Goal: Task Accomplishment & Management: Use online tool/utility

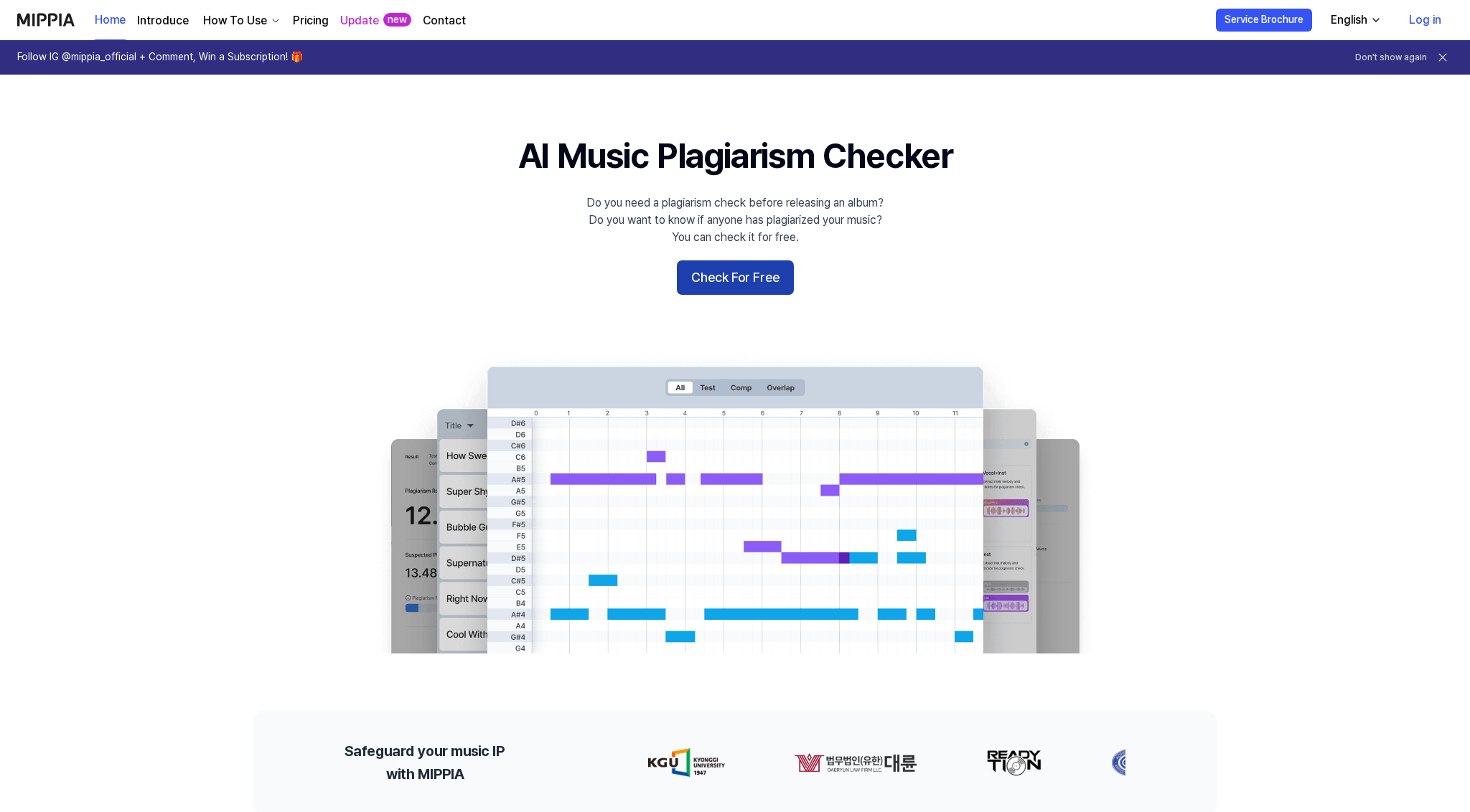
click at [754, 276] on button "Check For Free" at bounding box center [735, 277] width 117 height 35
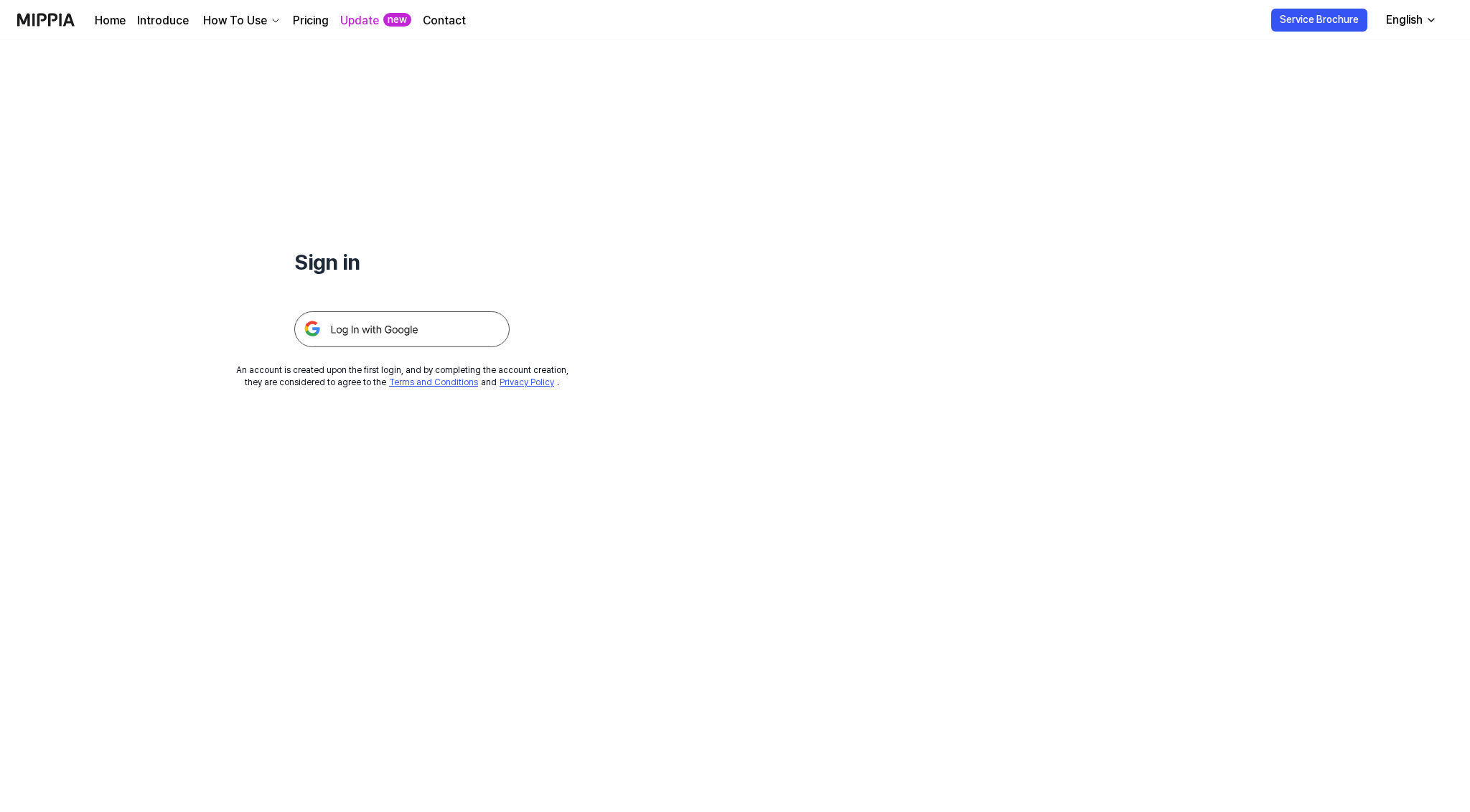
click at [356, 326] on img at bounding box center [401, 329] width 216 height 36
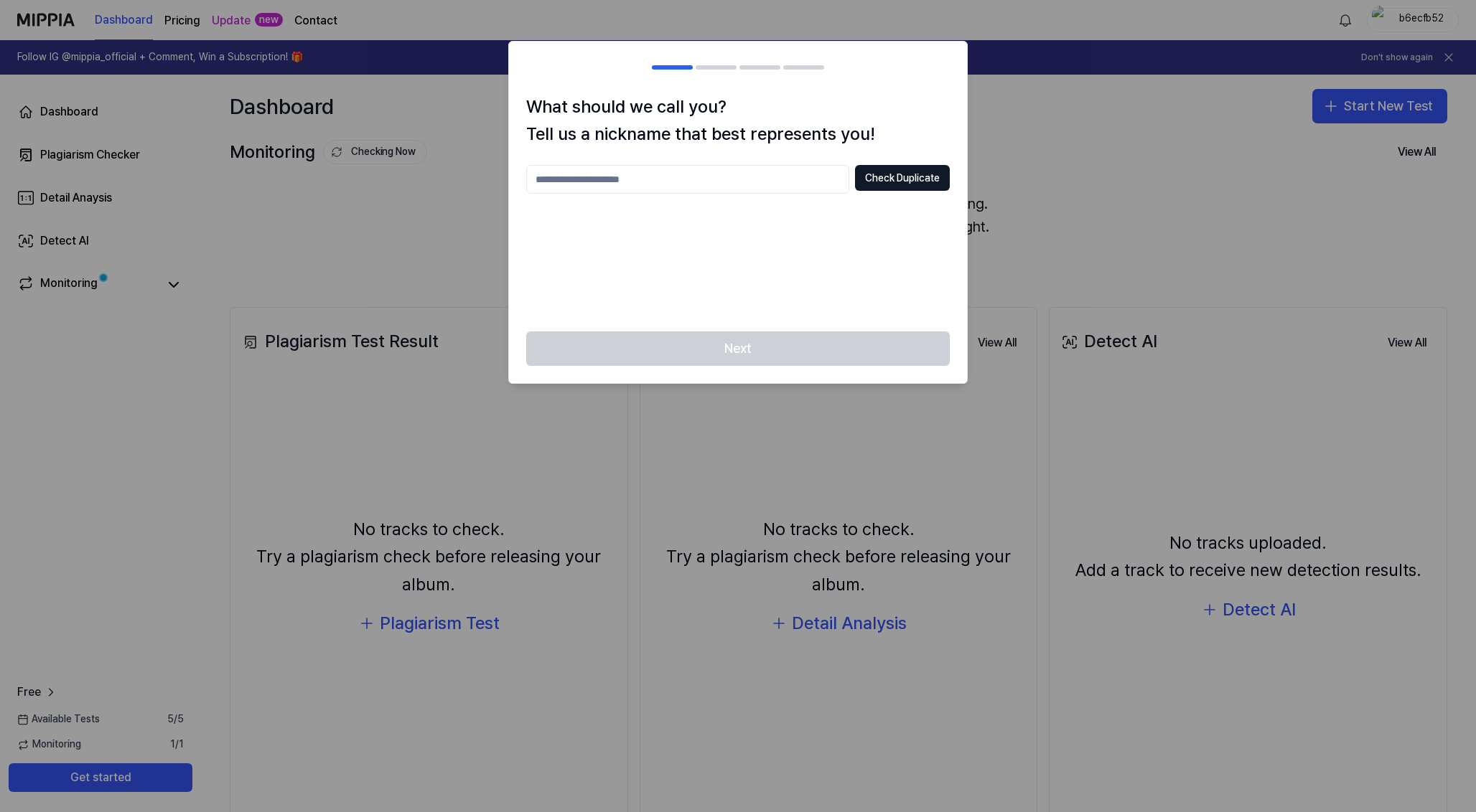
click at [771, 167] on input "text" at bounding box center [688, 180] width 323 height 29
type input "*"
type input "***"
click at [903, 180] on button "Check Duplicate" at bounding box center [902, 178] width 95 height 26
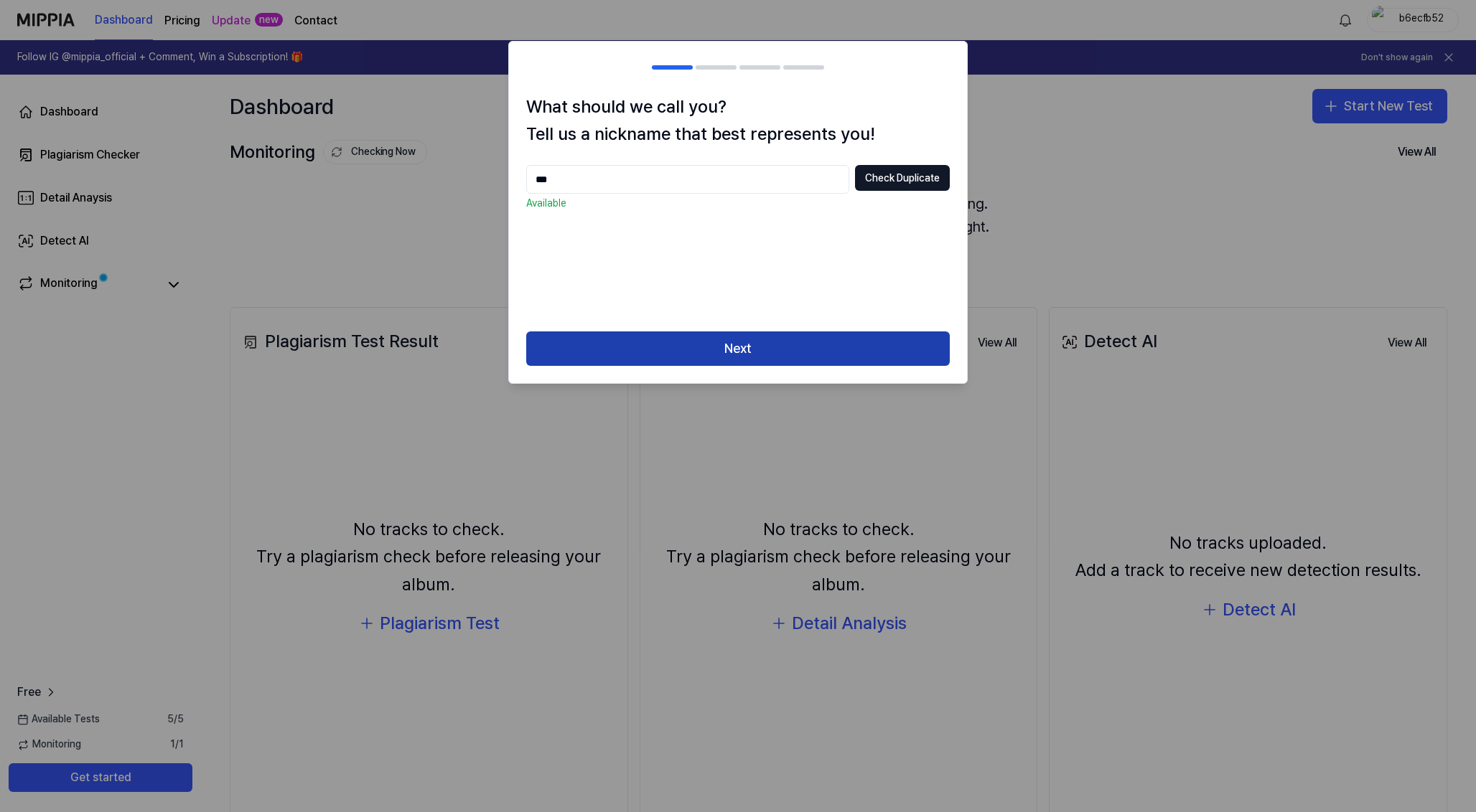
click at [744, 344] on button "Next" at bounding box center [738, 349] width 424 height 35
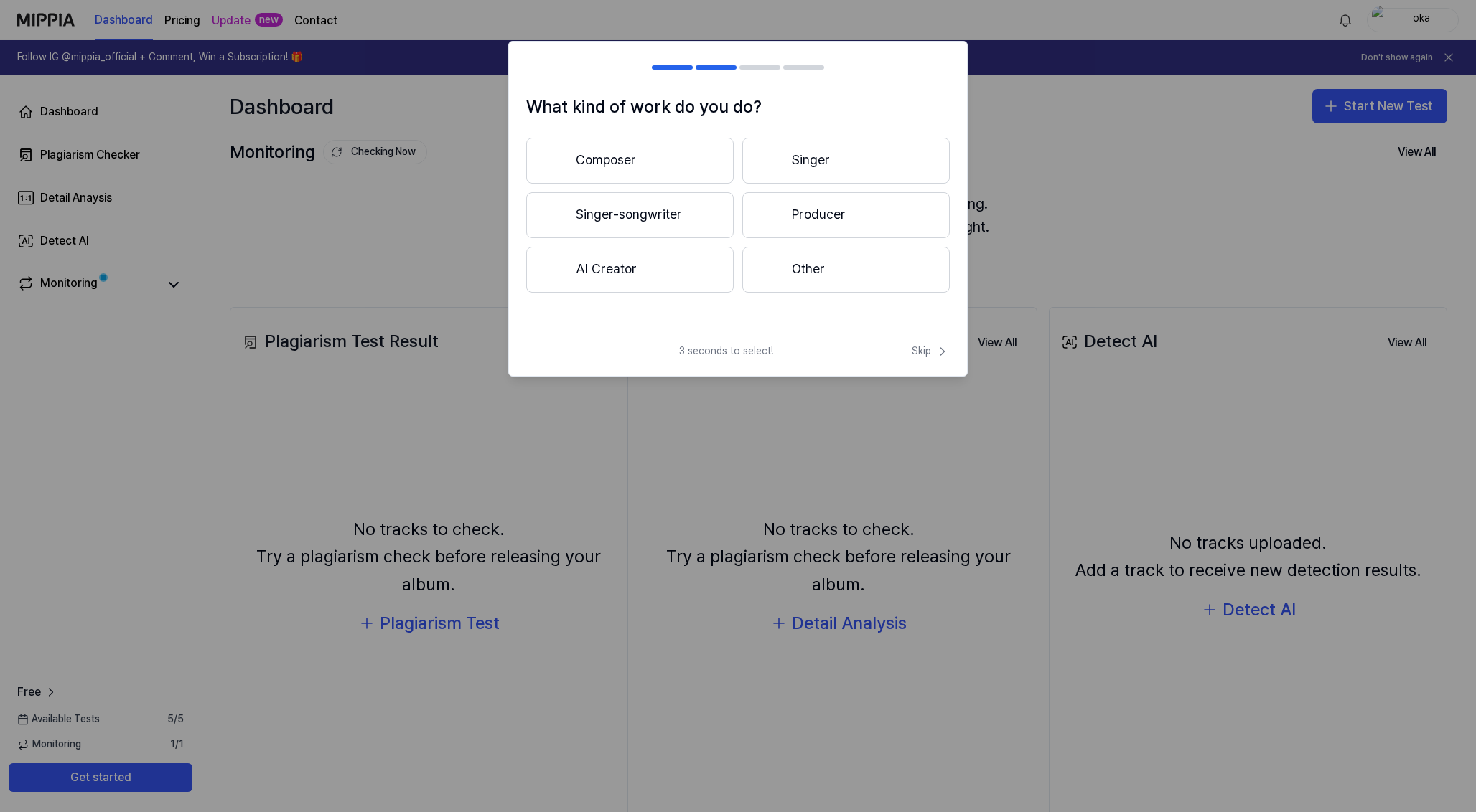
click at [662, 258] on button "AI Creator" at bounding box center [630, 270] width 208 height 46
click at [620, 222] on button "Less than 3 years" at bounding box center [630, 216] width 208 height 47
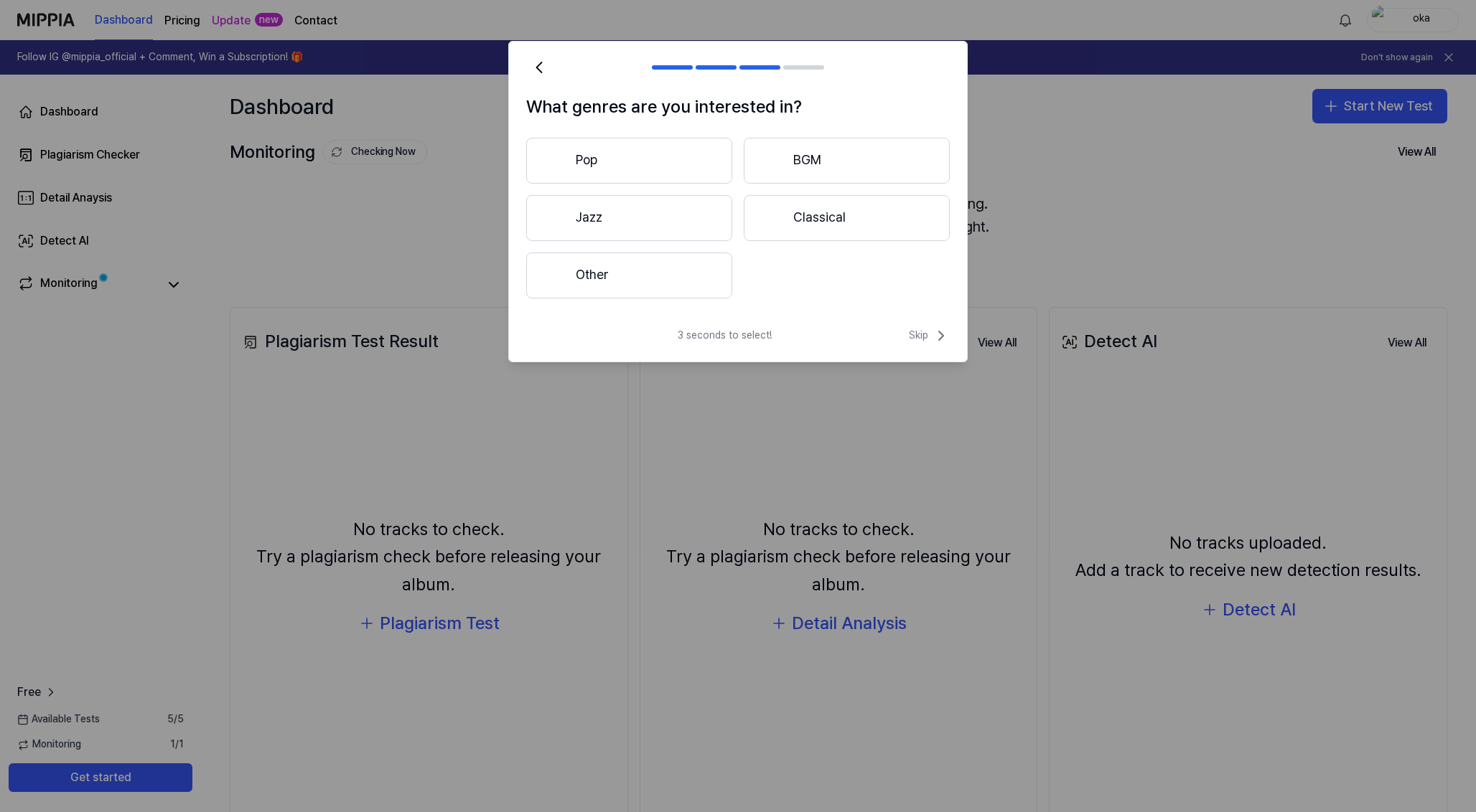
click at [704, 269] on button "Other" at bounding box center [629, 276] width 206 height 46
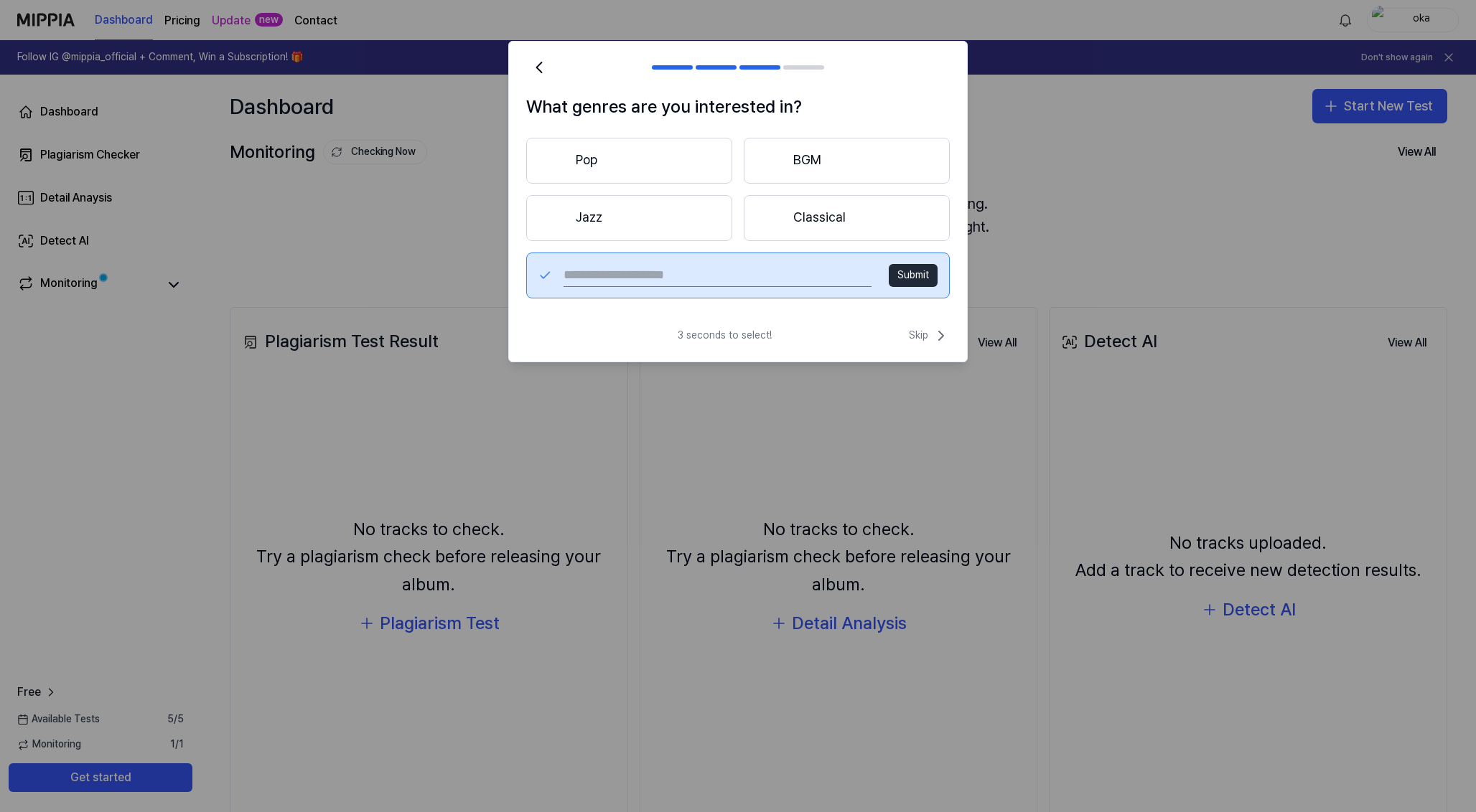
click at [801, 278] on input "text" at bounding box center [718, 276] width 308 height 23
type input "*******"
click at [931, 271] on button "Submit" at bounding box center [913, 276] width 48 height 23
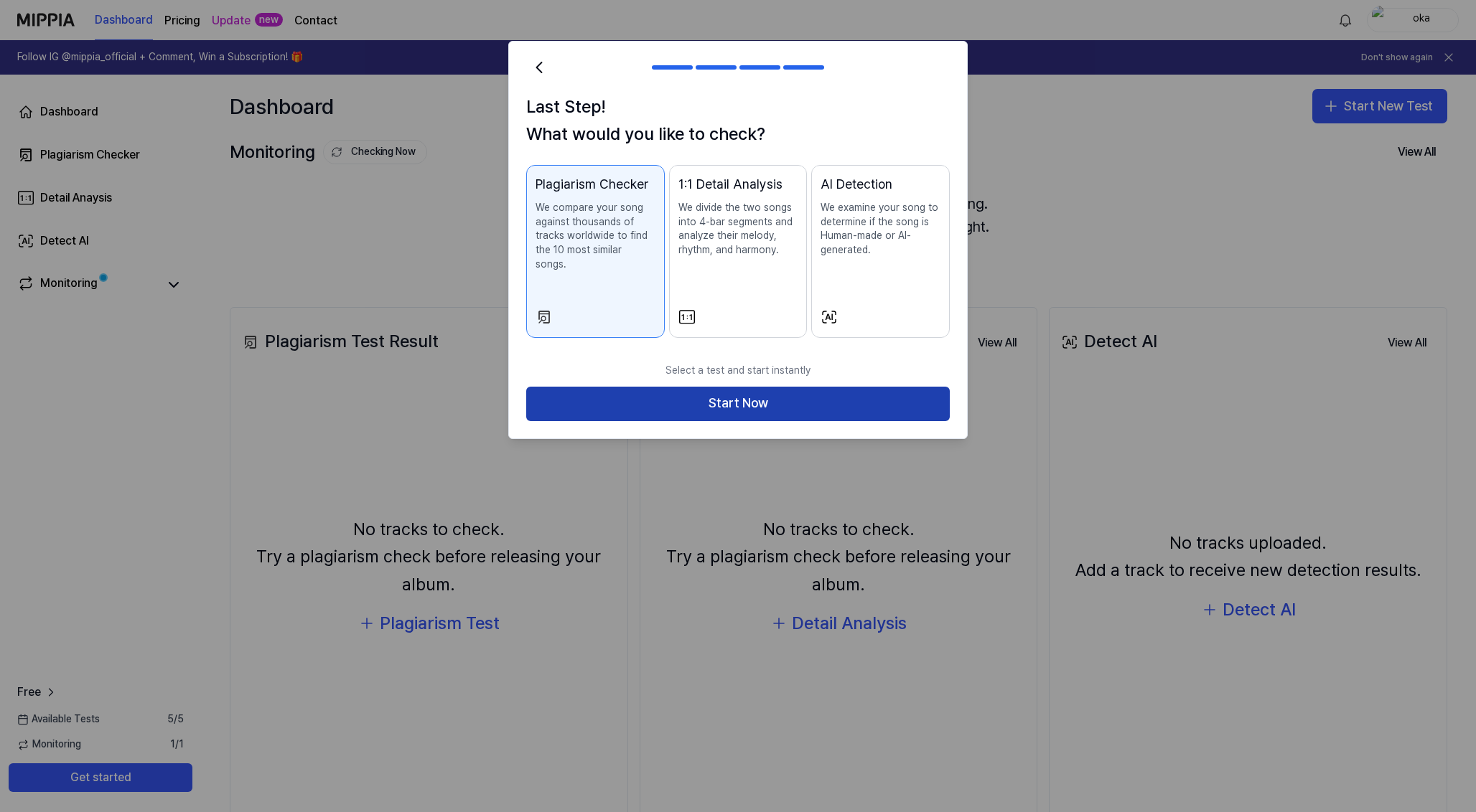
click at [763, 387] on button "Start Now" at bounding box center [738, 404] width 424 height 35
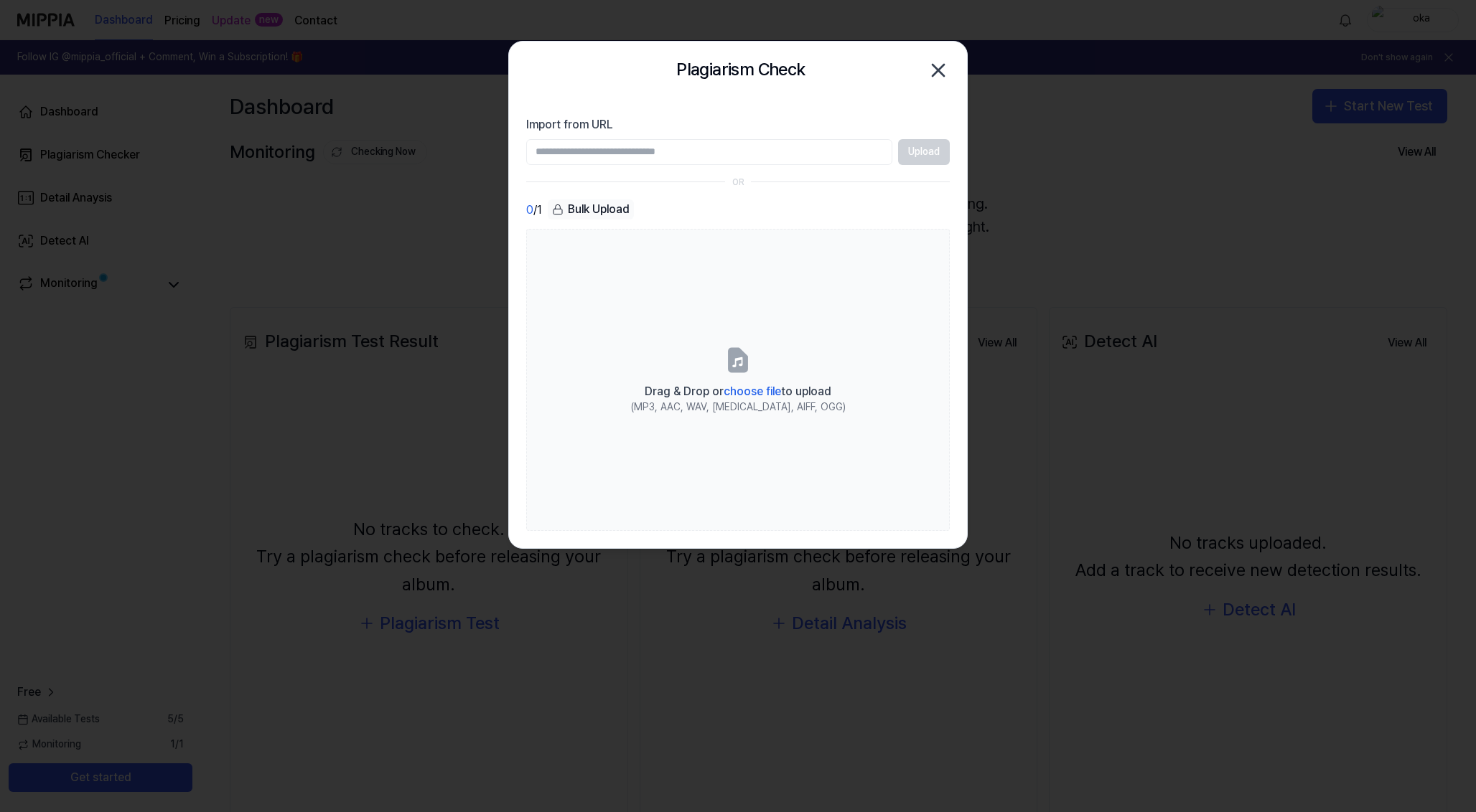
paste input "**********"
click at [657, 152] on input "**********" at bounding box center [709, 152] width 366 height 26
type input "**********"
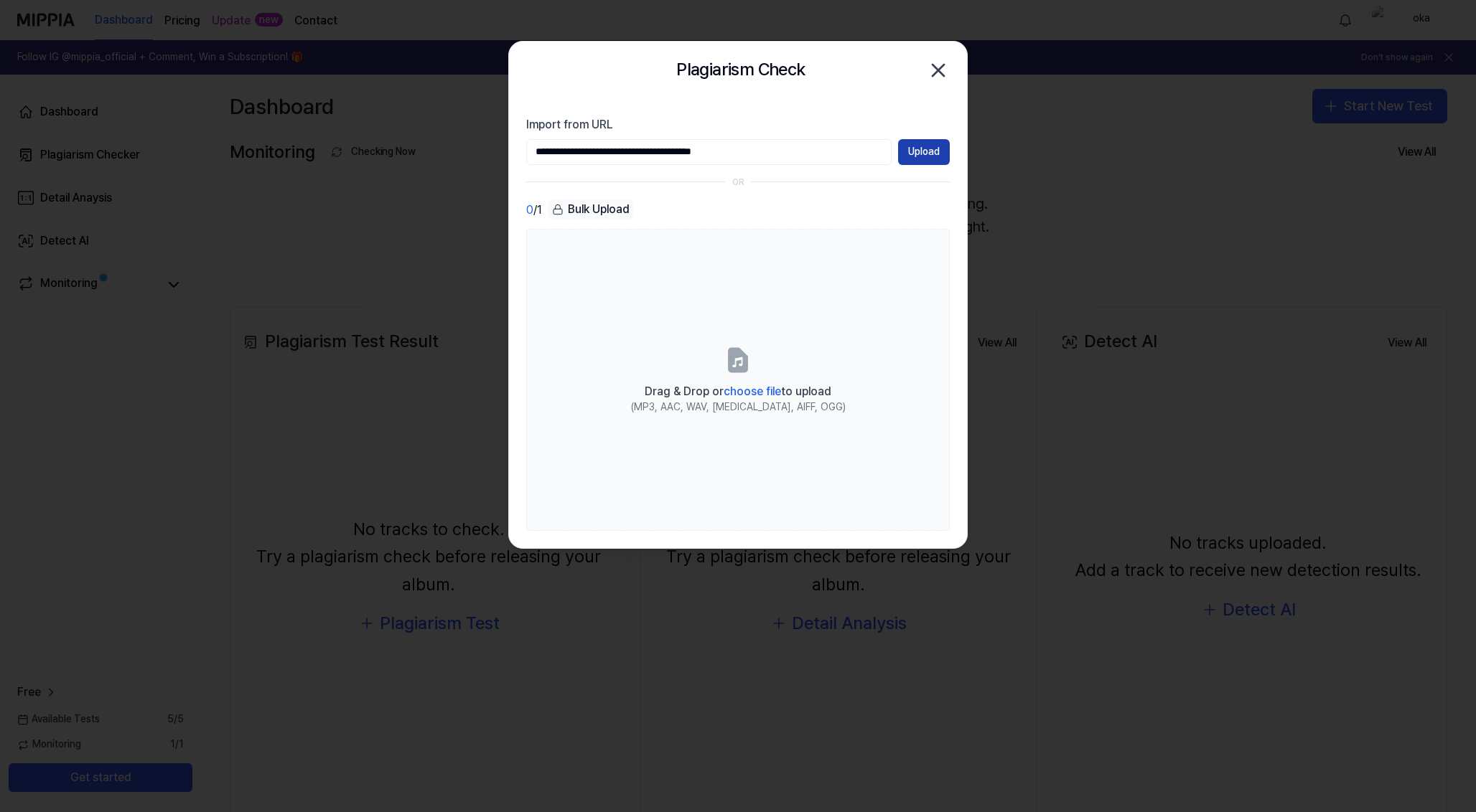
click at [933, 155] on button "Upload" at bounding box center [924, 152] width 51 height 26
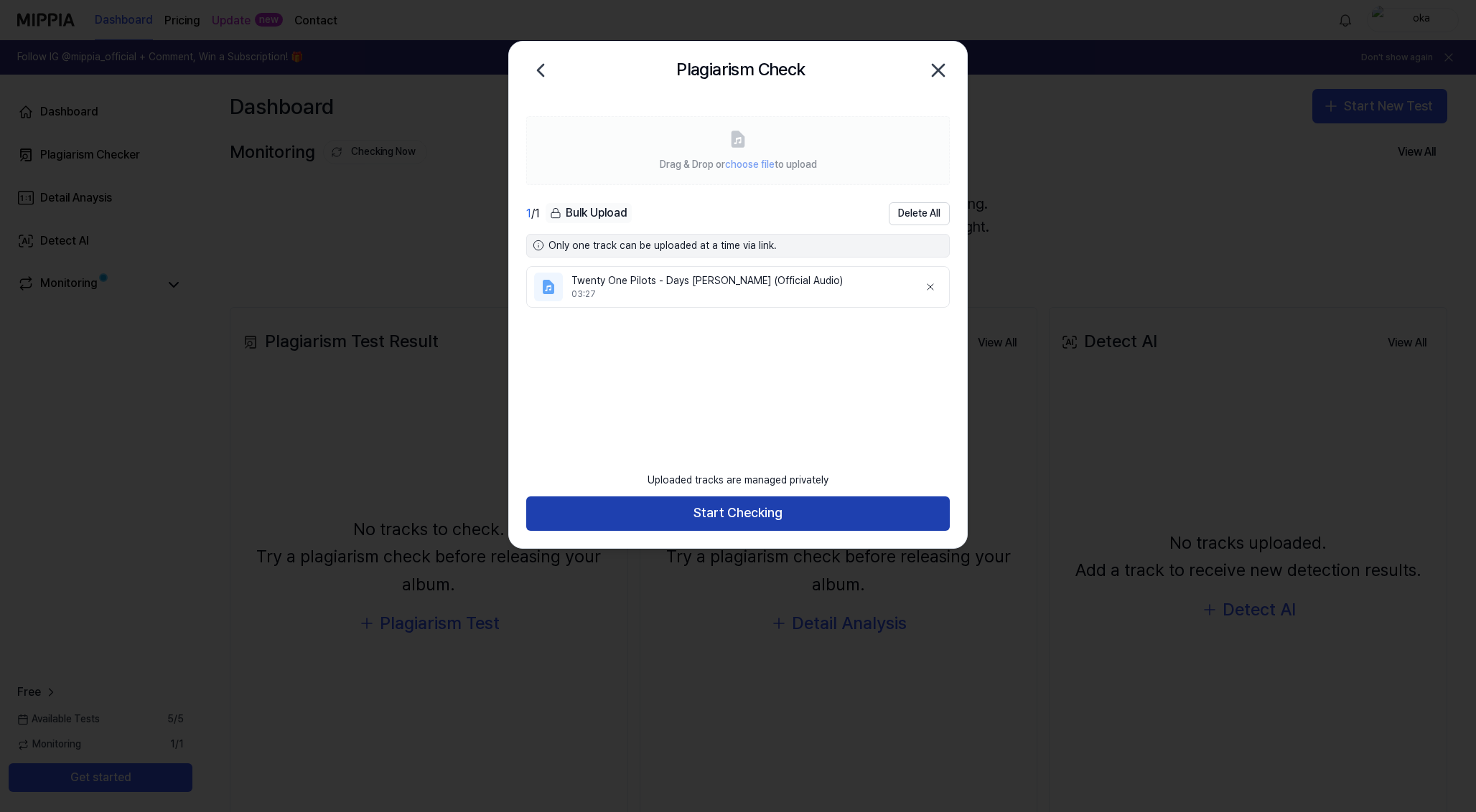
click at [859, 499] on button "Start Checking" at bounding box center [738, 514] width 424 height 35
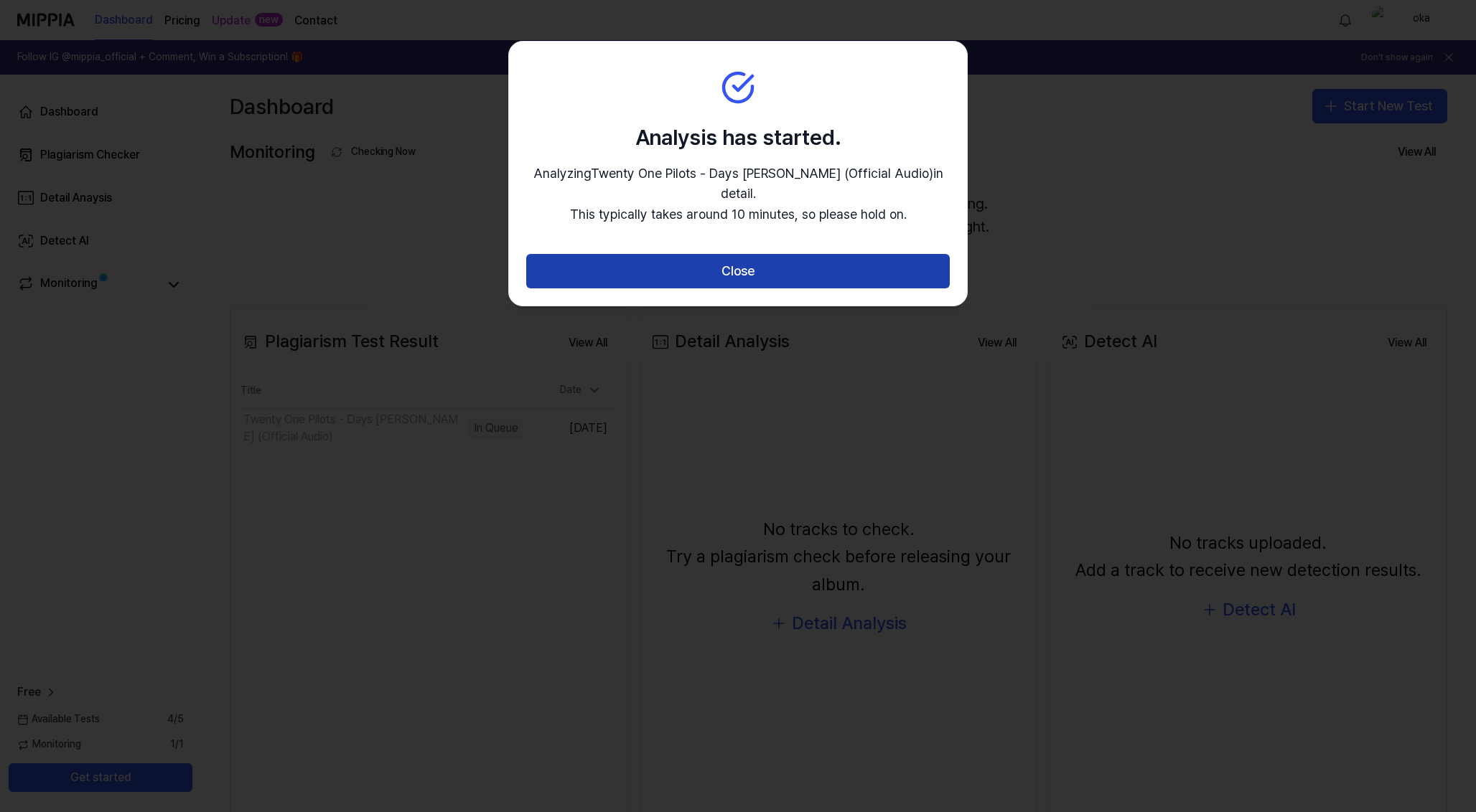
click at [781, 254] on button "Close" at bounding box center [738, 272] width 424 height 35
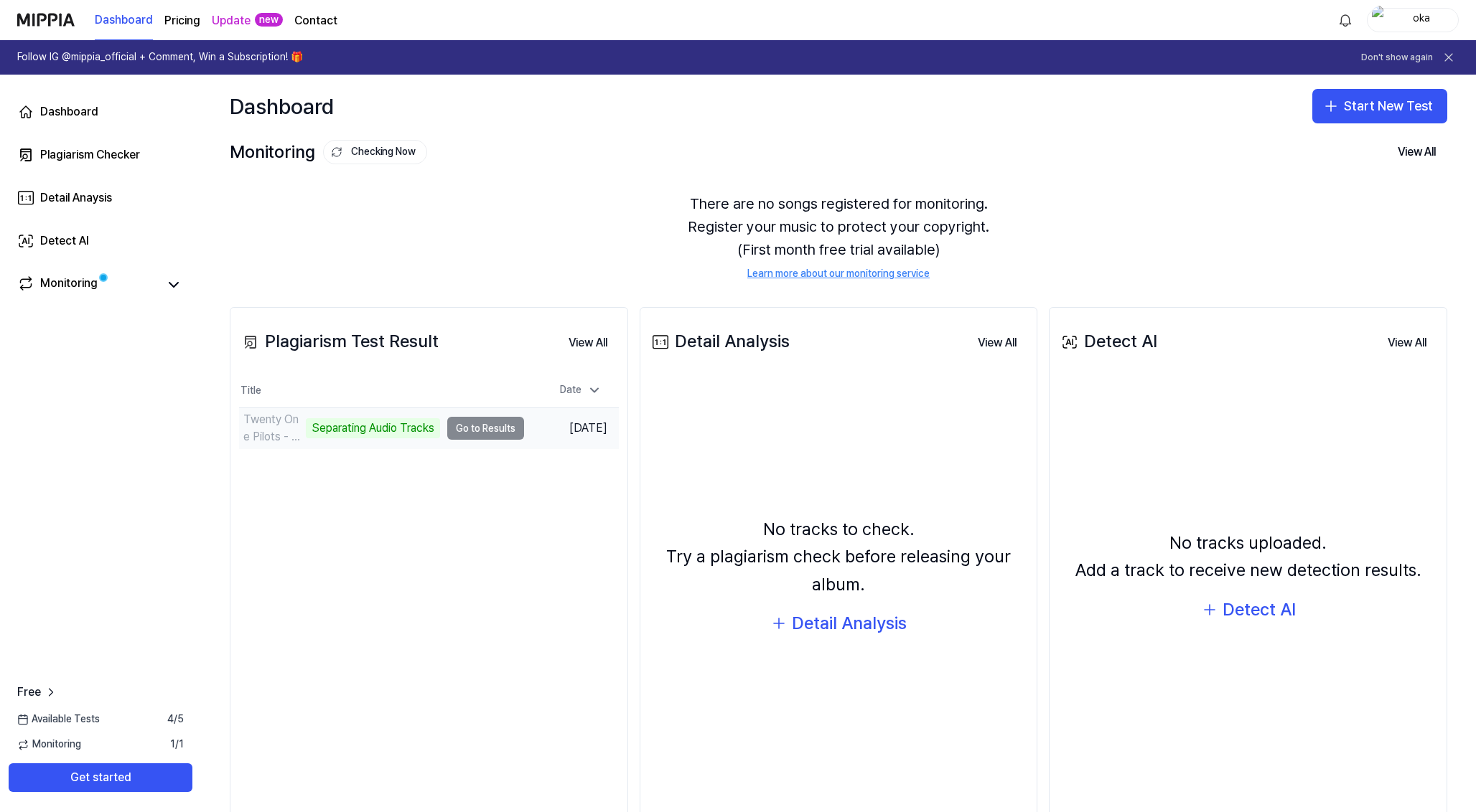
click at [357, 436] on div "Separating Audio Tracks" at bounding box center [372, 428] width 134 height 20
click at [473, 428] on td "Twenty One Pilots - Days Lie Dormant (Official Aud Separating Audio Tracks Go t…" at bounding box center [381, 428] width 285 height 41
click at [271, 427] on div "Twenty One Pilots - Days [PERSON_NAME] (Official Aud" at bounding box center [275, 428] width 63 height 35
click at [496, 428] on td "Twenty One Pilots - Days [PERSON_NAME] (Official Aud Analyze Music Notes Go to …" at bounding box center [381, 428] width 285 height 41
click at [416, 425] on div "Analyze Music Notes" at bounding box center [381, 428] width 118 height 20
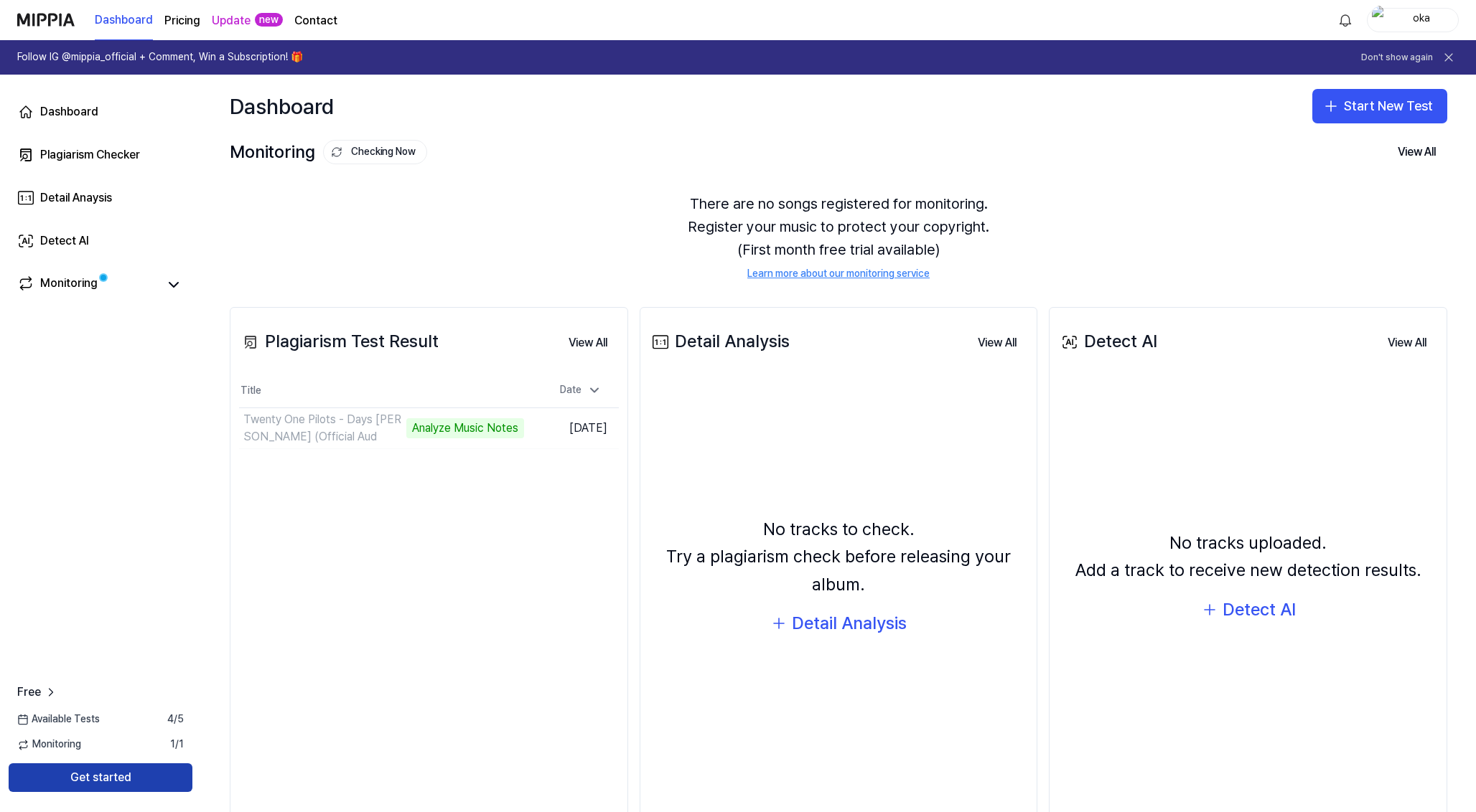
click at [171, 779] on button "Get started" at bounding box center [101, 778] width 184 height 29
click at [499, 427] on td "Twenty One Pilots - Days [PERSON_NAME] (Official Aud Analyze Music Notes Go to …" at bounding box center [381, 428] width 285 height 41
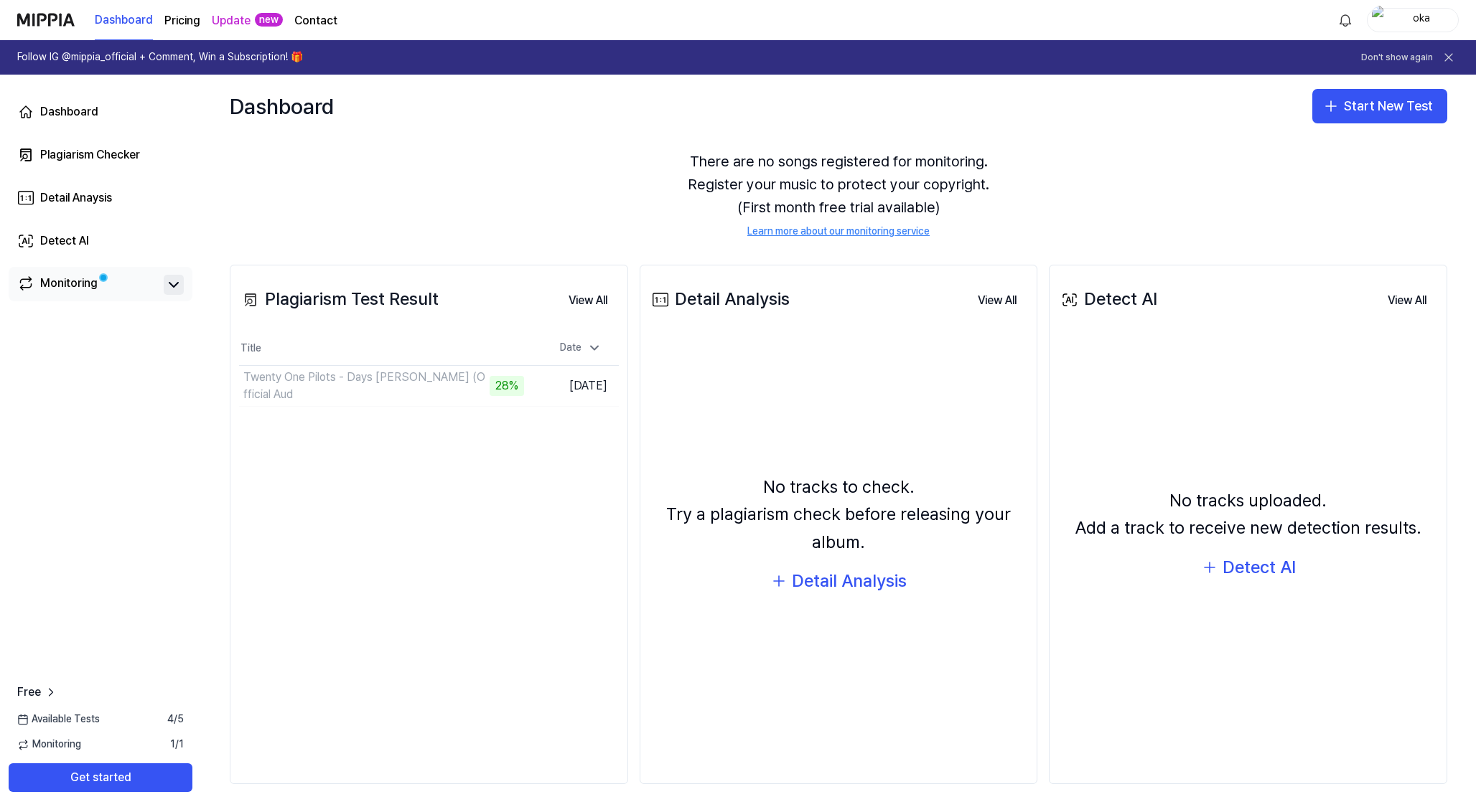
click at [167, 281] on icon at bounding box center [174, 285] width 17 height 17
click at [168, 284] on icon at bounding box center [174, 285] width 17 height 17
click at [238, 56] on h1 "Follow IG @mippia_official + Comment, Win a Subscription! 🎁" at bounding box center [160, 57] width 285 height 14
click at [464, 380] on button "Go to Results" at bounding box center [486, 387] width 76 height 23
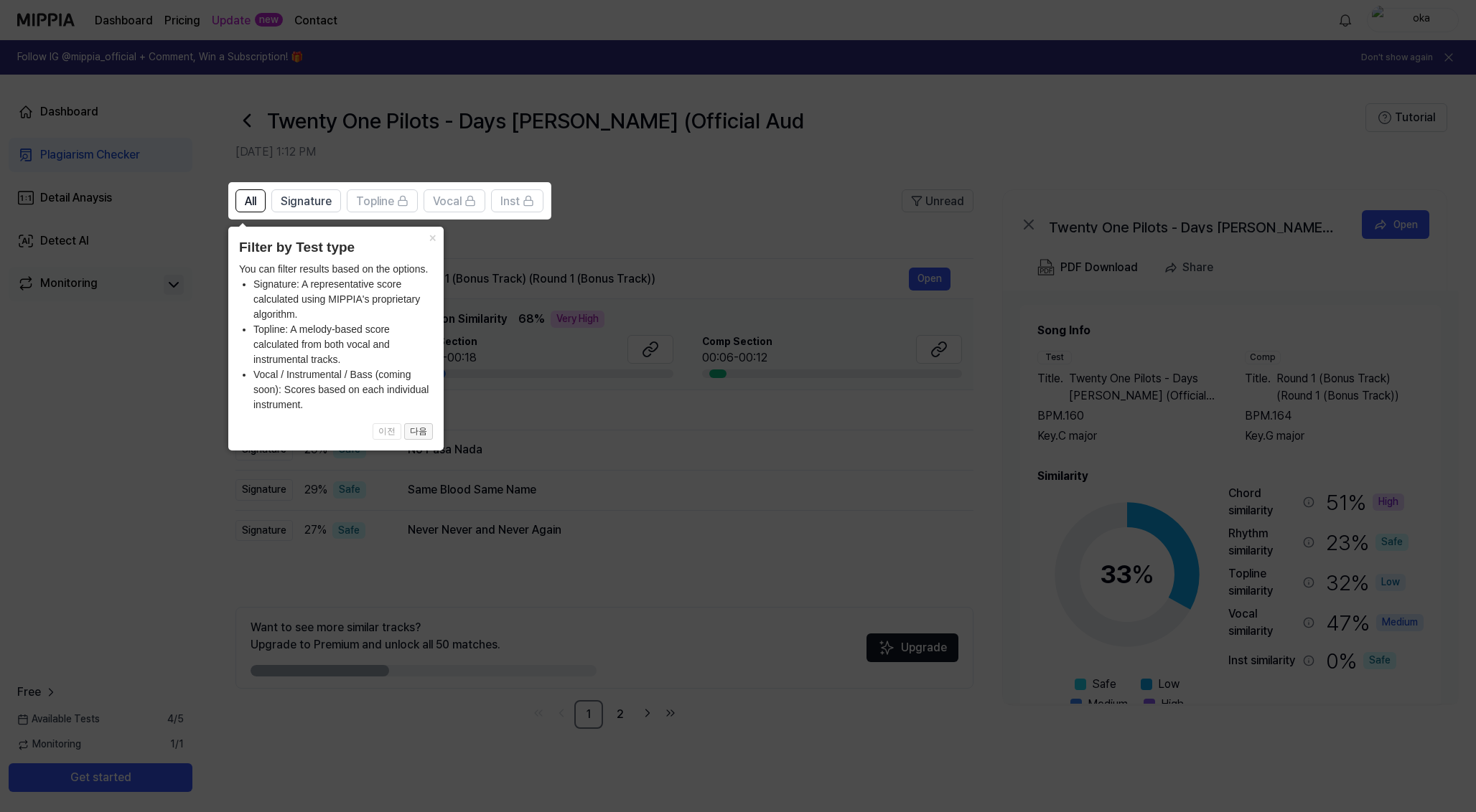
click at [422, 428] on button "다음" at bounding box center [419, 432] width 29 height 17
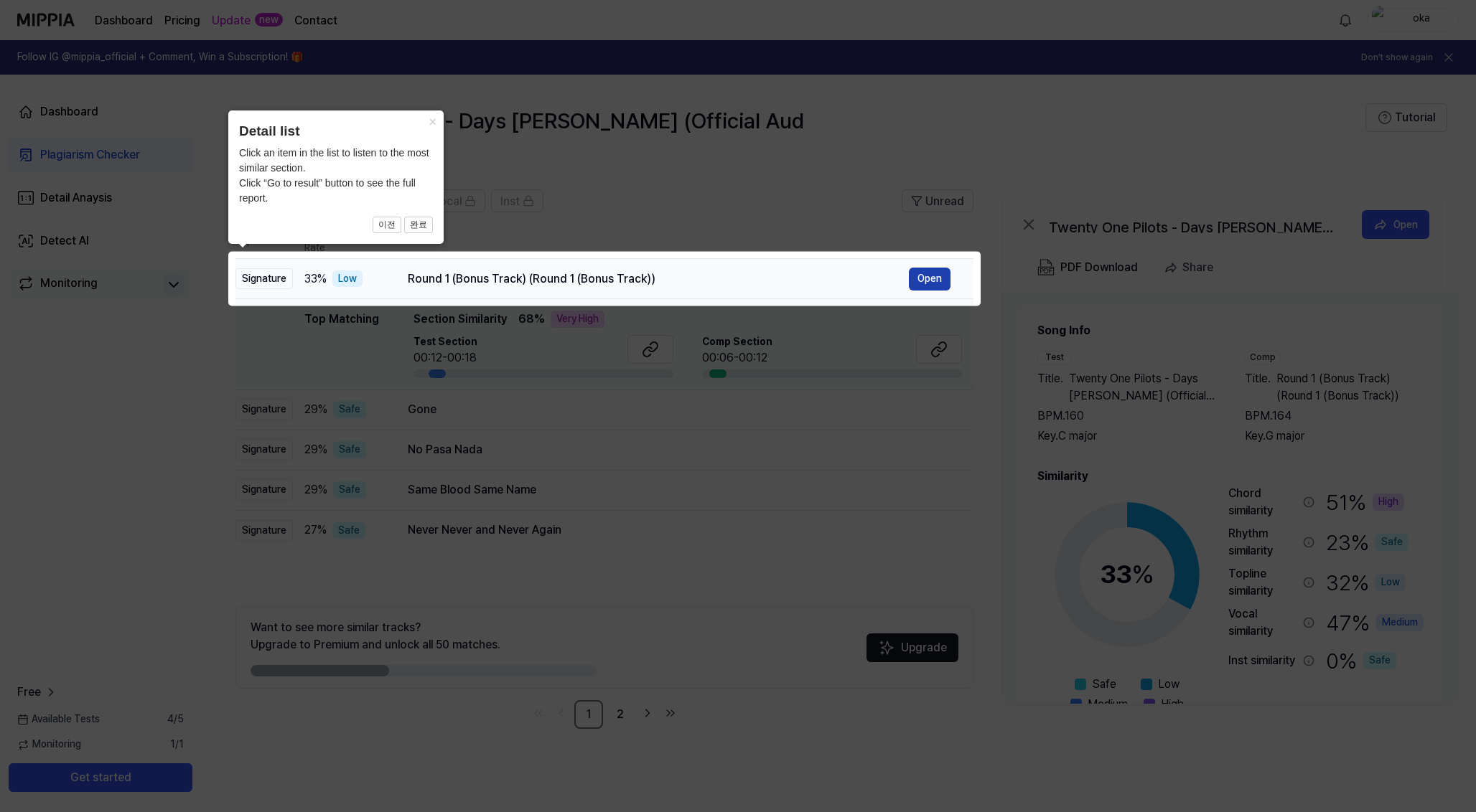
click at [942, 278] on button "Open" at bounding box center [930, 279] width 42 height 23
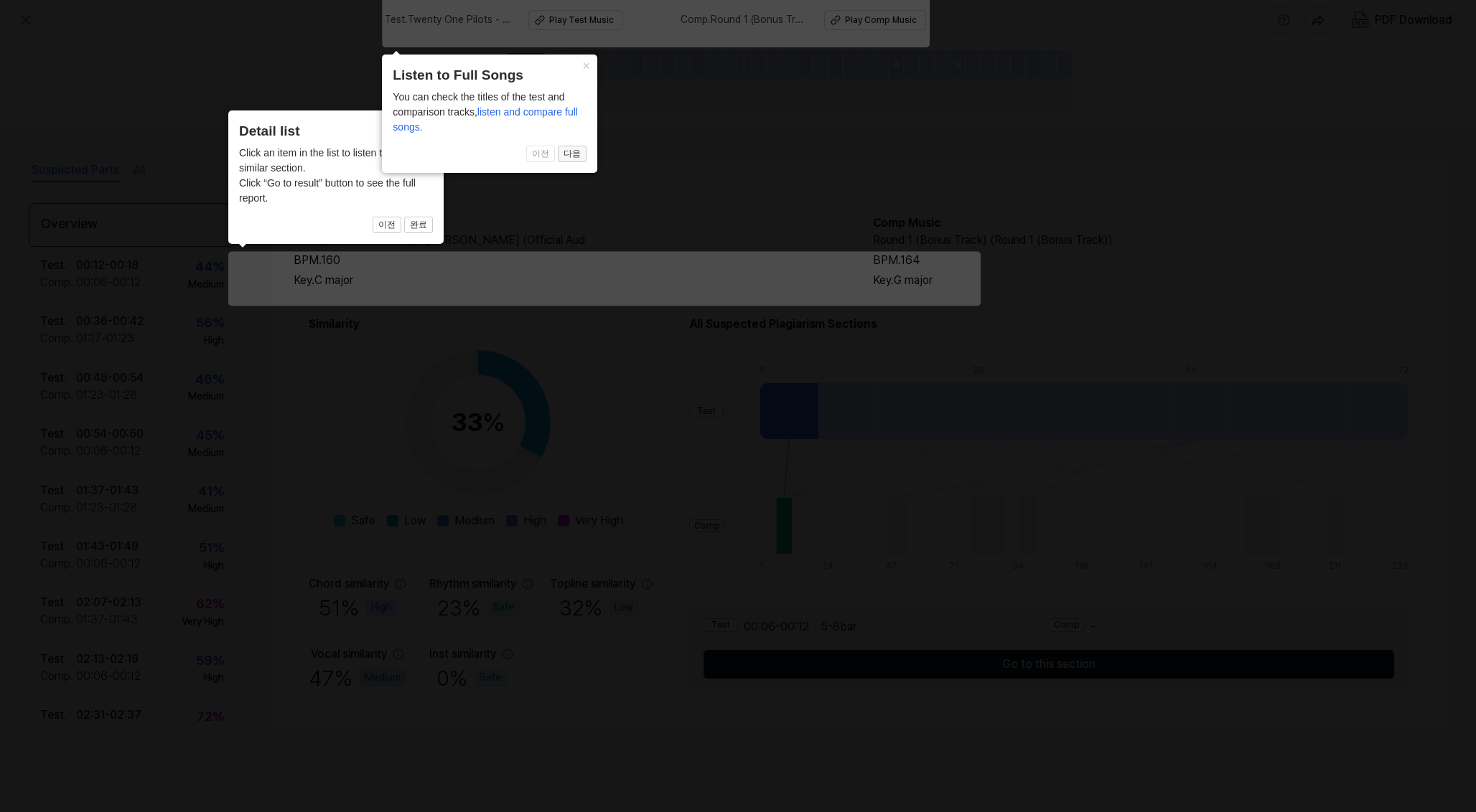
click at [580, 156] on button "다음" at bounding box center [573, 155] width 29 height 17
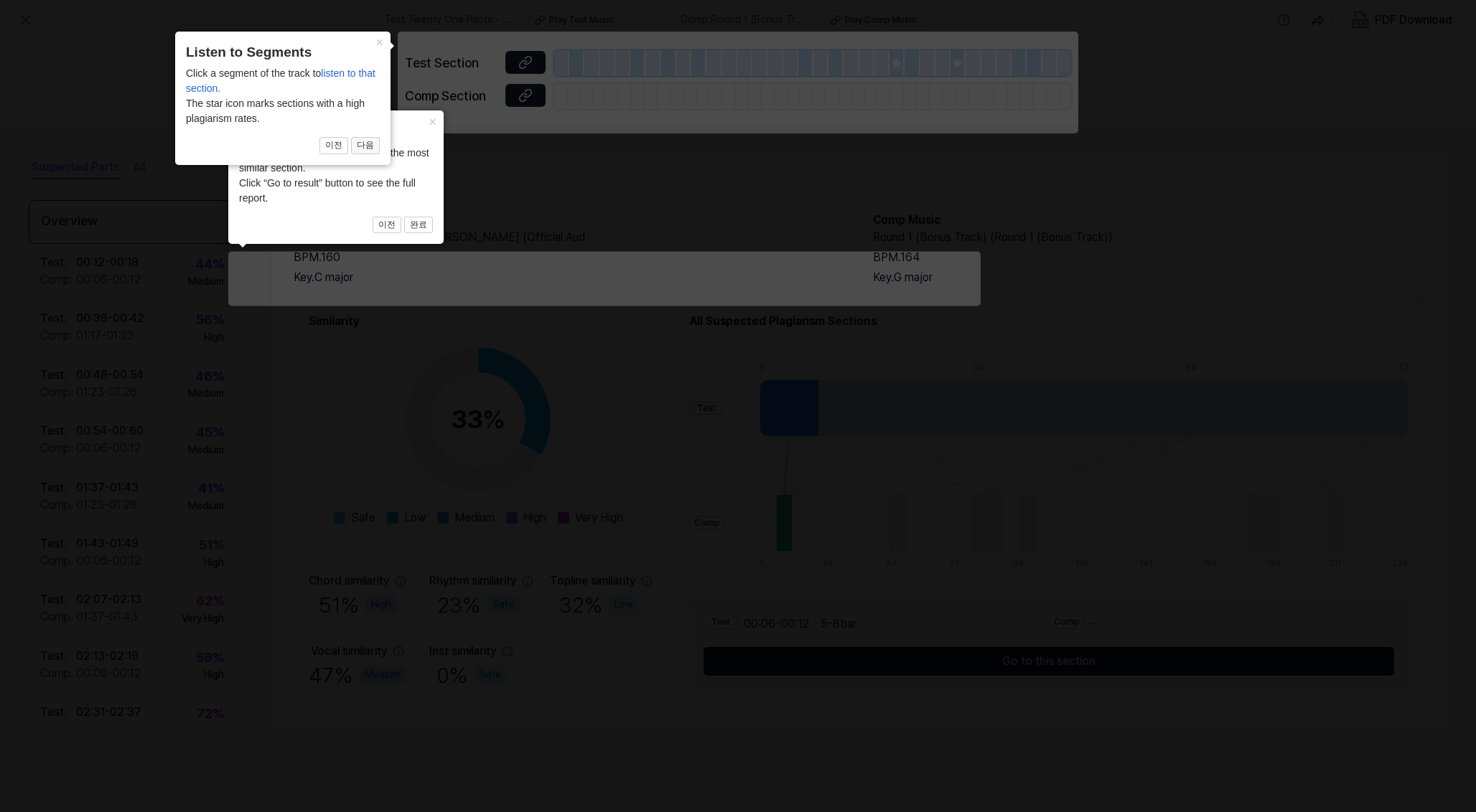
click at [364, 141] on button "다음" at bounding box center [366, 146] width 29 height 17
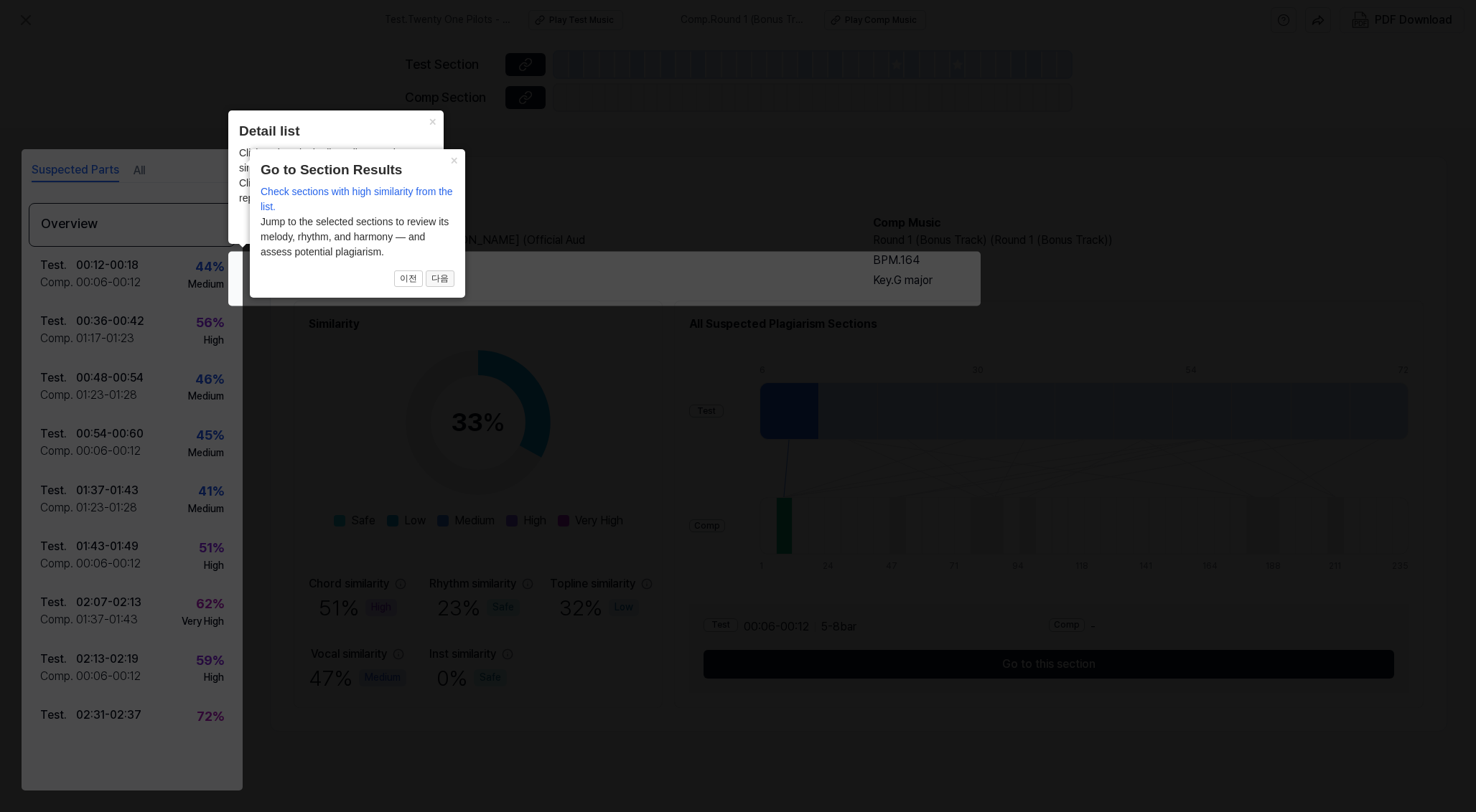
click at [442, 280] on button "다음" at bounding box center [440, 279] width 29 height 17
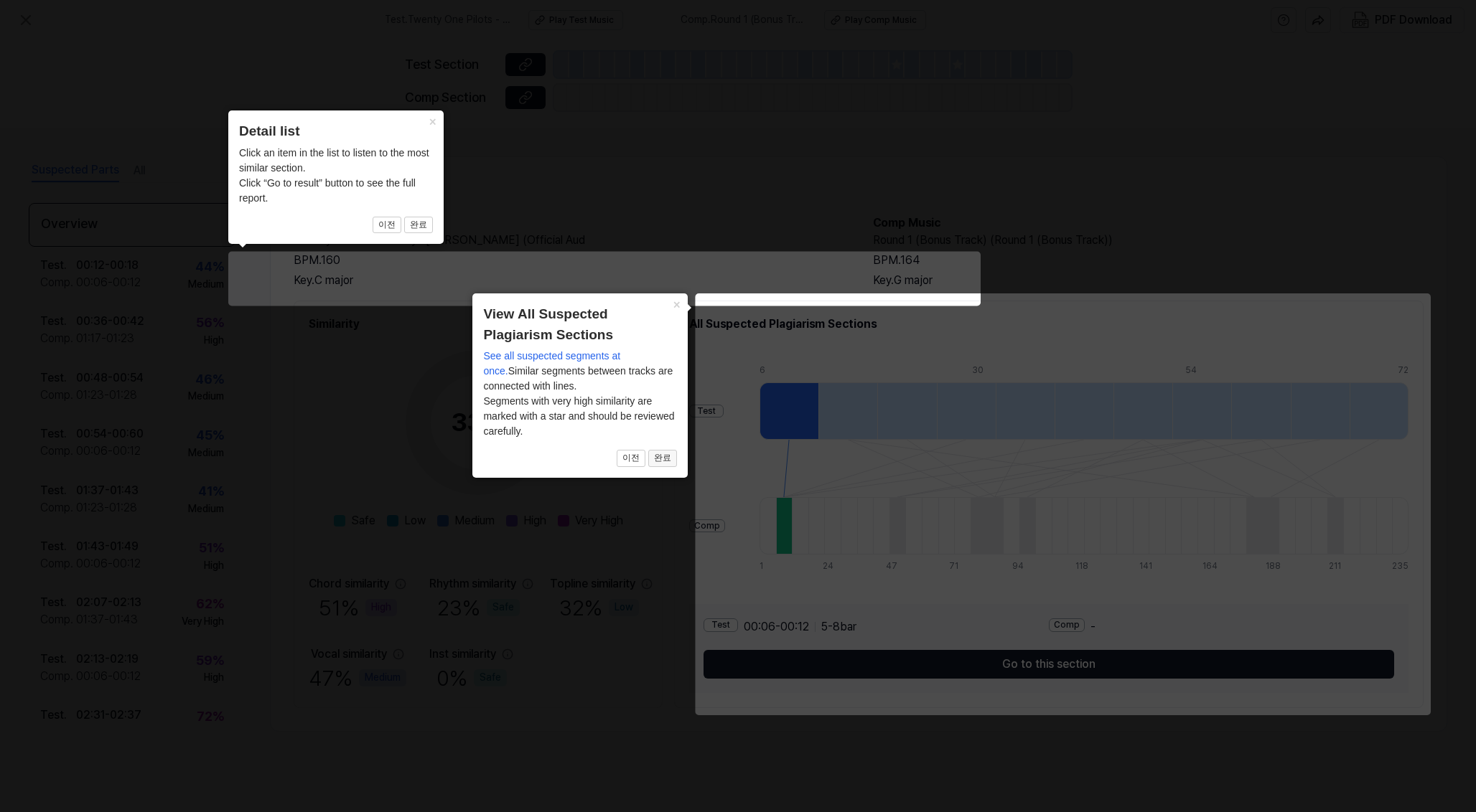
click at [676, 462] on button "완료" at bounding box center [663, 458] width 29 height 17
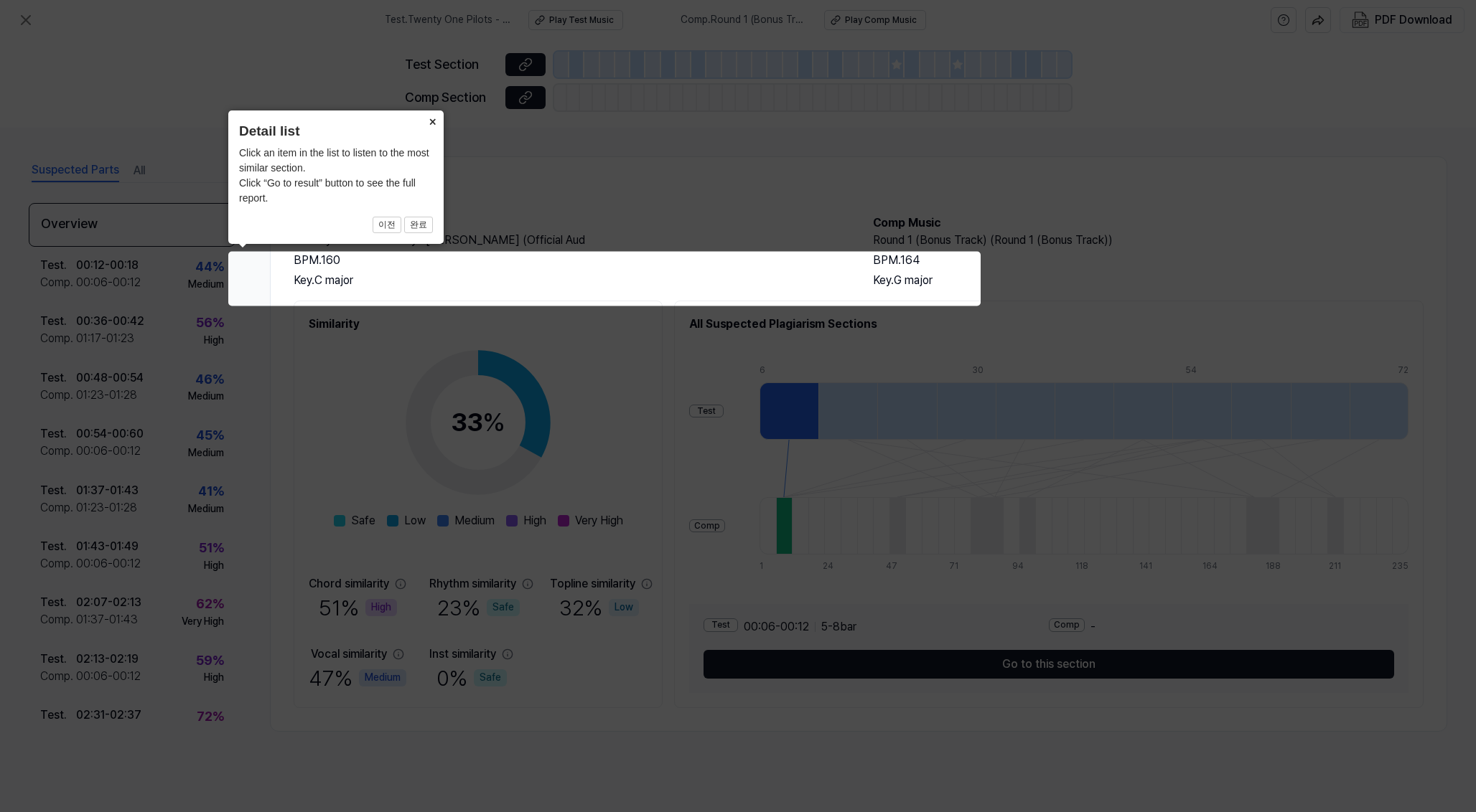
click at [434, 122] on button "×" at bounding box center [432, 120] width 23 height 20
click at [433, 124] on button "×" at bounding box center [432, 120] width 23 height 20
click at [892, 282] on icon at bounding box center [738, 406] width 1476 height 812
click at [419, 223] on button "완료" at bounding box center [419, 225] width 29 height 17
click at [423, 227] on button "완료" at bounding box center [419, 225] width 29 height 17
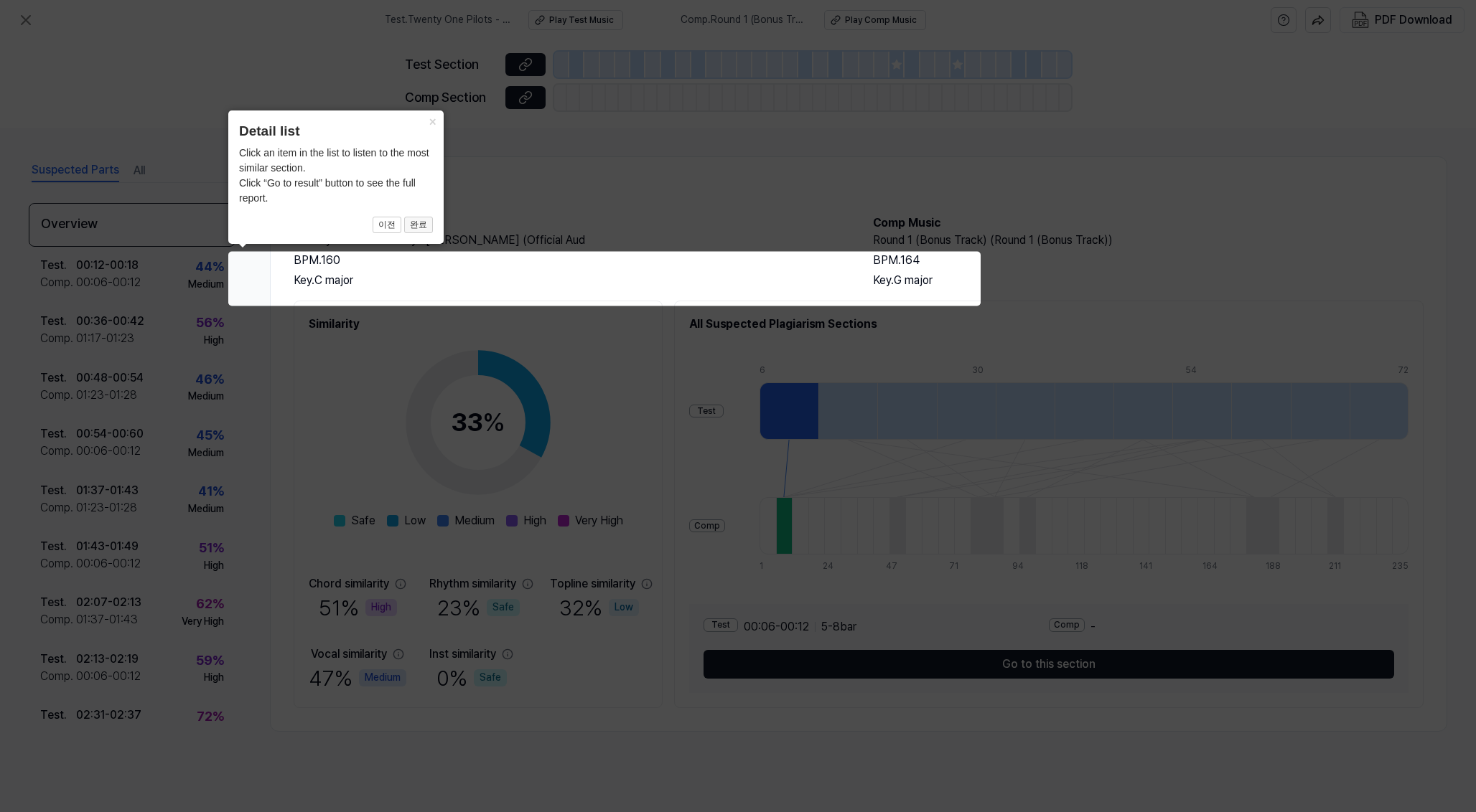
click at [423, 227] on button "완료" at bounding box center [419, 225] width 29 height 17
click at [429, 119] on button "×" at bounding box center [432, 120] width 23 height 20
click at [395, 221] on button "이전" at bounding box center [387, 225] width 29 height 17
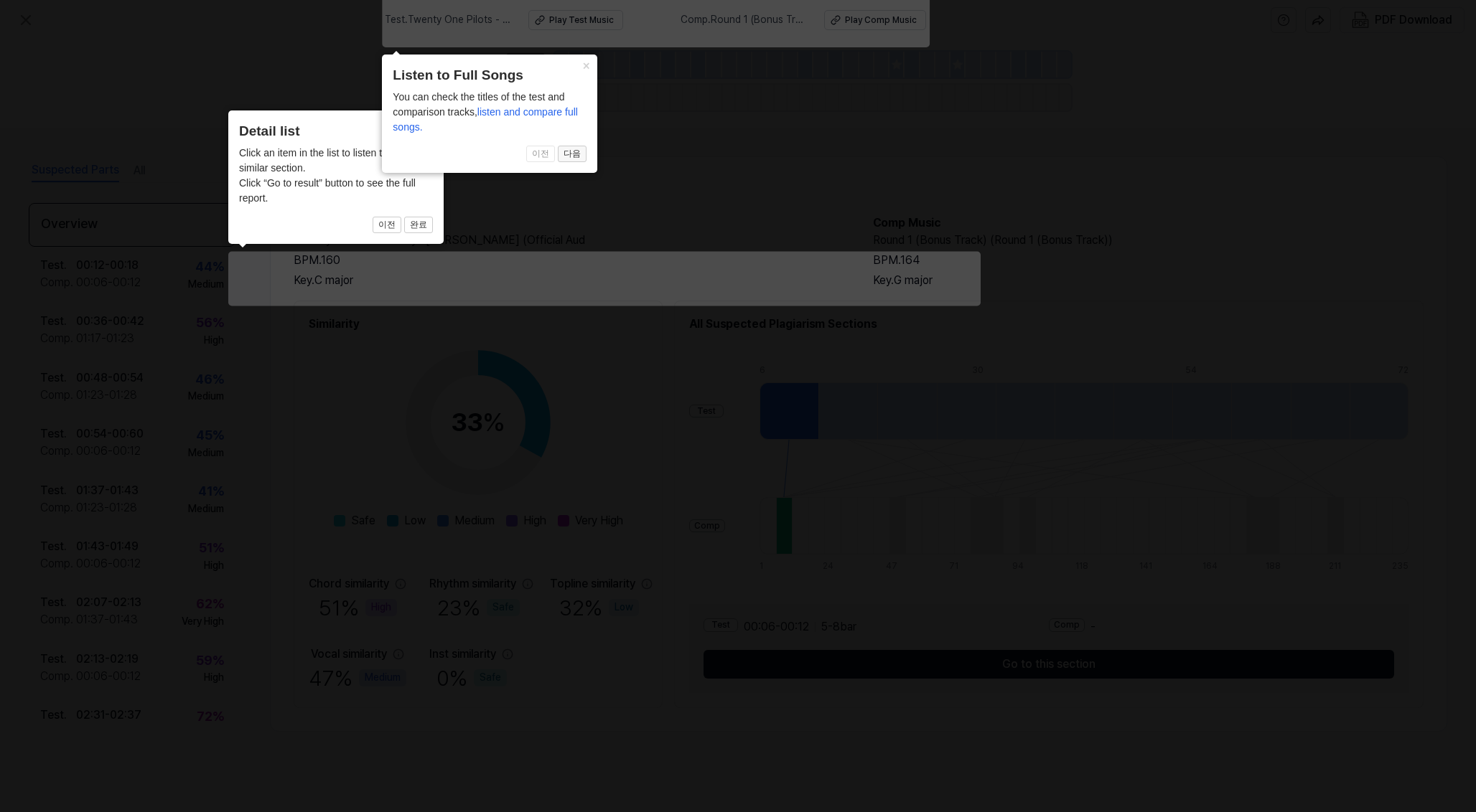
click at [577, 150] on button "다음" at bounding box center [573, 155] width 29 height 17
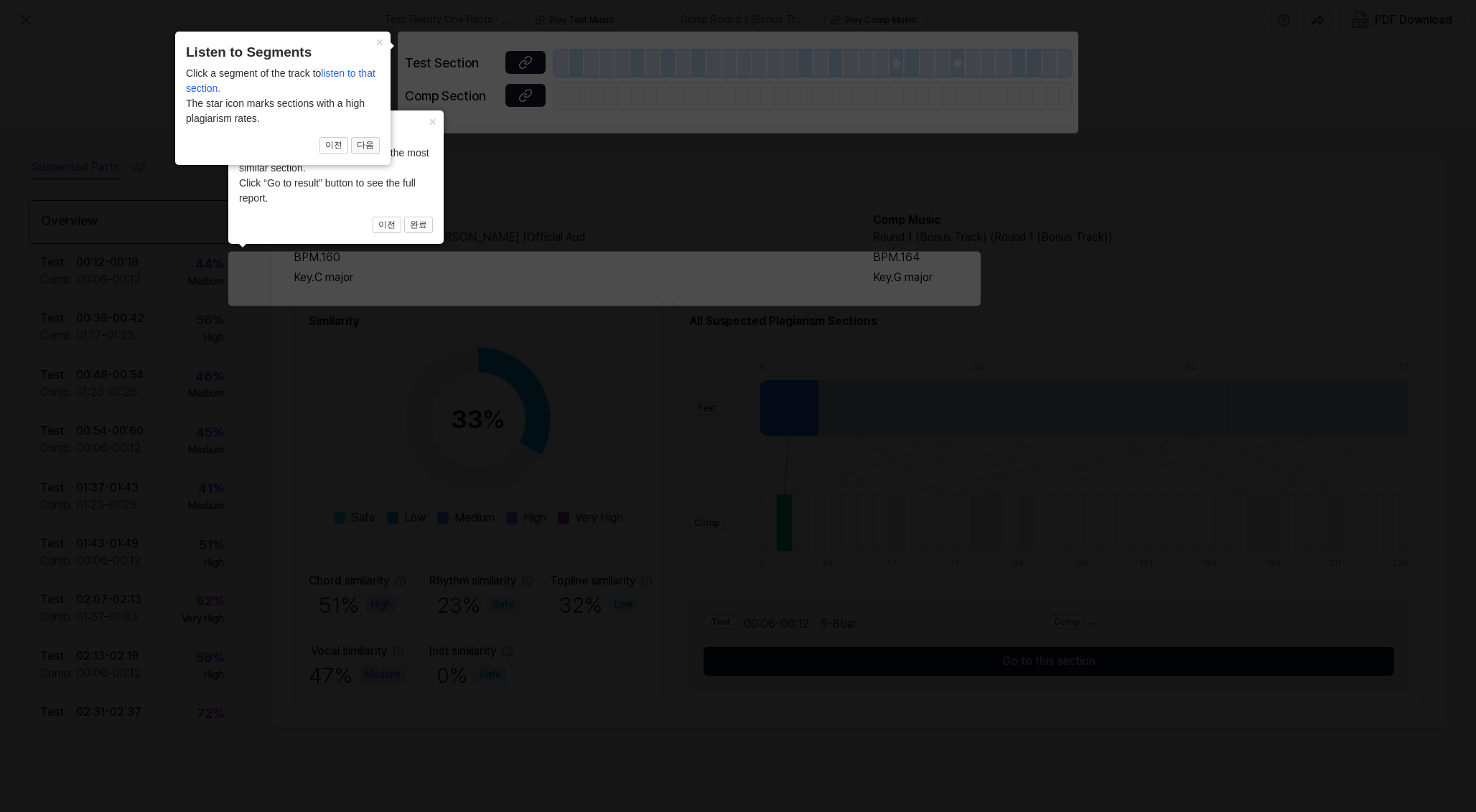
click at [371, 144] on button "다음" at bounding box center [366, 146] width 29 height 17
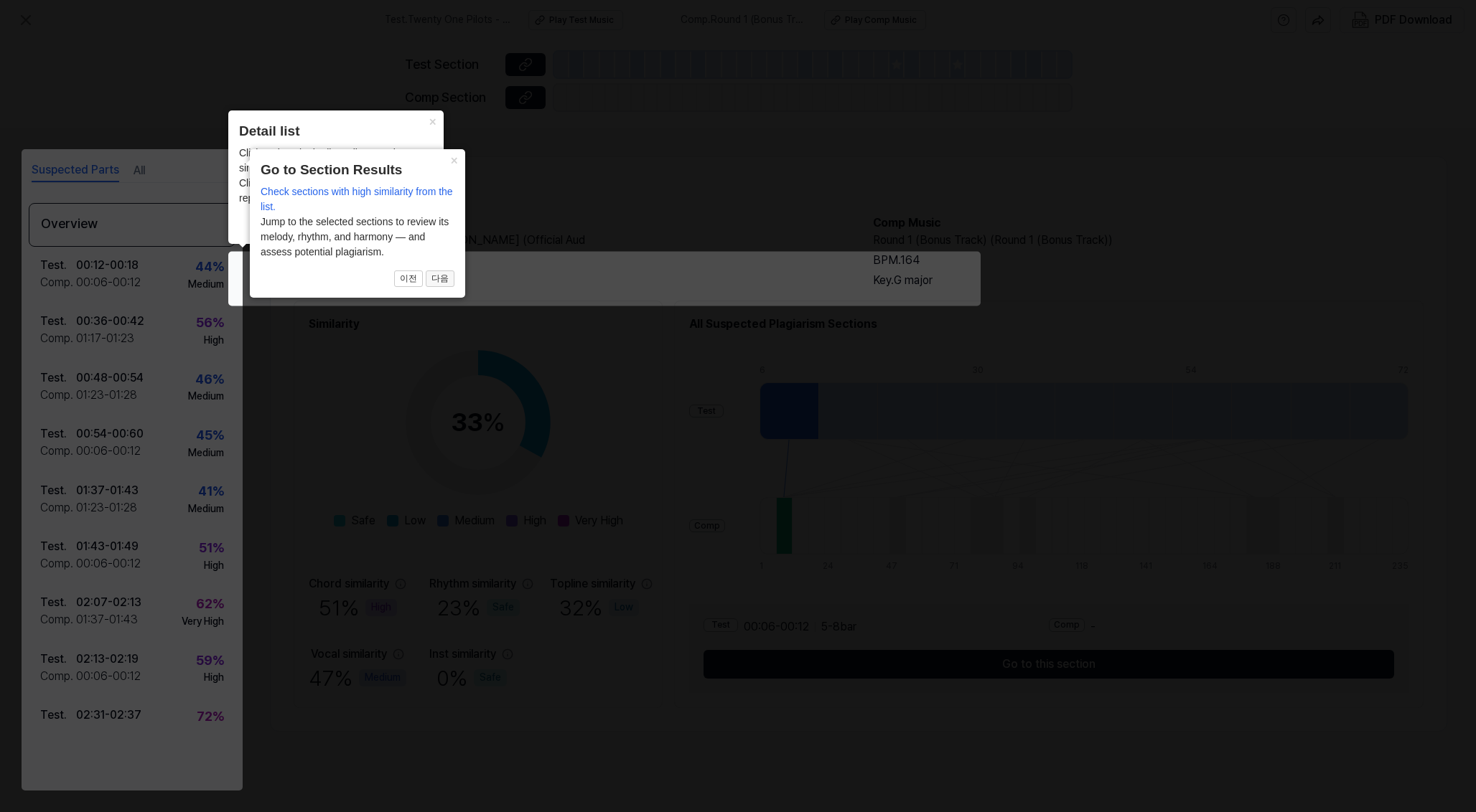
click at [441, 286] on button "다음" at bounding box center [440, 279] width 29 height 17
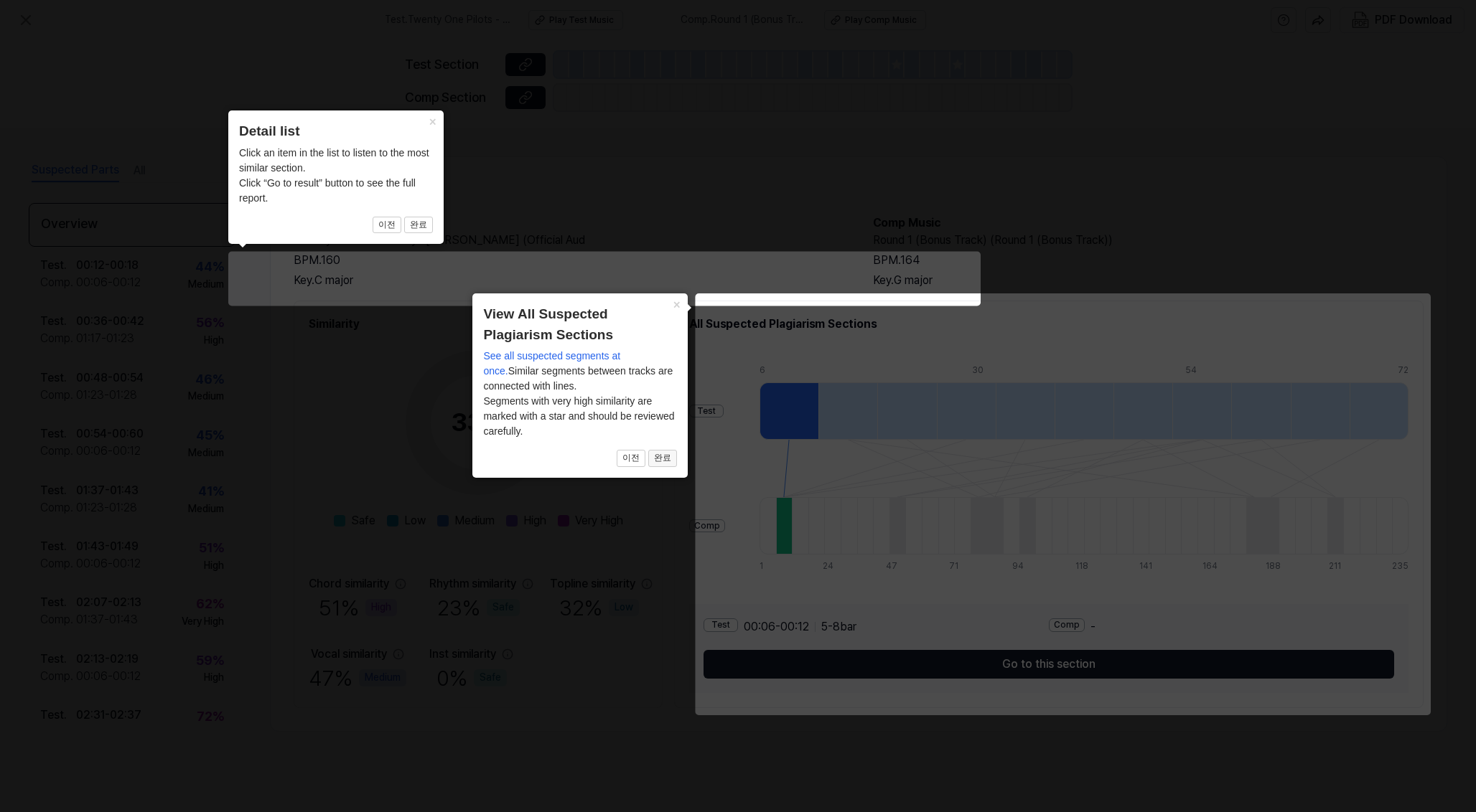
click at [663, 450] on button "완료" at bounding box center [663, 458] width 29 height 17
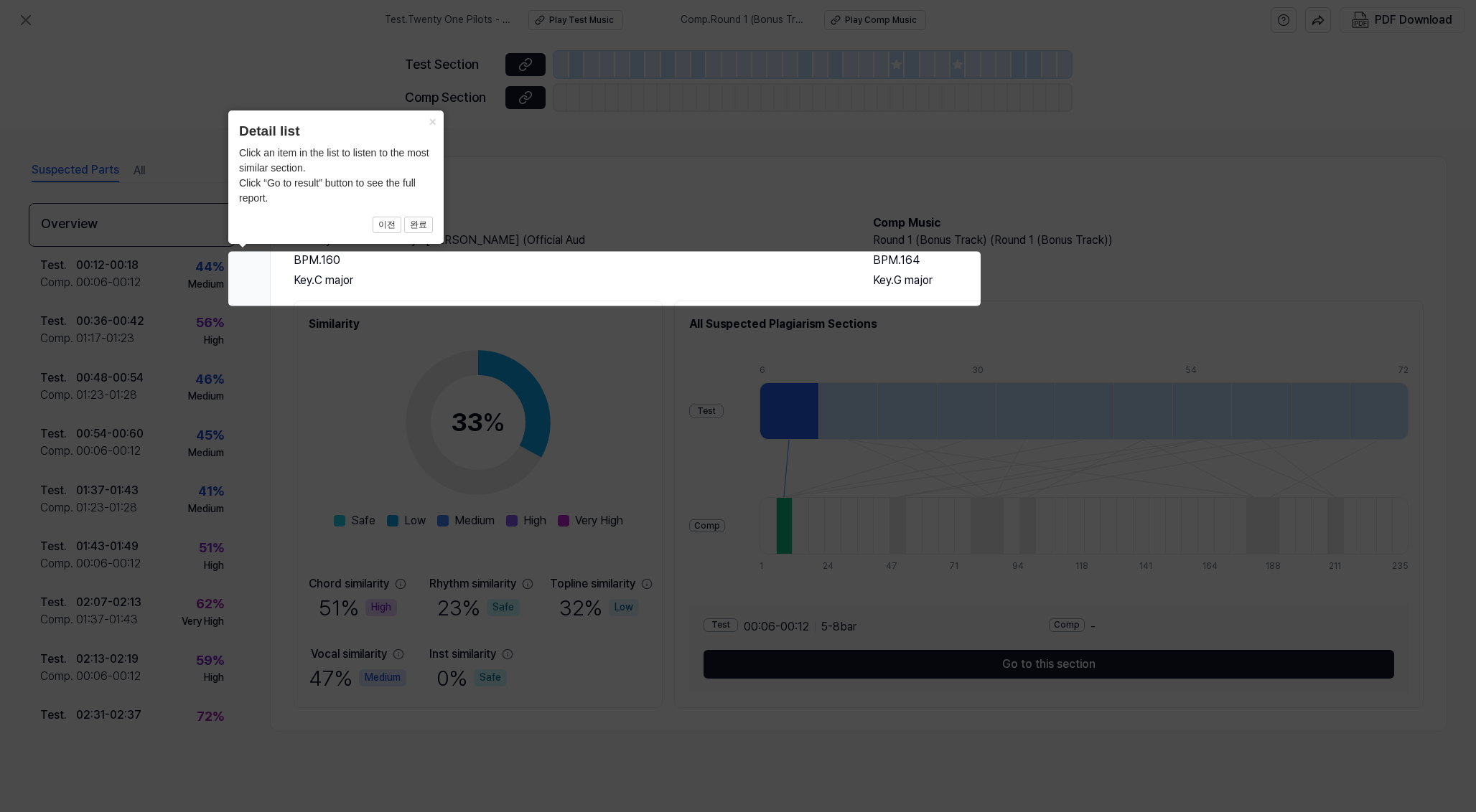
click at [423, 201] on div "Click an item in the list to listen to the most similar section. Click “Go to r…" at bounding box center [336, 176] width 193 height 60
click at [423, 220] on button "완료" at bounding box center [419, 225] width 29 height 17
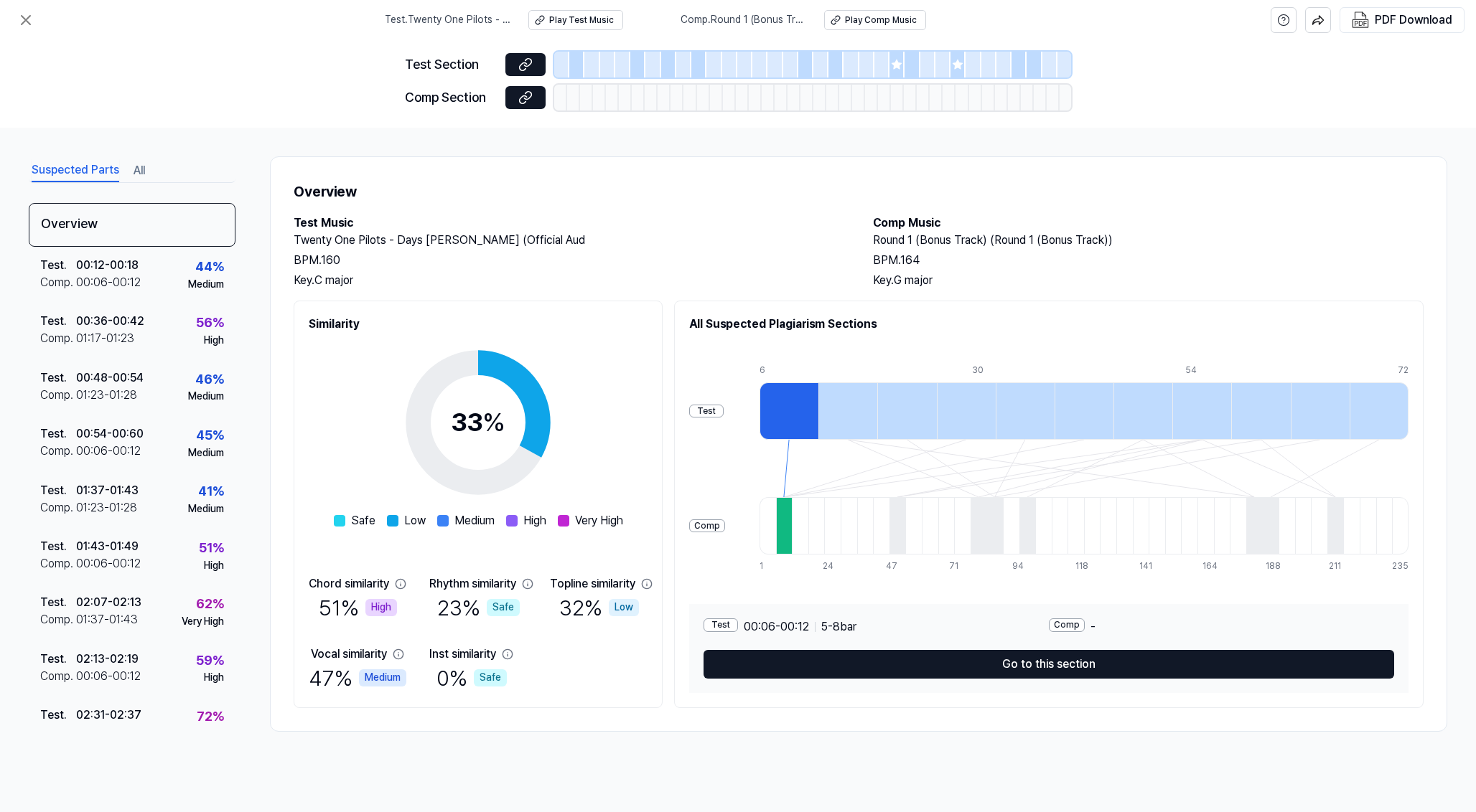
click at [800, 417] on div at bounding box center [788, 411] width 59 height 57
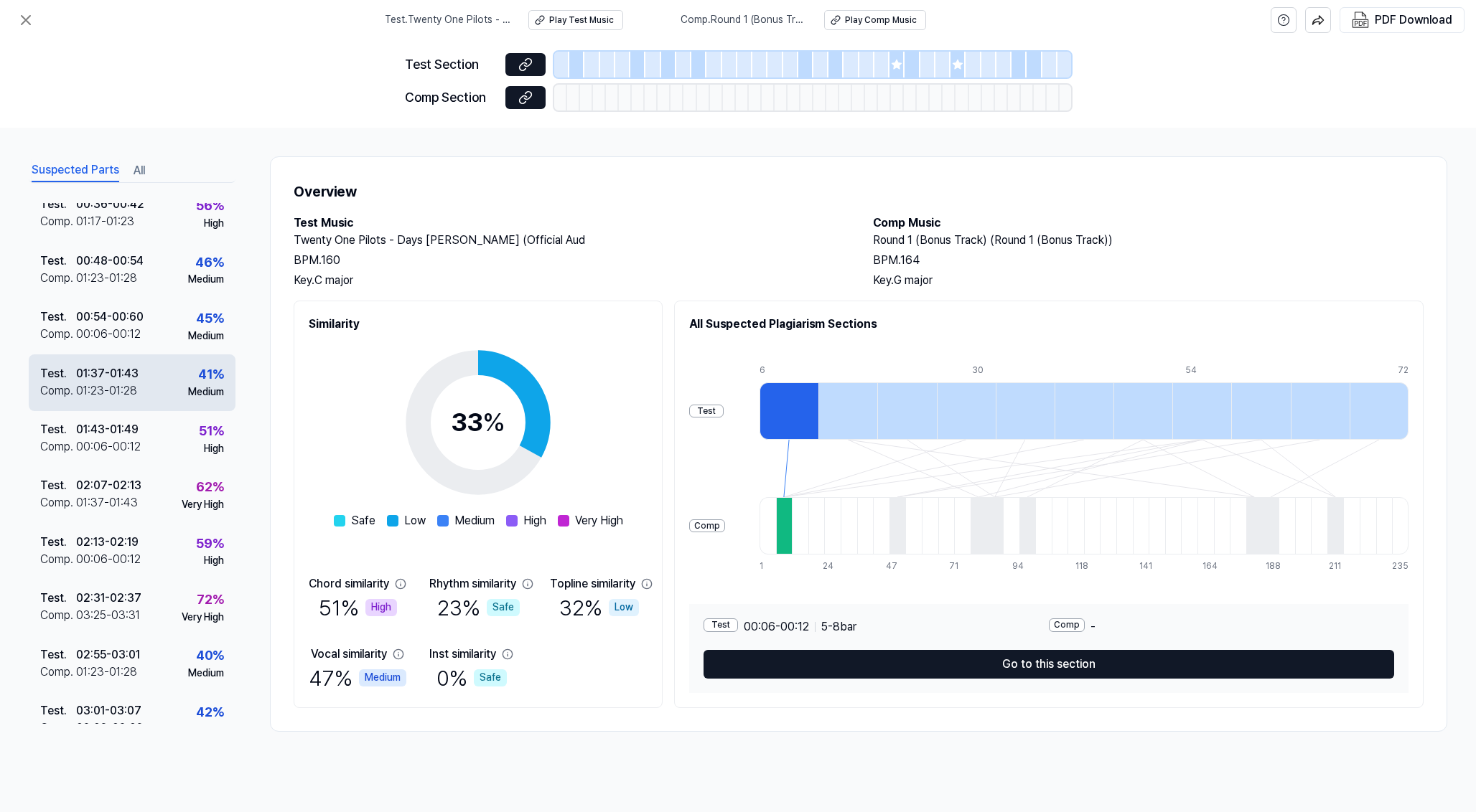
scroll to position [141, 0]
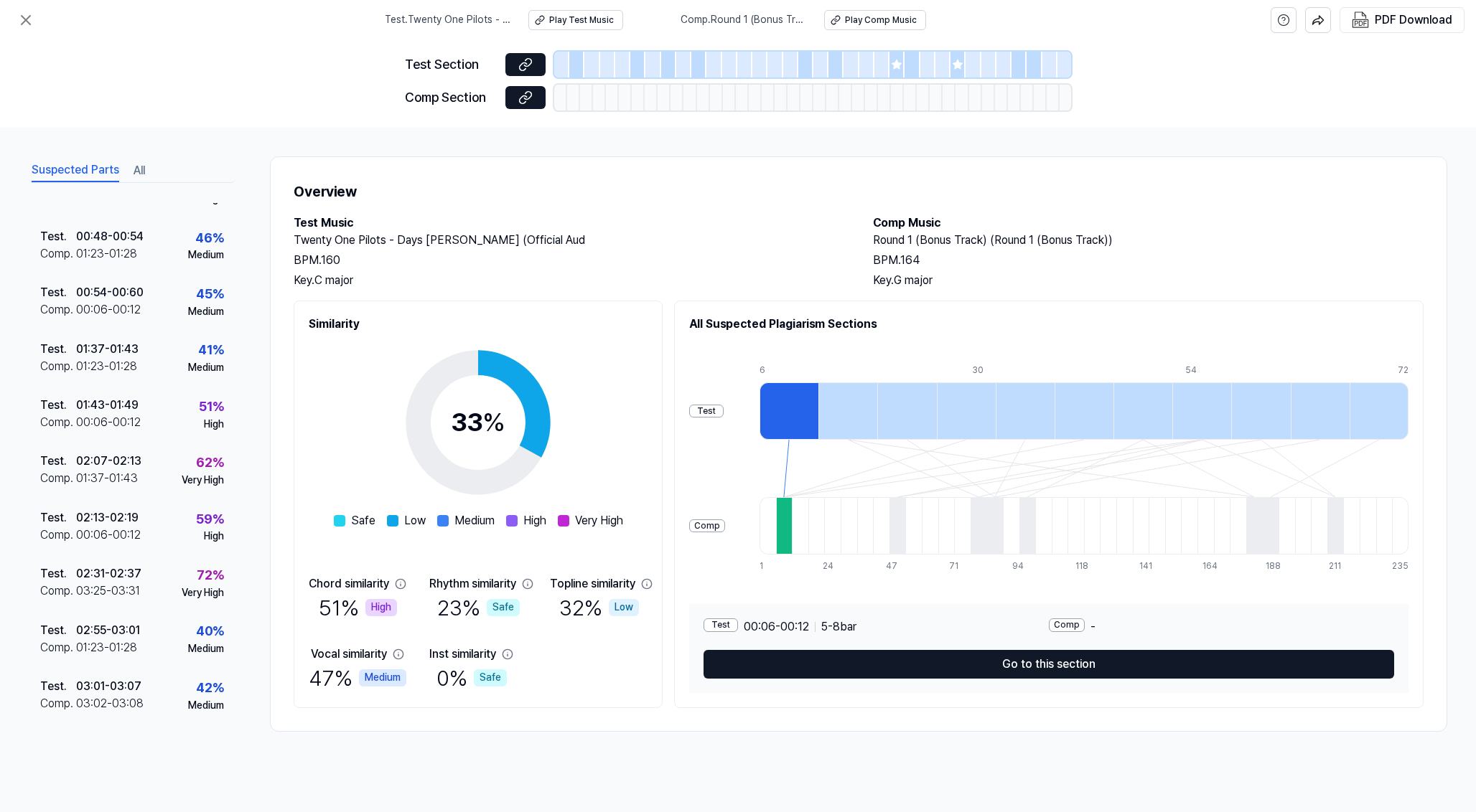
click at [378, 611] on div "High" at bounding box center [381, 608] width 32 height 17
click at [334, 609] on div "51 % High" at bounding box center [358, 607] width 78 height 30
click at [151, 179] on div "Suspected Parts All" at bounding box center [133, 169] width 207 height 26
click at [146, 175] on div "Suspected Parts All" at bounding box center [133, 169] width 207 height 26
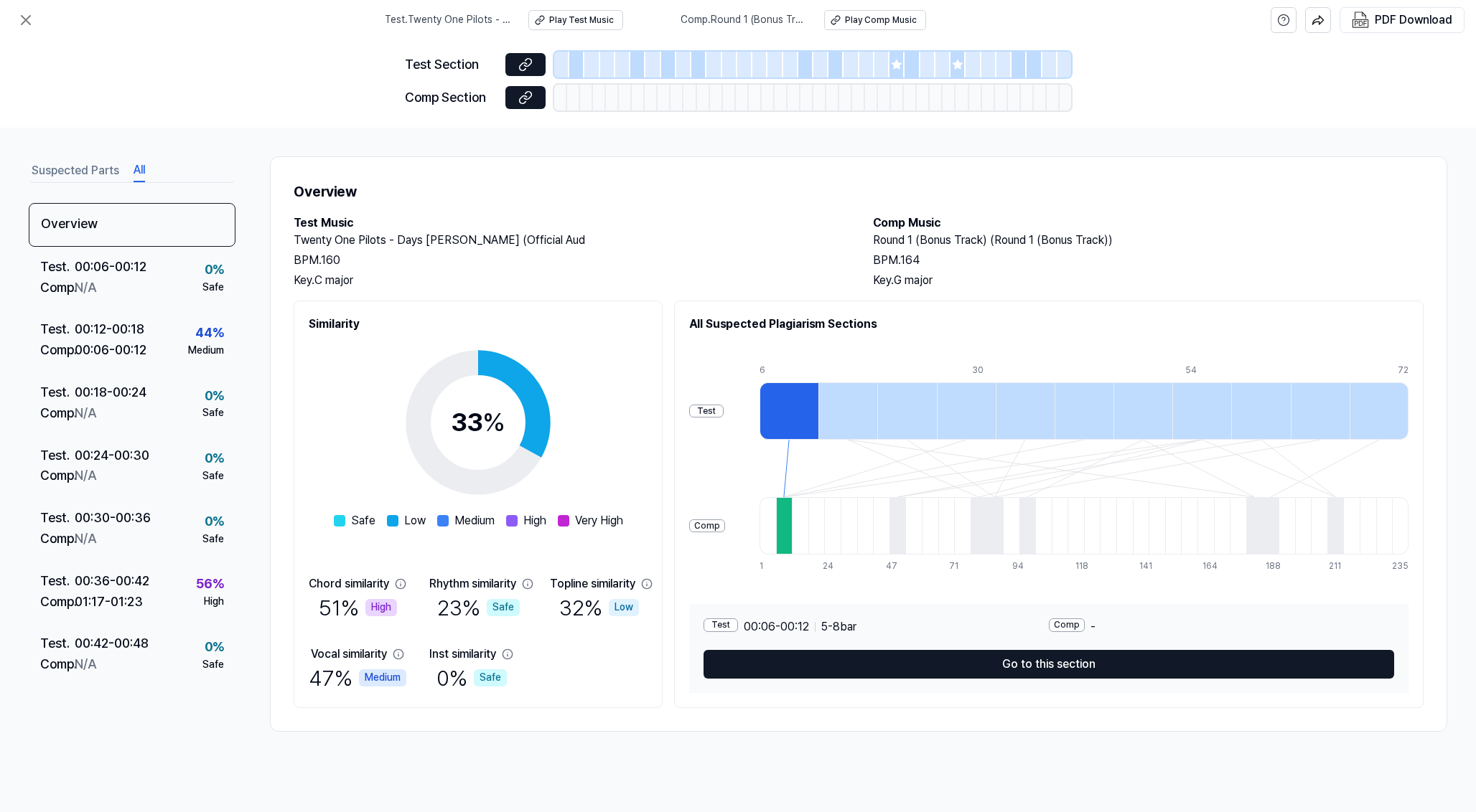
click at [137, 171] on button "All" at bounding box center [139, 171] width 12 height 23
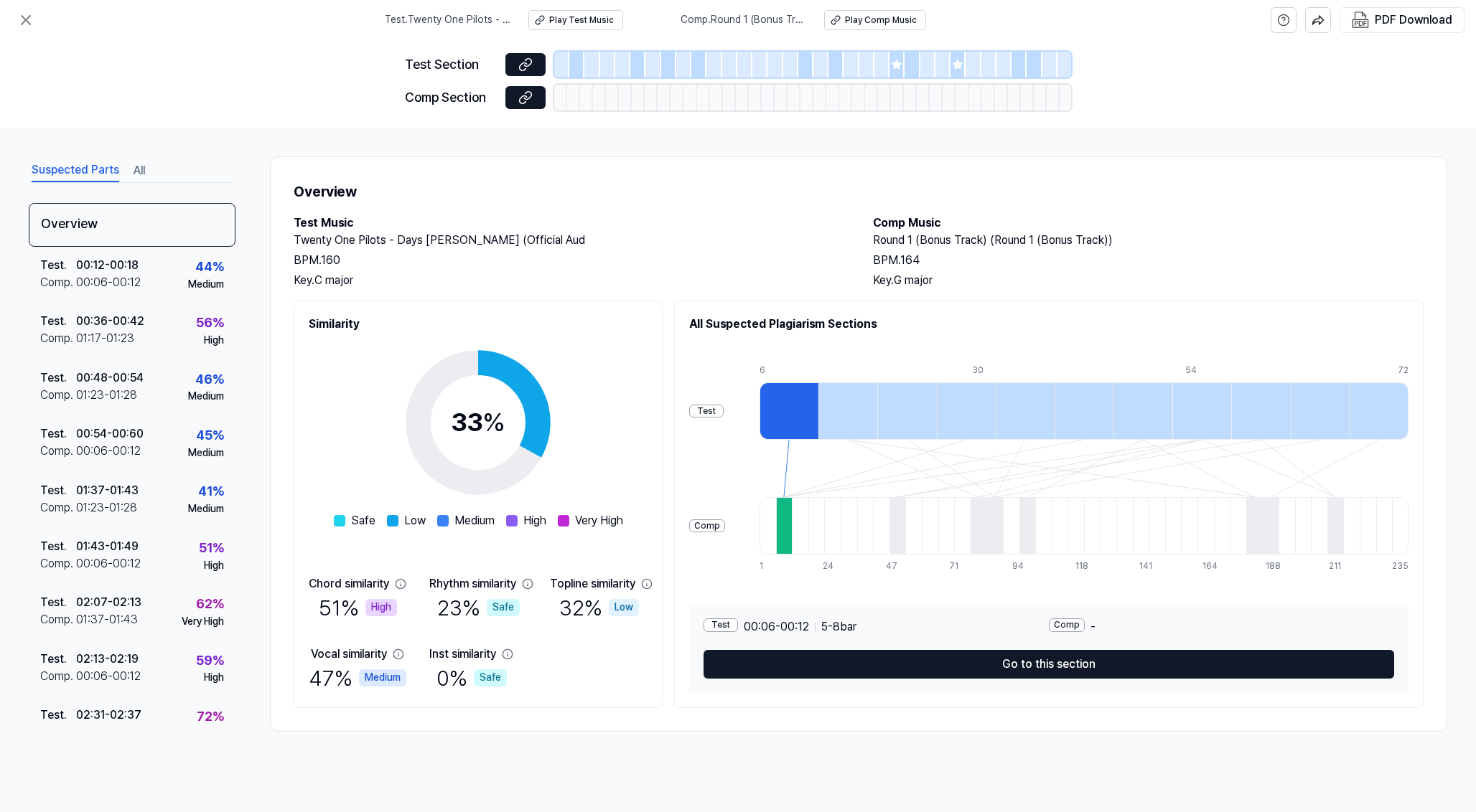
click at [92, 173] on button "Suspected Parts" at bounding box center [75, 171] width 88 height 23
click at [96, 263] on div "00:12 - 00:18" at bounding box center [107, 266] width 63 height 17
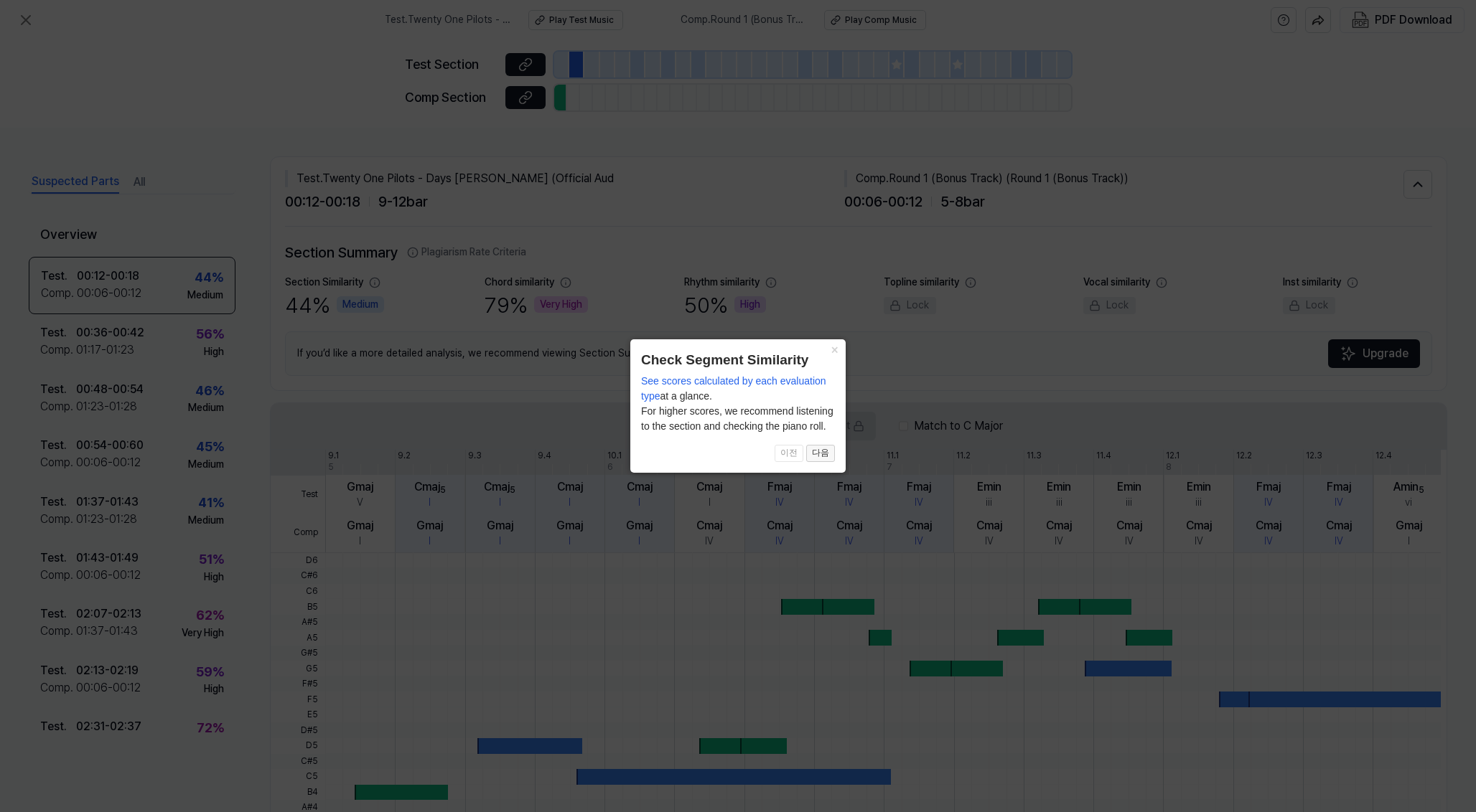
click at [829, 455] on button "다음" at bounding box center [821, 453] width 29 height 17
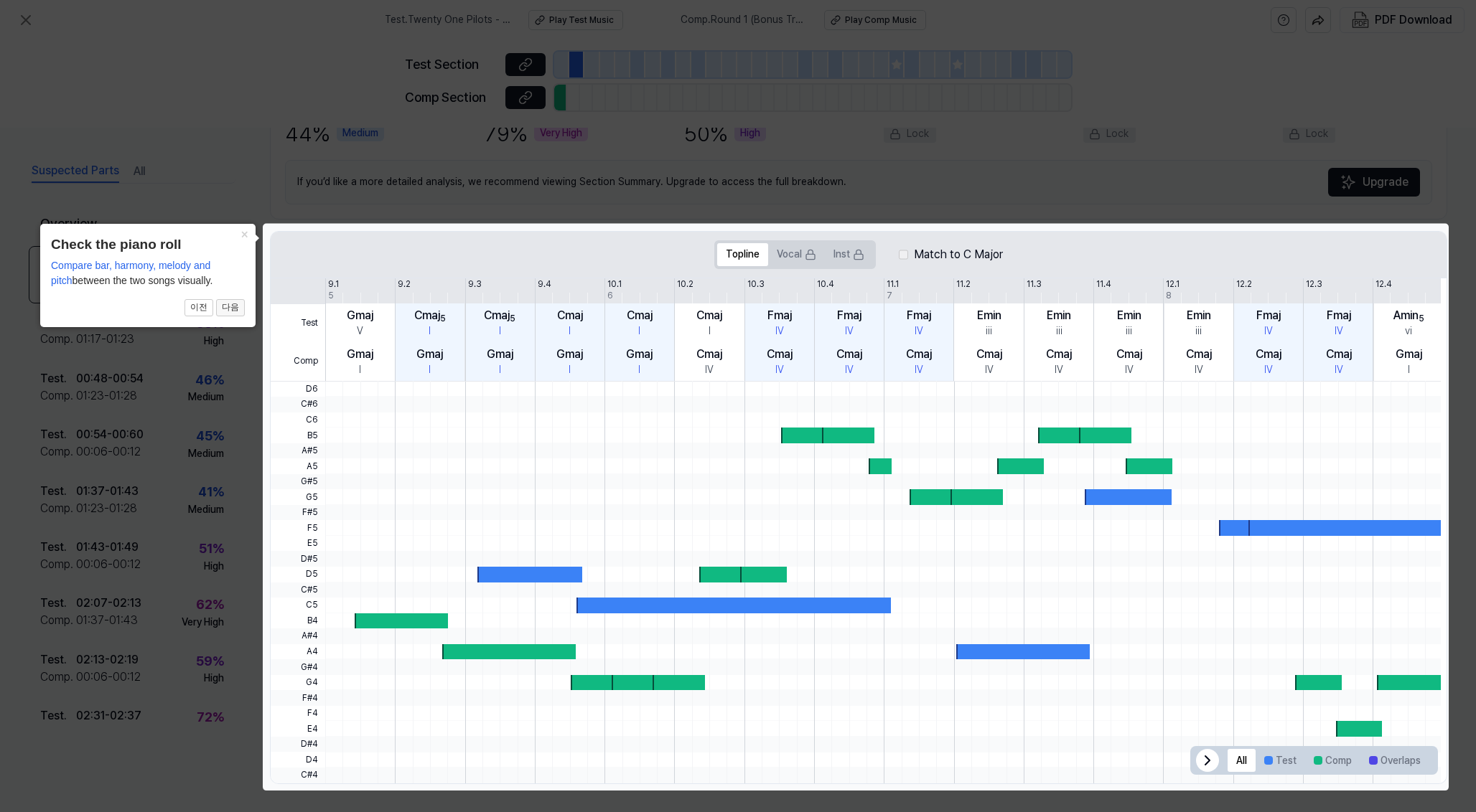
click at [233, 310] on button "다음" at bounding box center [230, 308] width 29 height 17
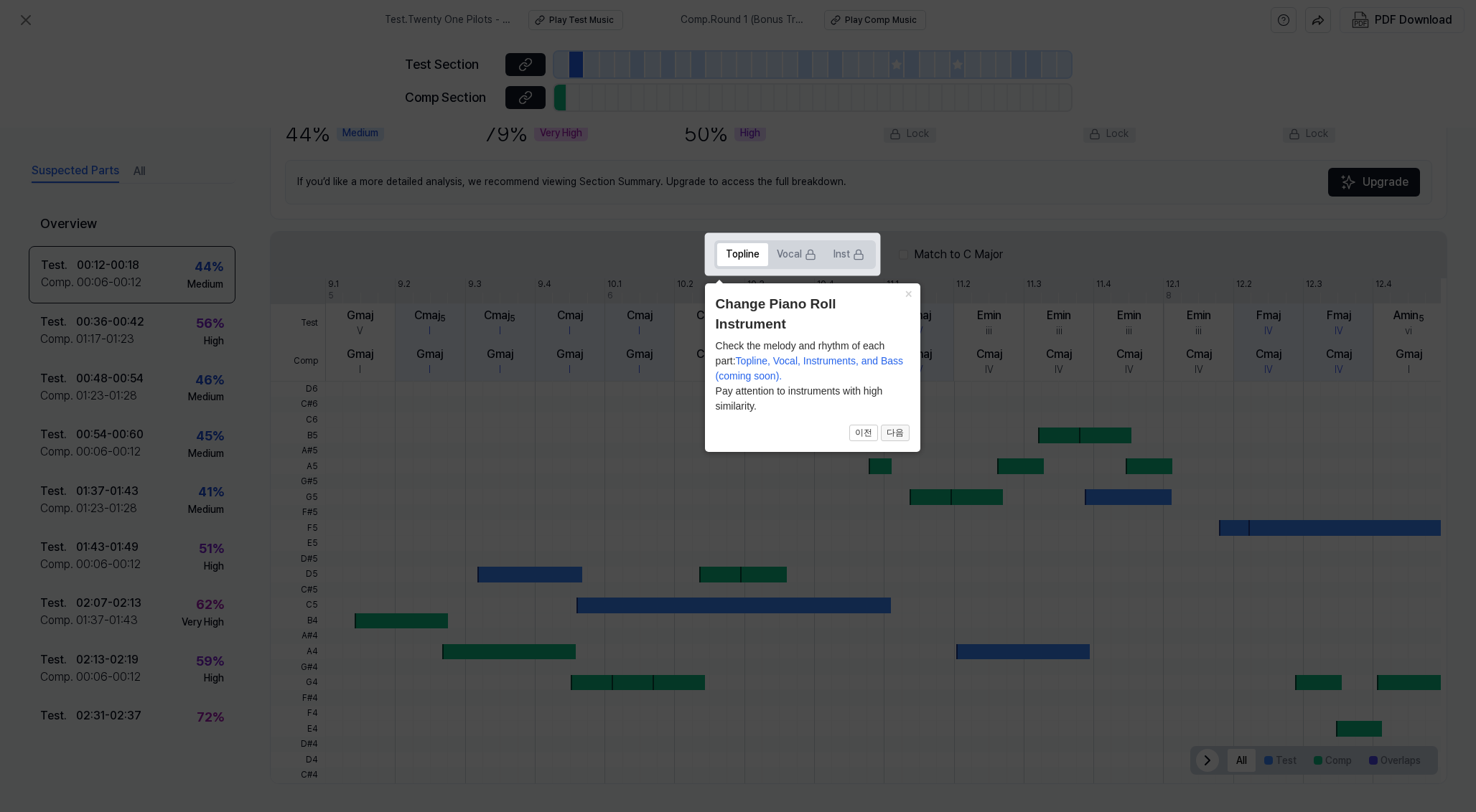
click at [898, 430] on button "다음" at bounding box center [896, 434] width 29 height 17
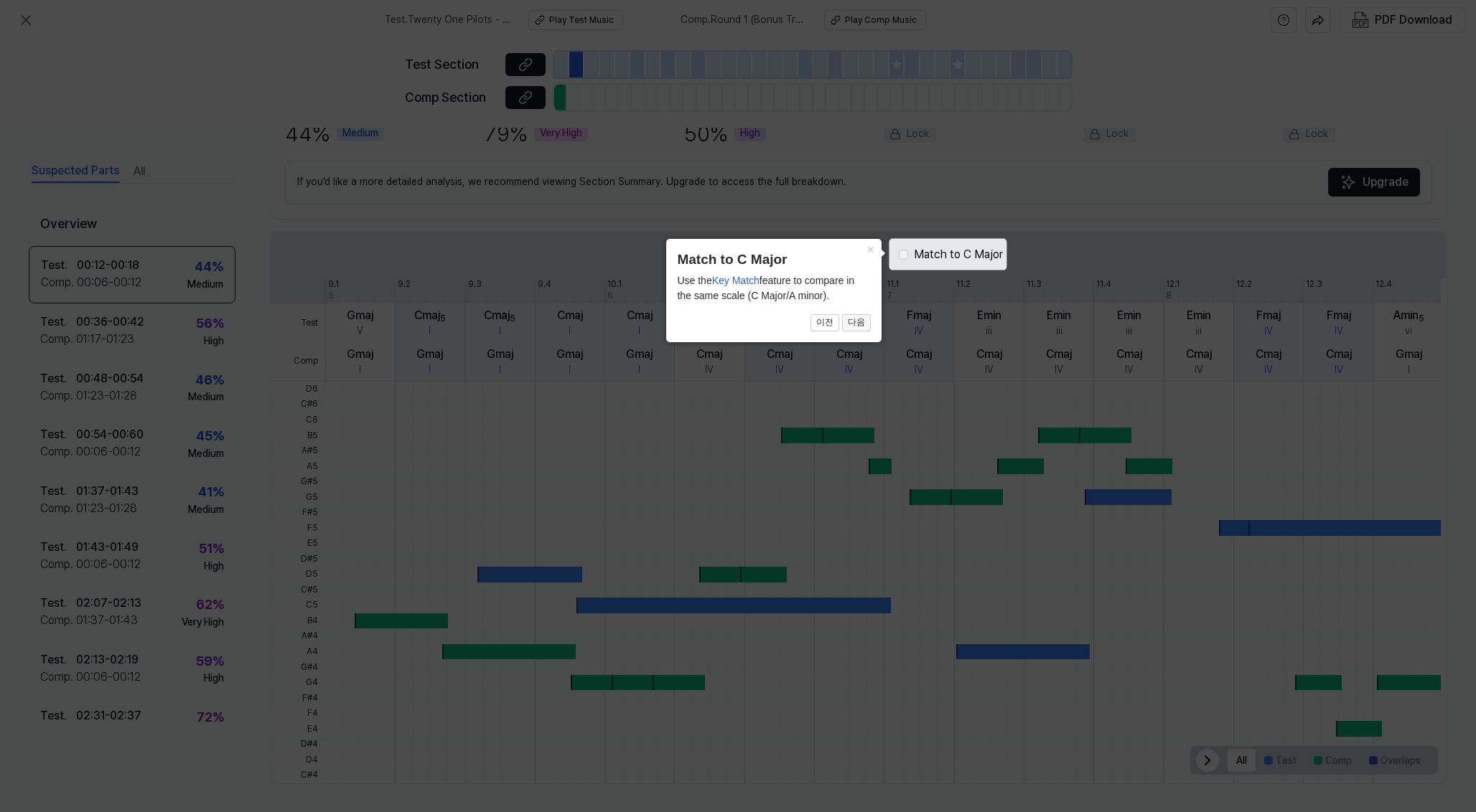
click at [860, 320] on button "다음" at bounding box center [857, 323] width 29 height 17
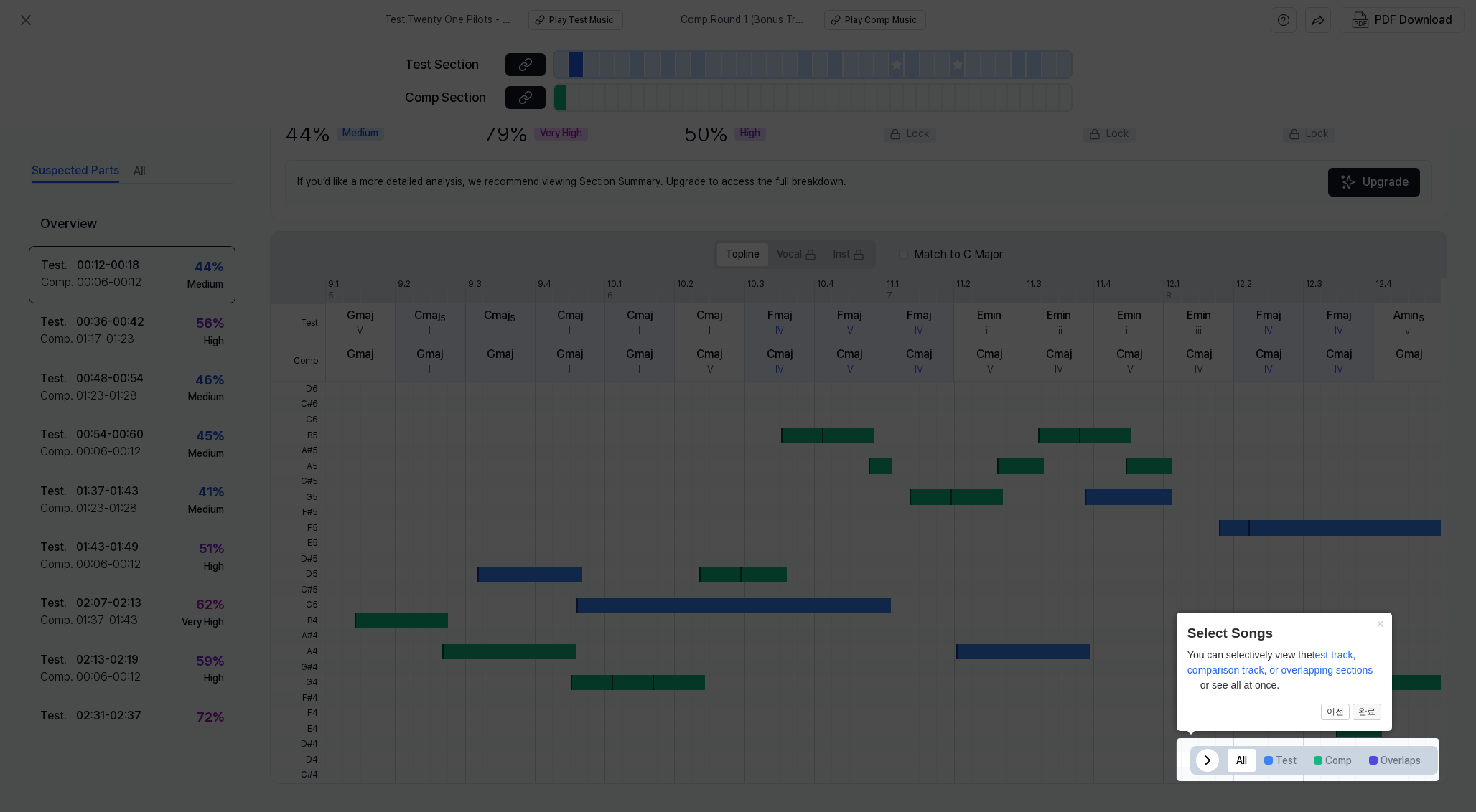
click at [1371, 714] on button "완료" at bounding box center [1368, 712] width 29 height 17
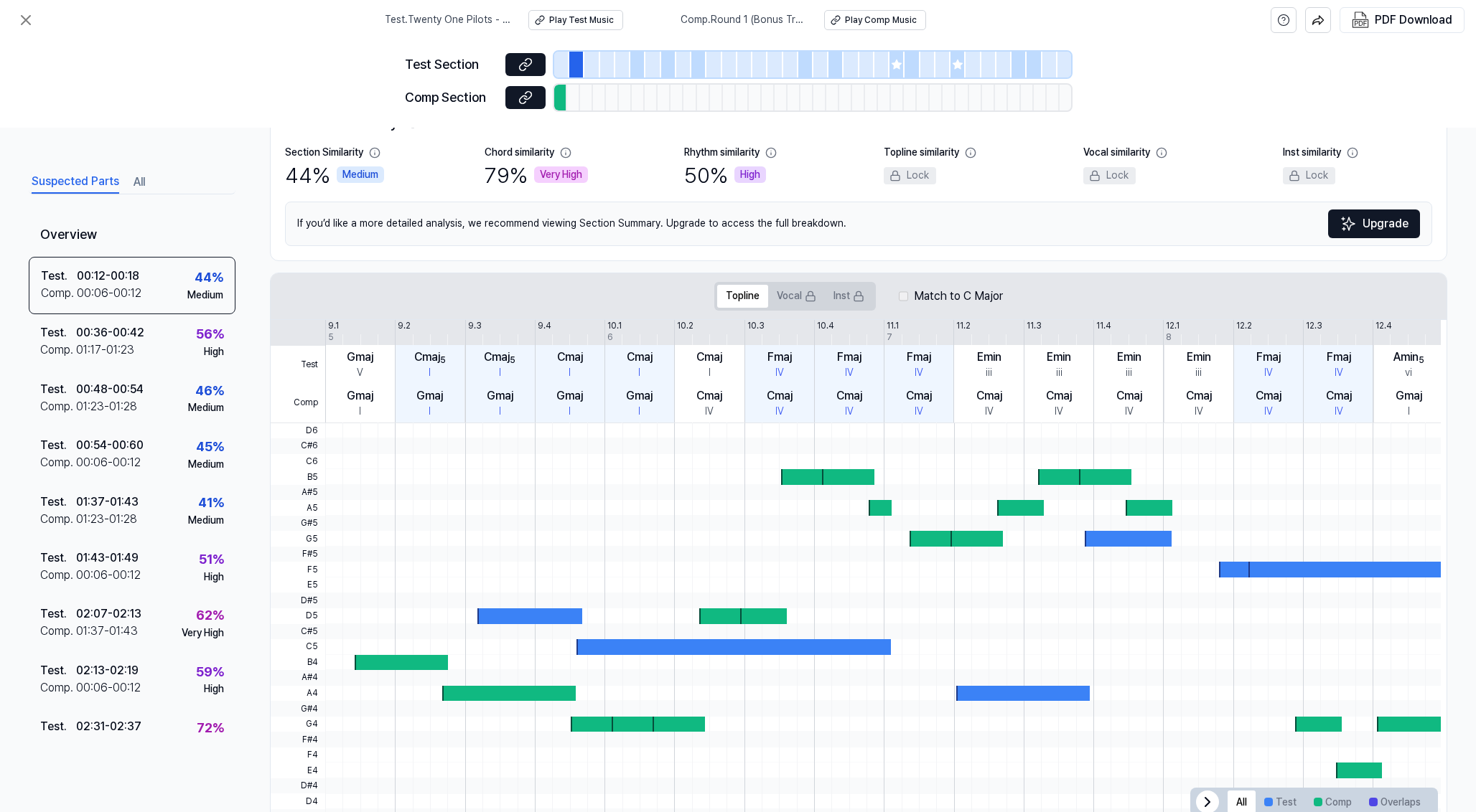
scroll to position [160, 0]
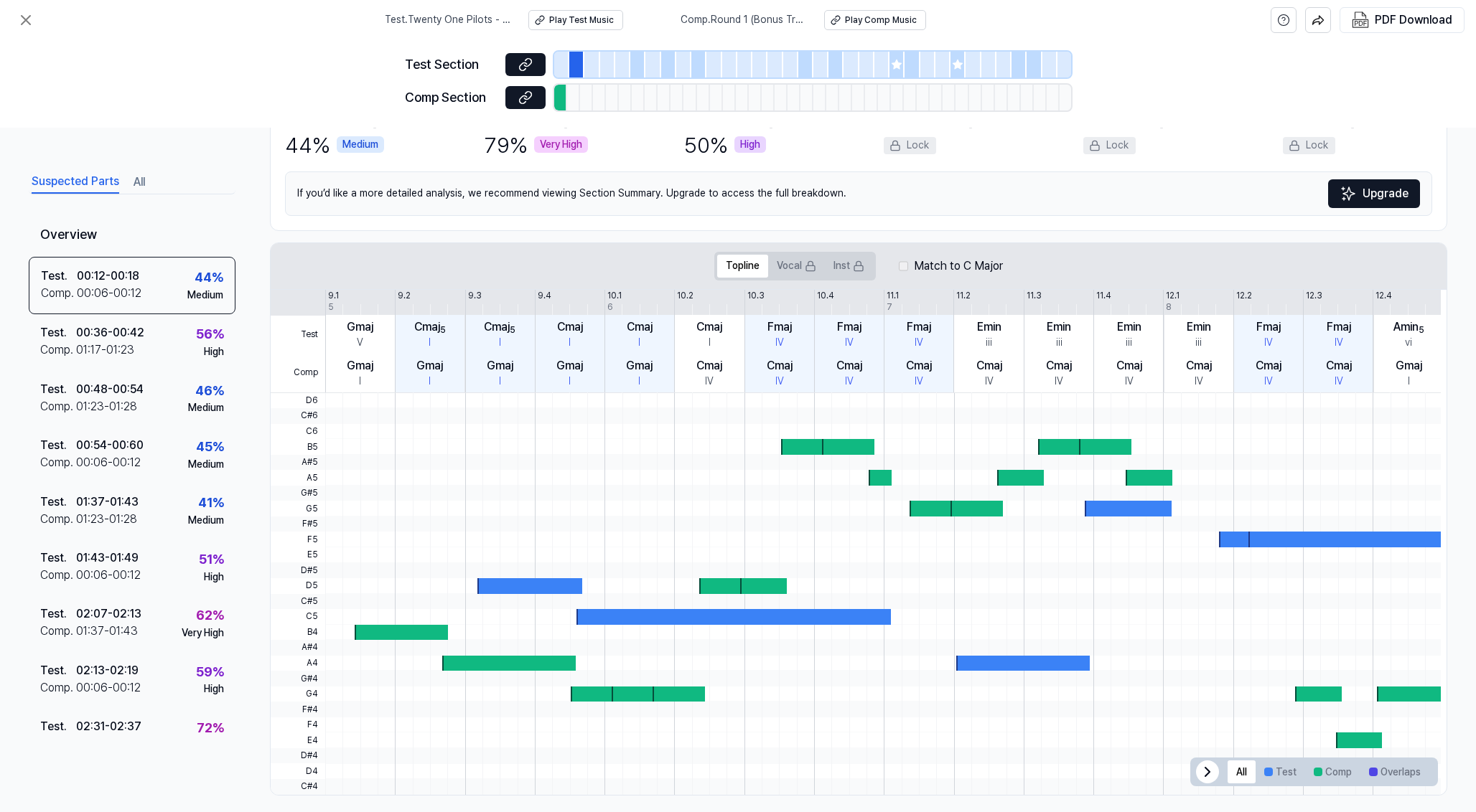
click at [388, 629] on div at bounding box center [401, 633] width 94 height 15
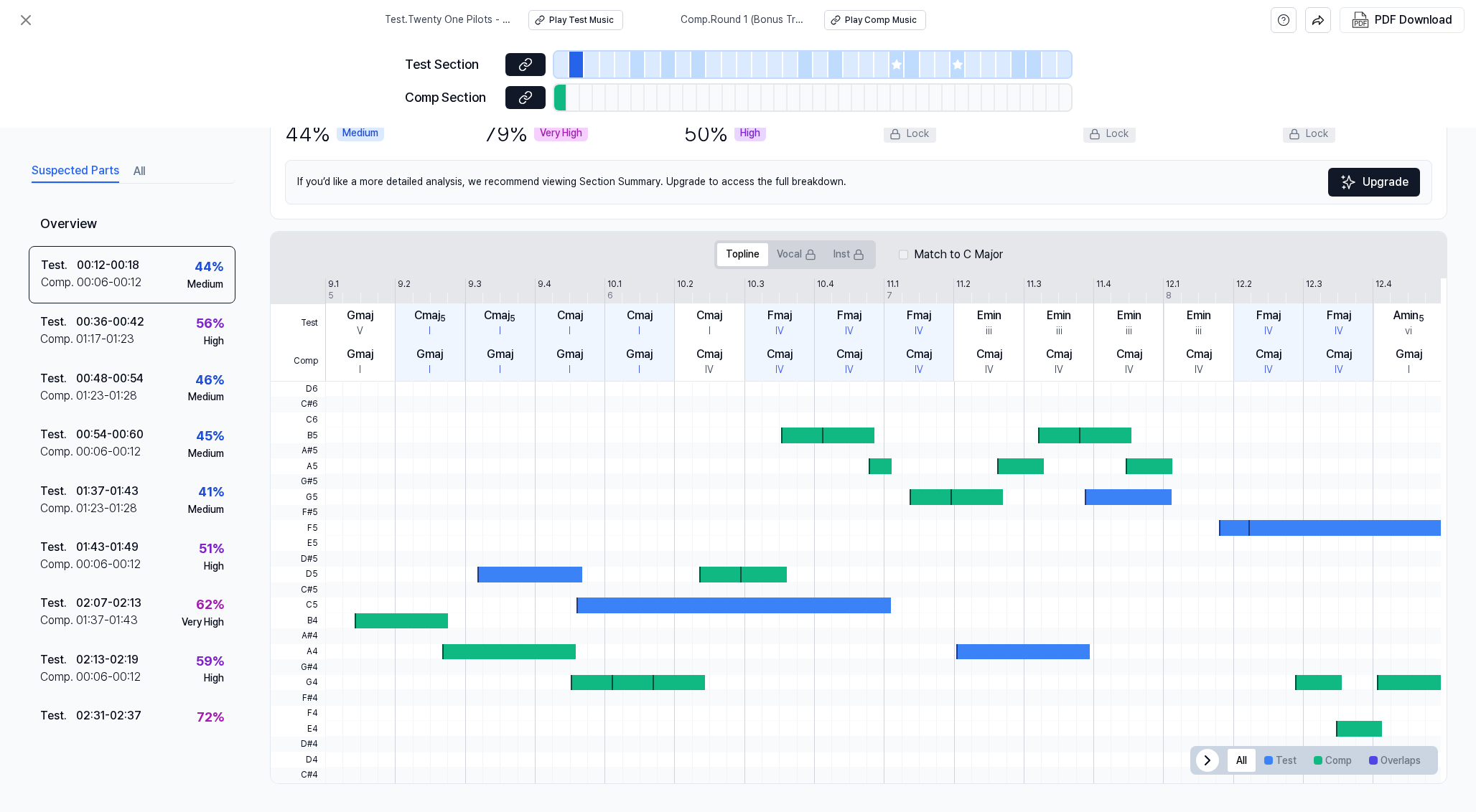
click at [1199, 746] on span "All Test Comp Overlaps" at bounding box center [1314, 761] width 248 height 29
click at [1418, 755] on icon at bounding box center [1421, 761] width 17 height 17
click at [561, 571] on div at bounding box center [530, 575] width 104 height 15
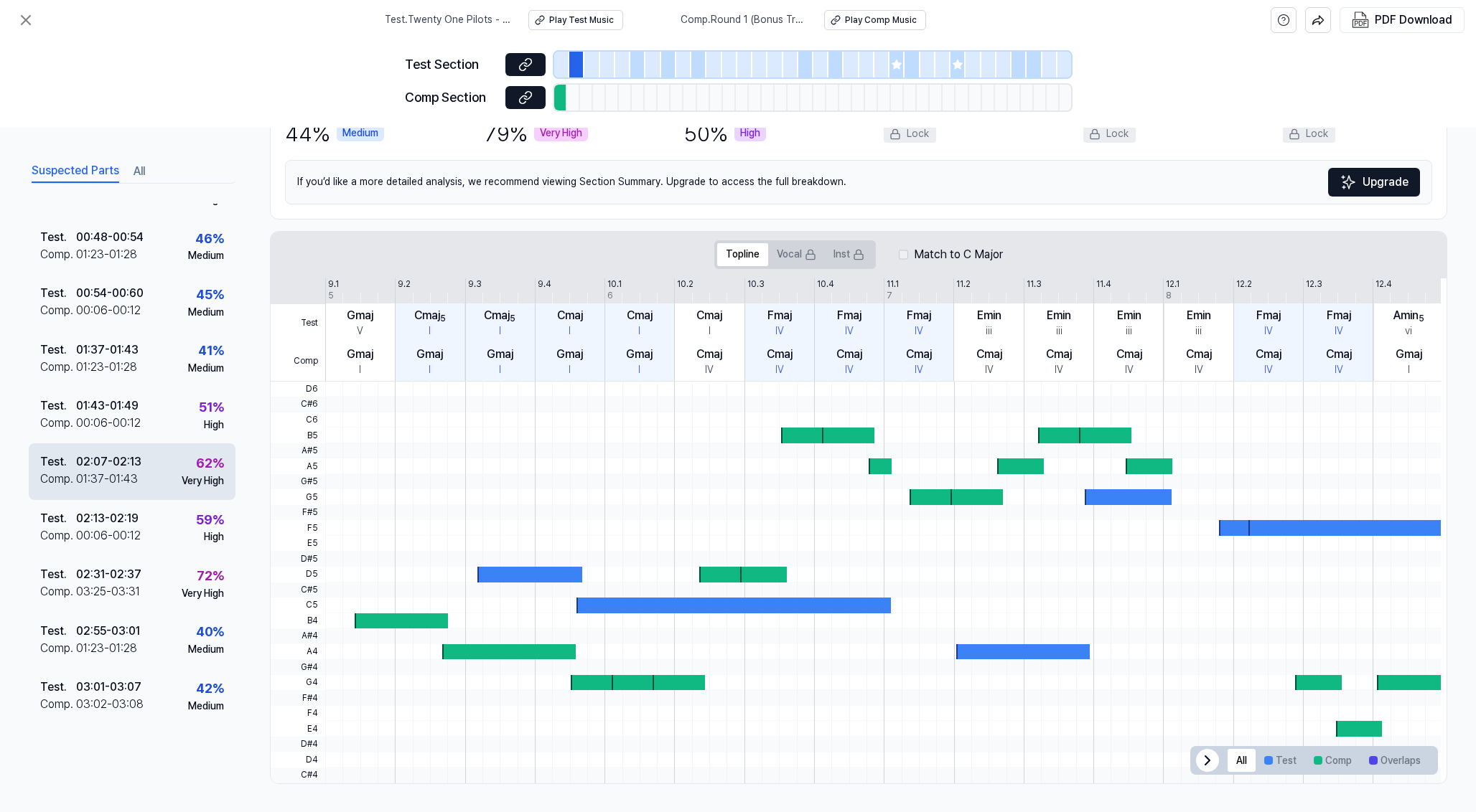
click at [166, 467] on div "Test . 02:07 - 02:13 Comp . 01:37 - 01:43 62 % Very High" at bounding box center [133, 472] width 207 height 56
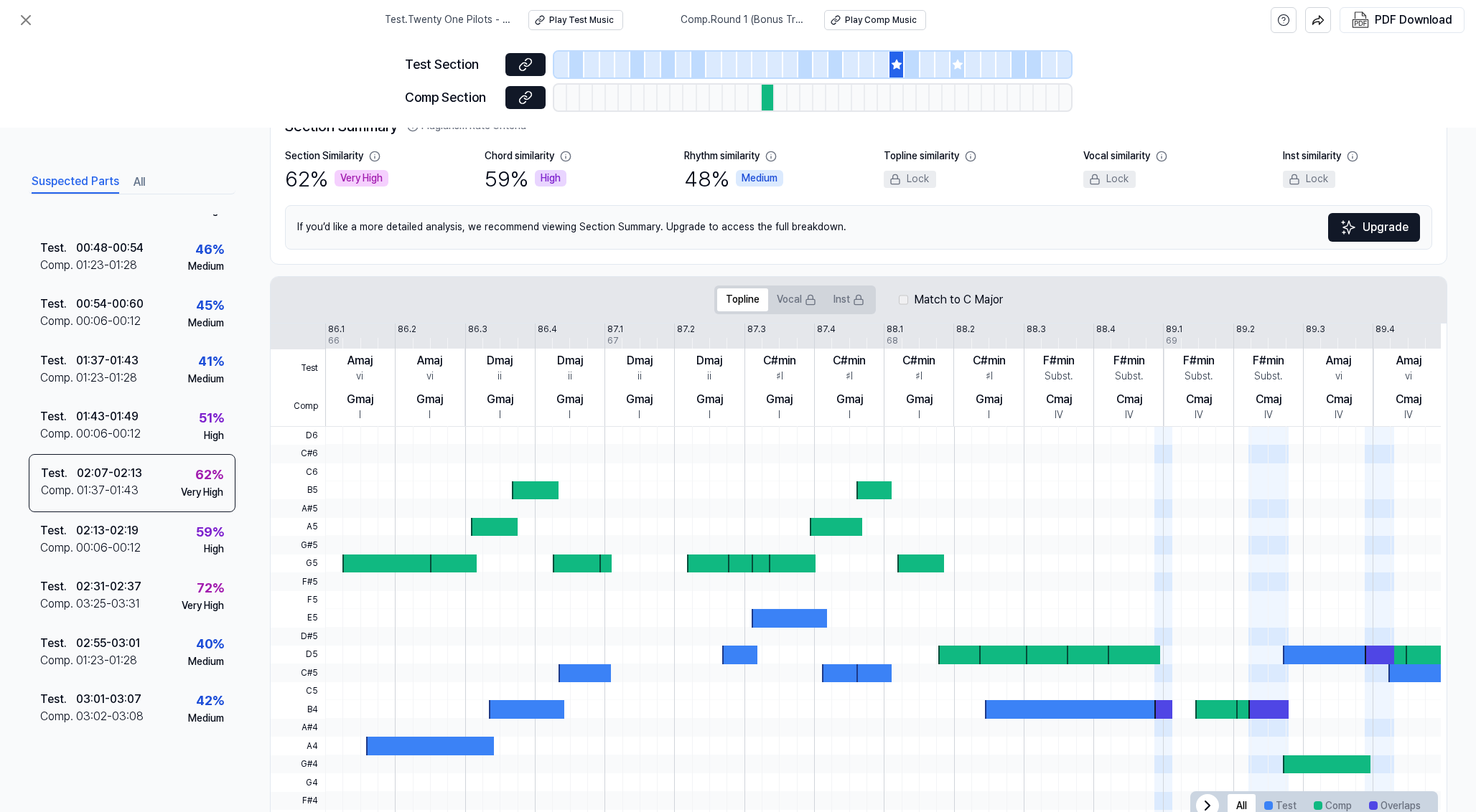
scroll to position [113, 0]
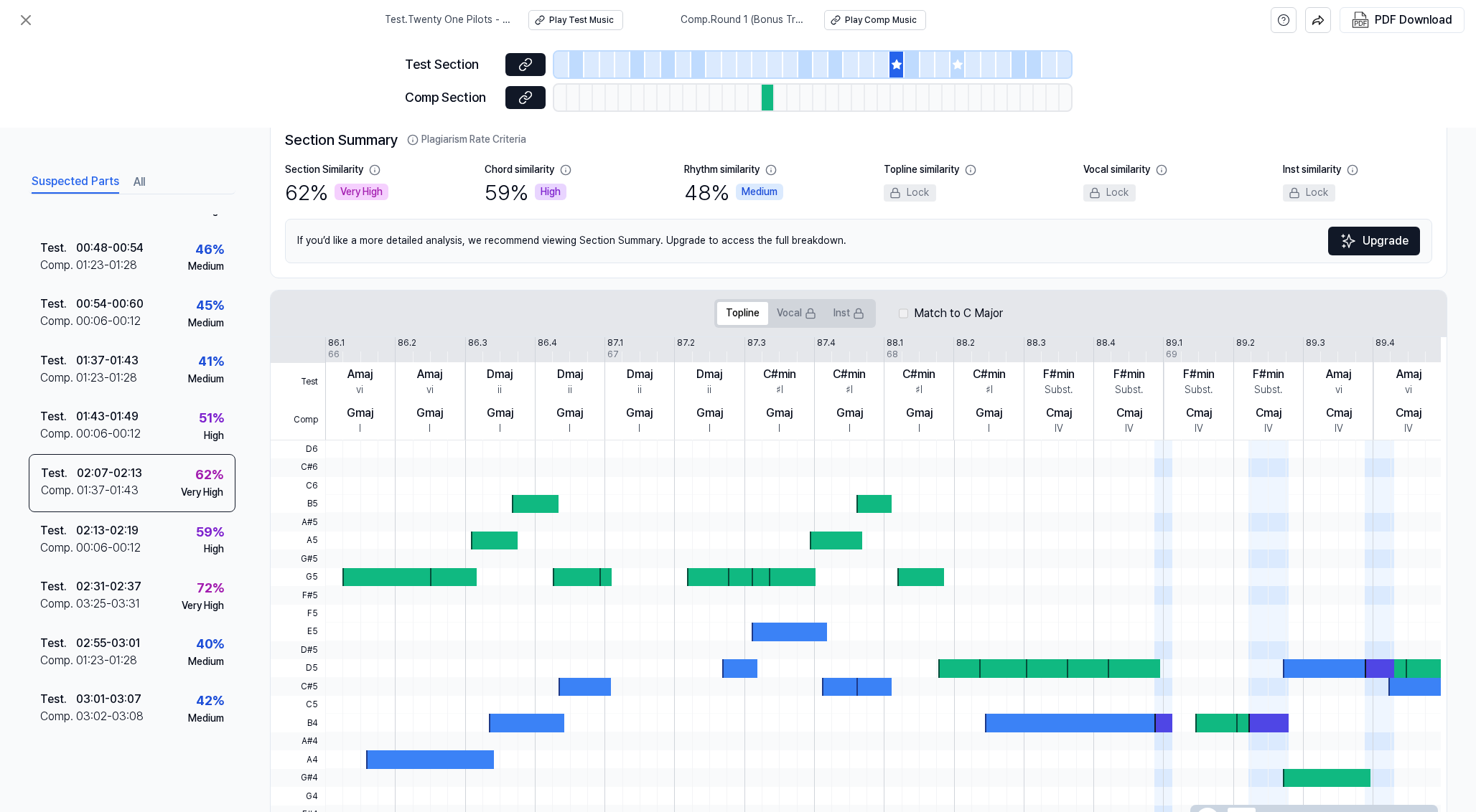
click at [372, 189] on div "Very High" at bounding box center [362, 192] width 54 height 17
click at [770, 192] on div "Medium" at bounding box center [759, 192] width 47 height 17
click at [341, 168] on div "Section Similarity" at bounding box center [324, 170] width 78 height 14
click at [863, 13] on button "Play Comp Music" at bounding box center [874, 19] width 102 height 20
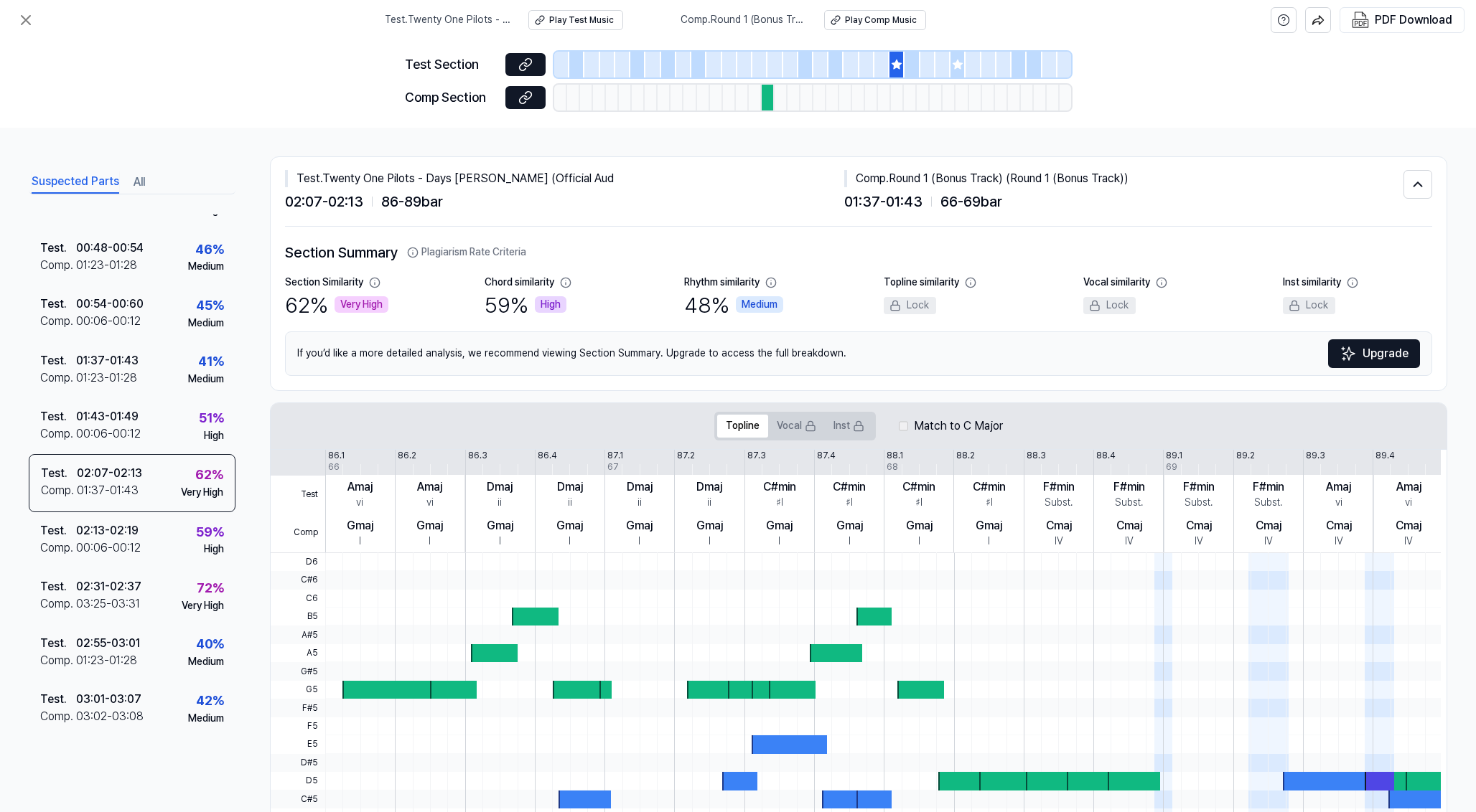
click at [958, 72] on div at bounding box center [959, 64] width 15 height 26
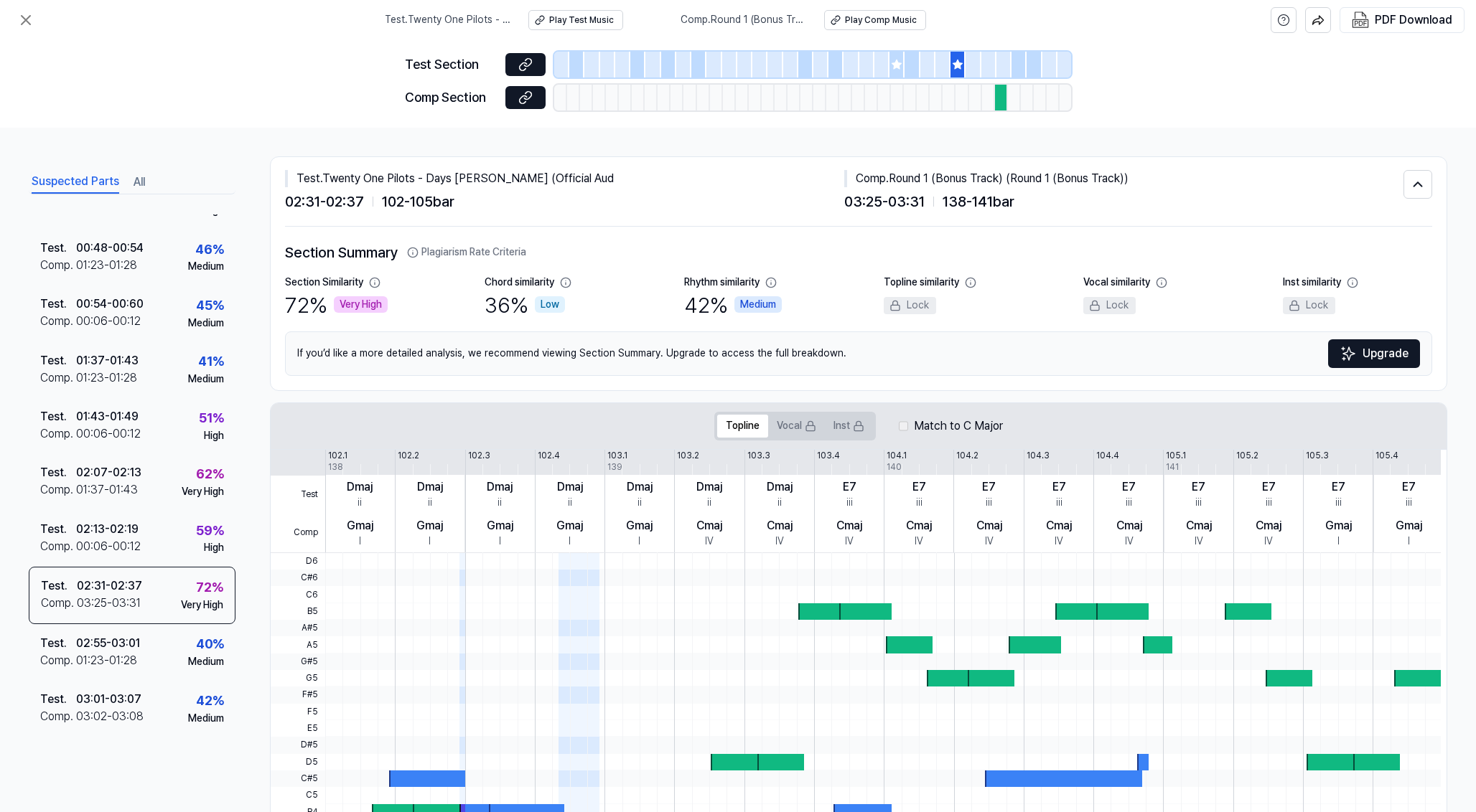
click at [900, 72] on div at bounding box center [898, 64] width 15 height 26
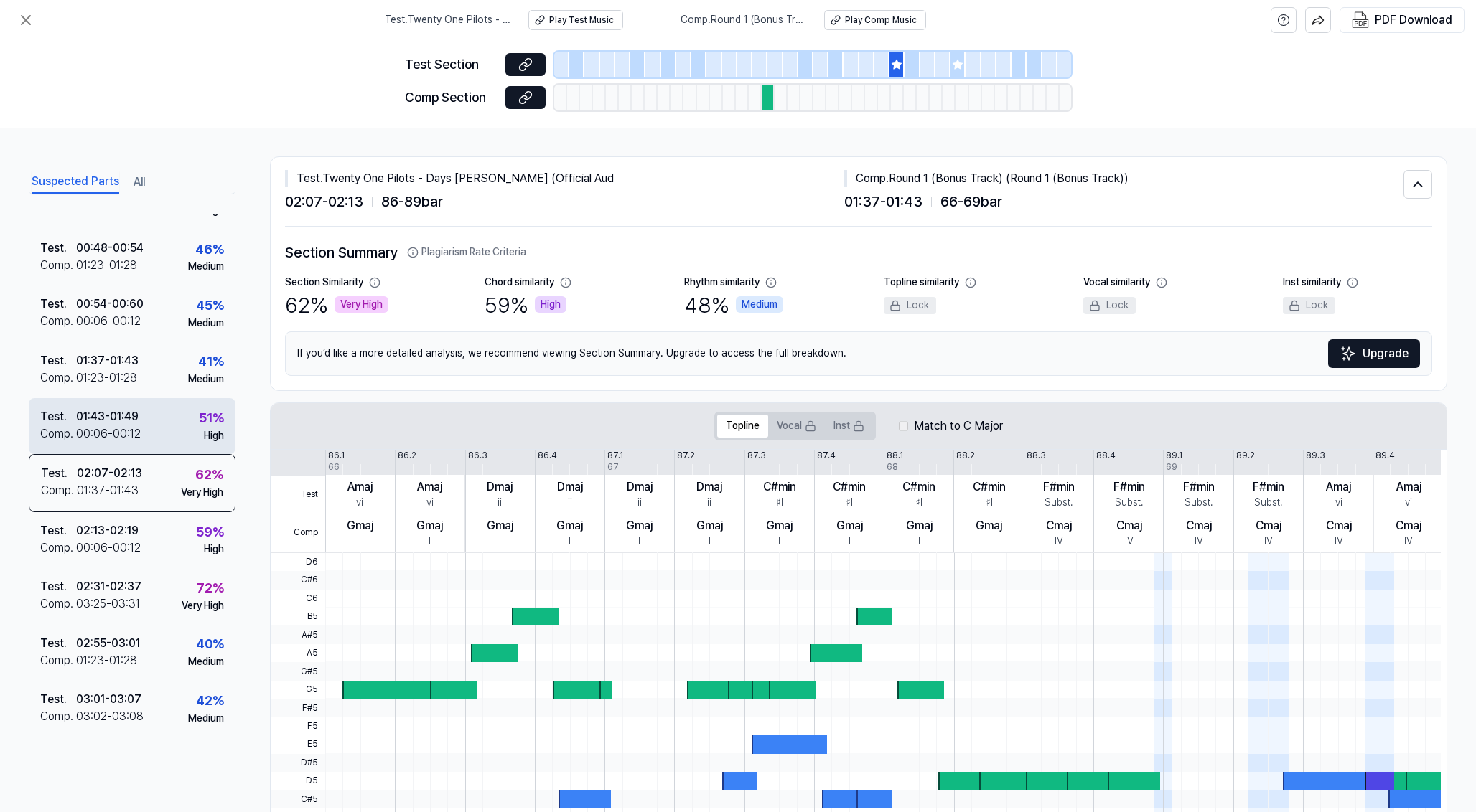
scroll to position [141, 0]
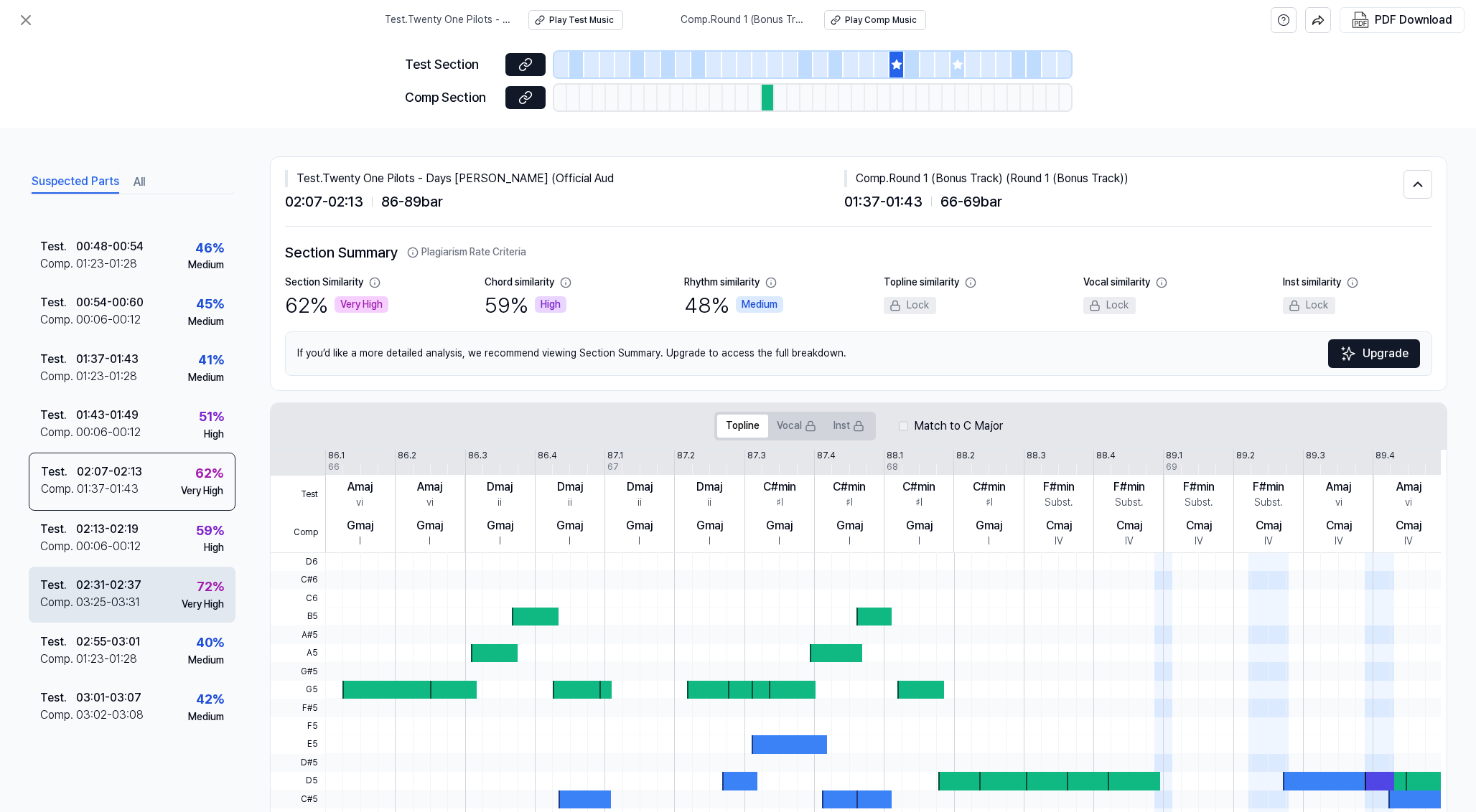
click at [162, 602] on div "Test . 02:31 - 02:37 Comp . 03:25 - 03:31 72 % Very High" at bounding box center [133, 595] width 207 height 56
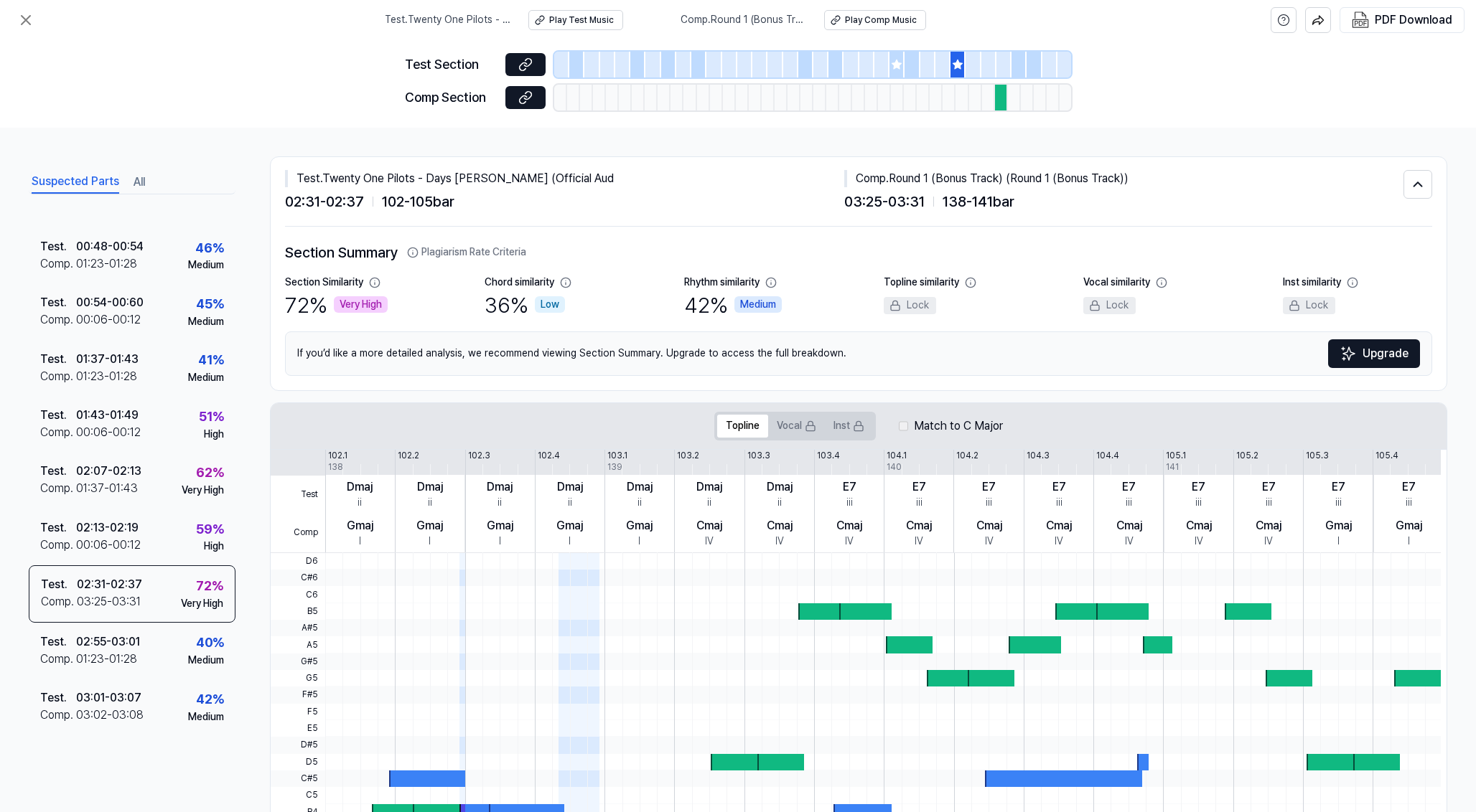
click at [897, 69] on icon at bounding box center [897, 65] width 12 height 12
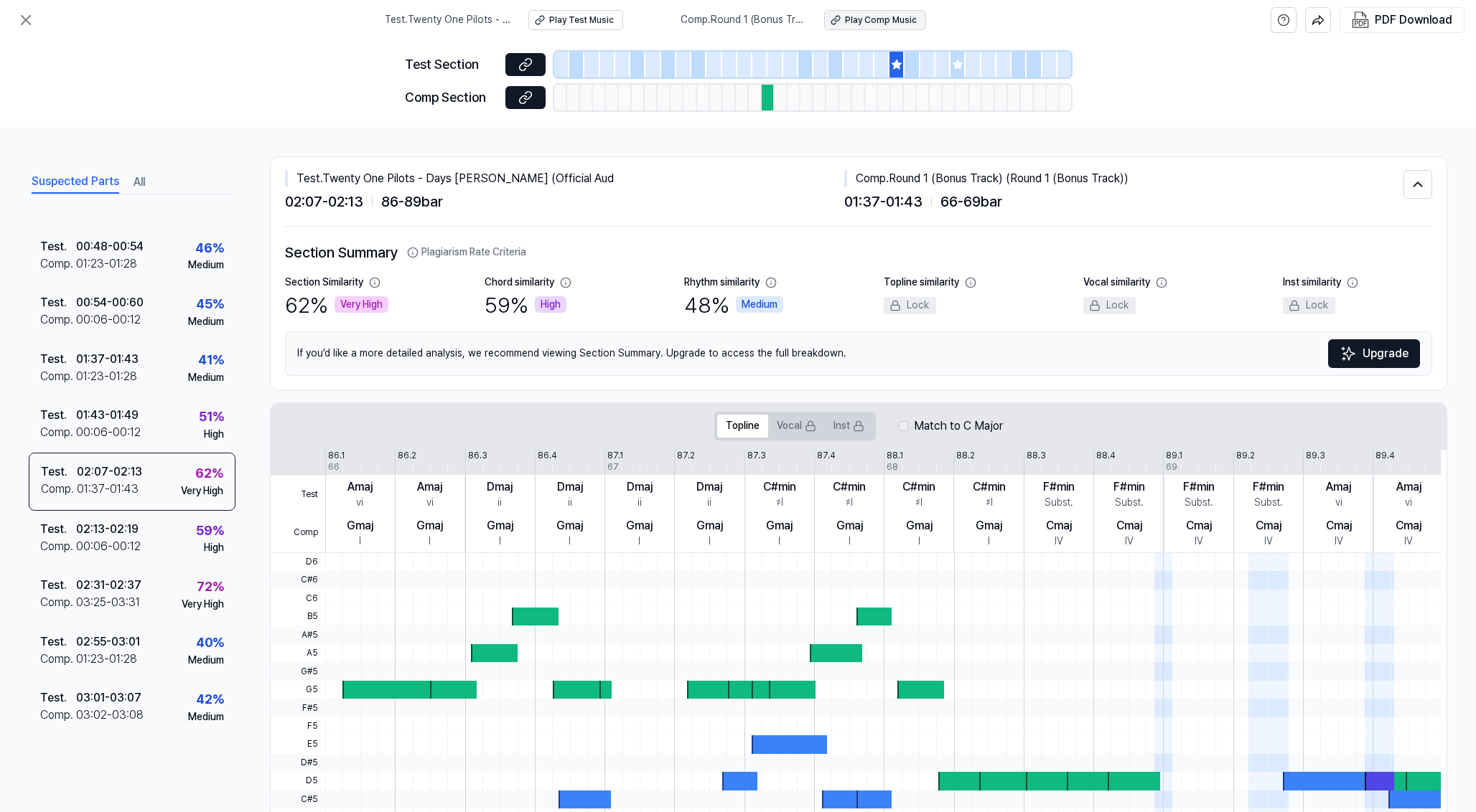
click at [899, 15] on div "Play Comp Music" at bounding box center [881, 20] width 72 height 13
click at [958, 63] on icon at bounding box center [958, 65] width 10 height 10
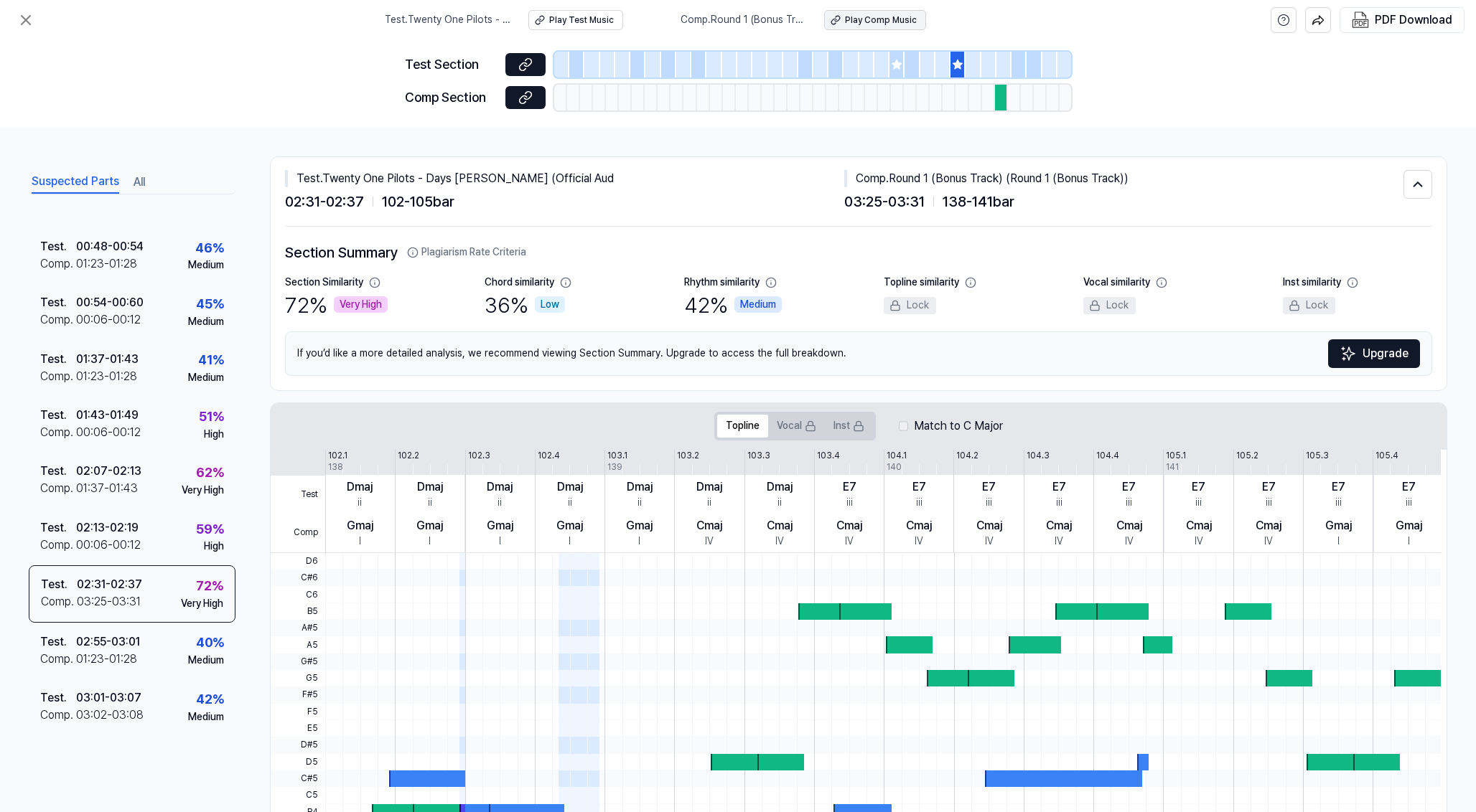
click at [894, 19] on div "Play Comp Music" at bounding box center [881, 20] width 72 height 13
click at [998, 100] on div at bounding box center [1001, 98] width 13 height 26
click at [526, 102] on icon at bounding box center [525, 98] width 15 height 14
click at [528, 61] on icon at bounding box center [525, 64] width 15 height 14
click at [517, 102] on button at bounding box center [526, 98] width 41 height 23
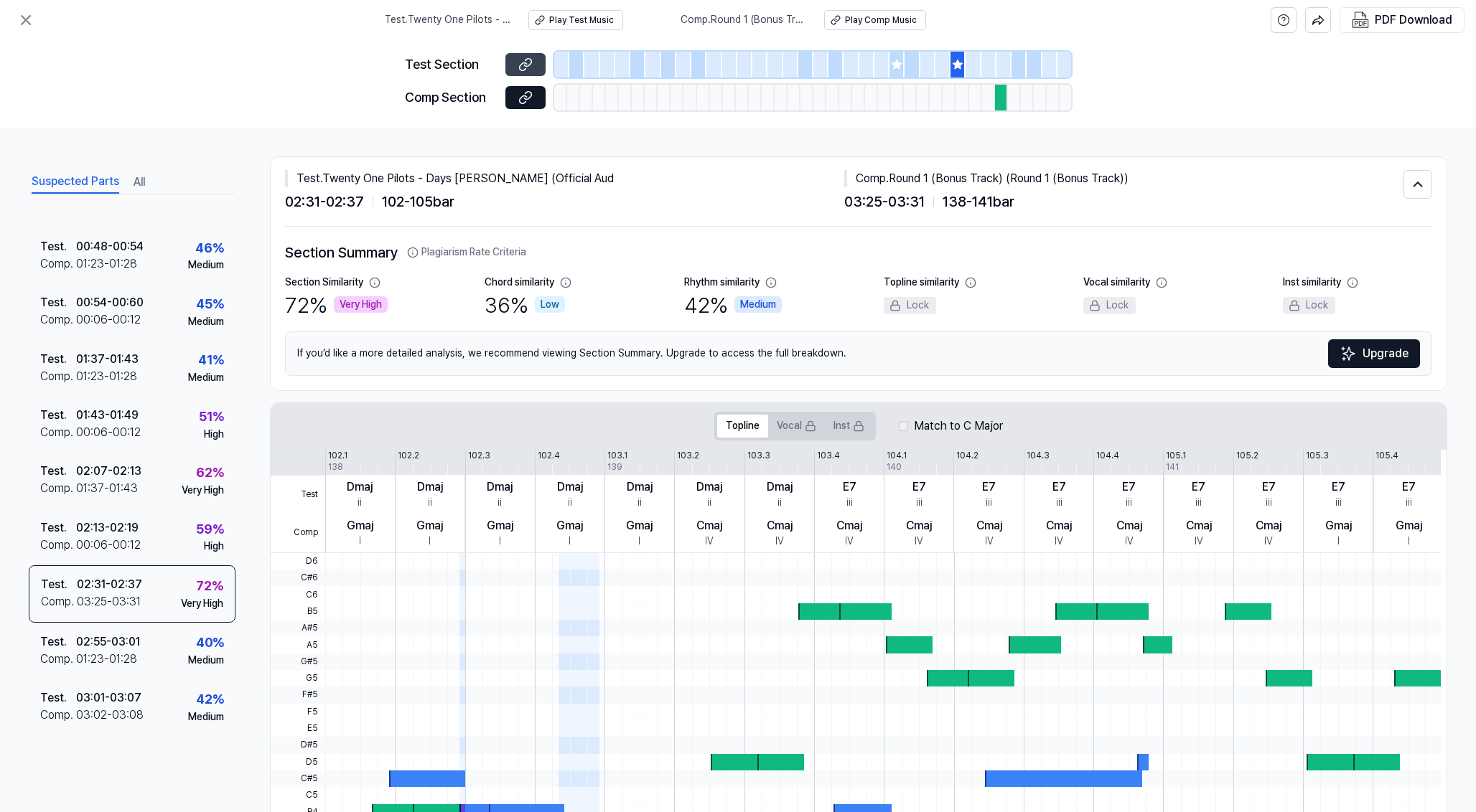
click at [525, 60] on icon at bounding box center [525, 64] width 15 height 14
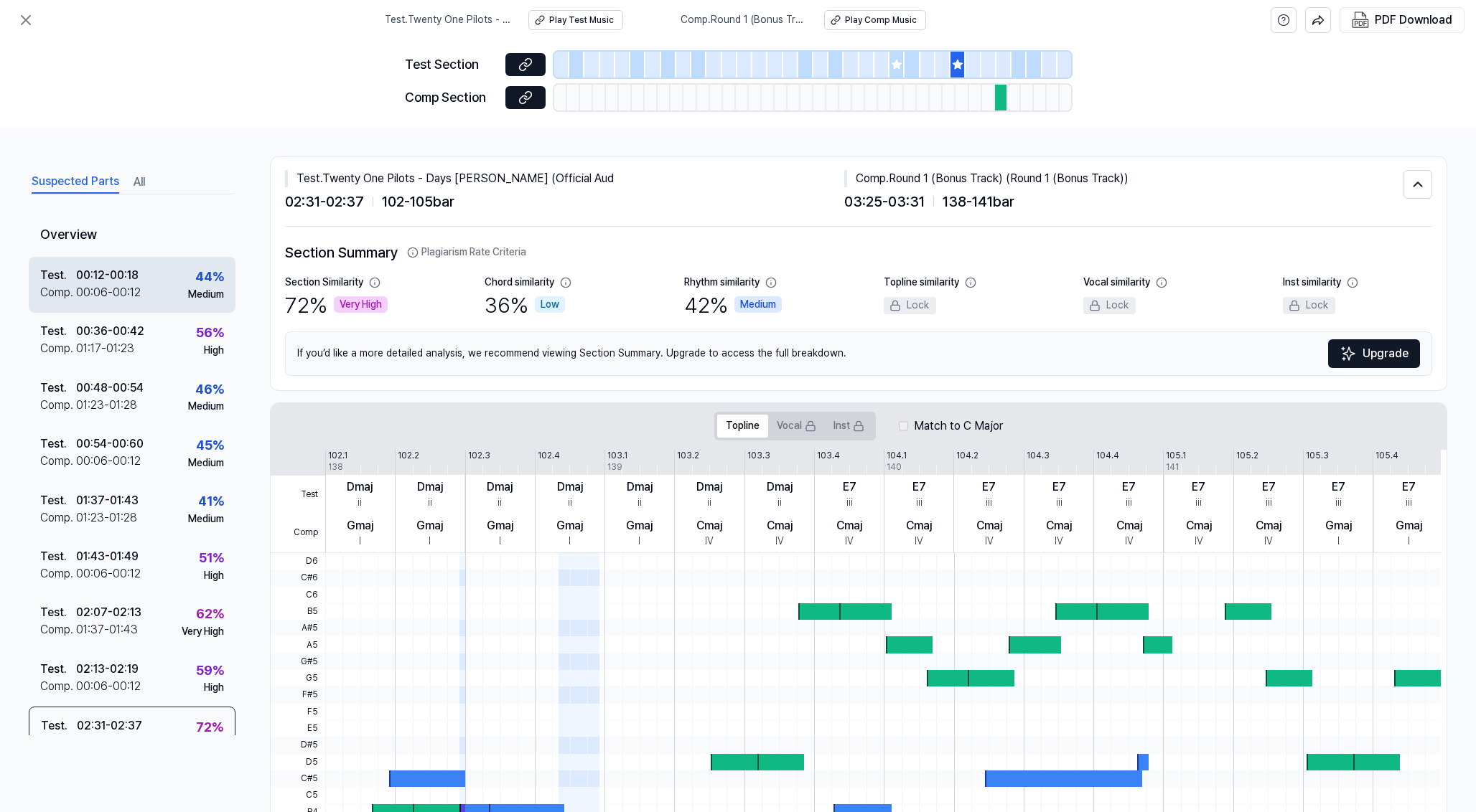
click at [135, 285] on div "00:06 - 00:12" at bounding box center [108, 293] width 65 height 17
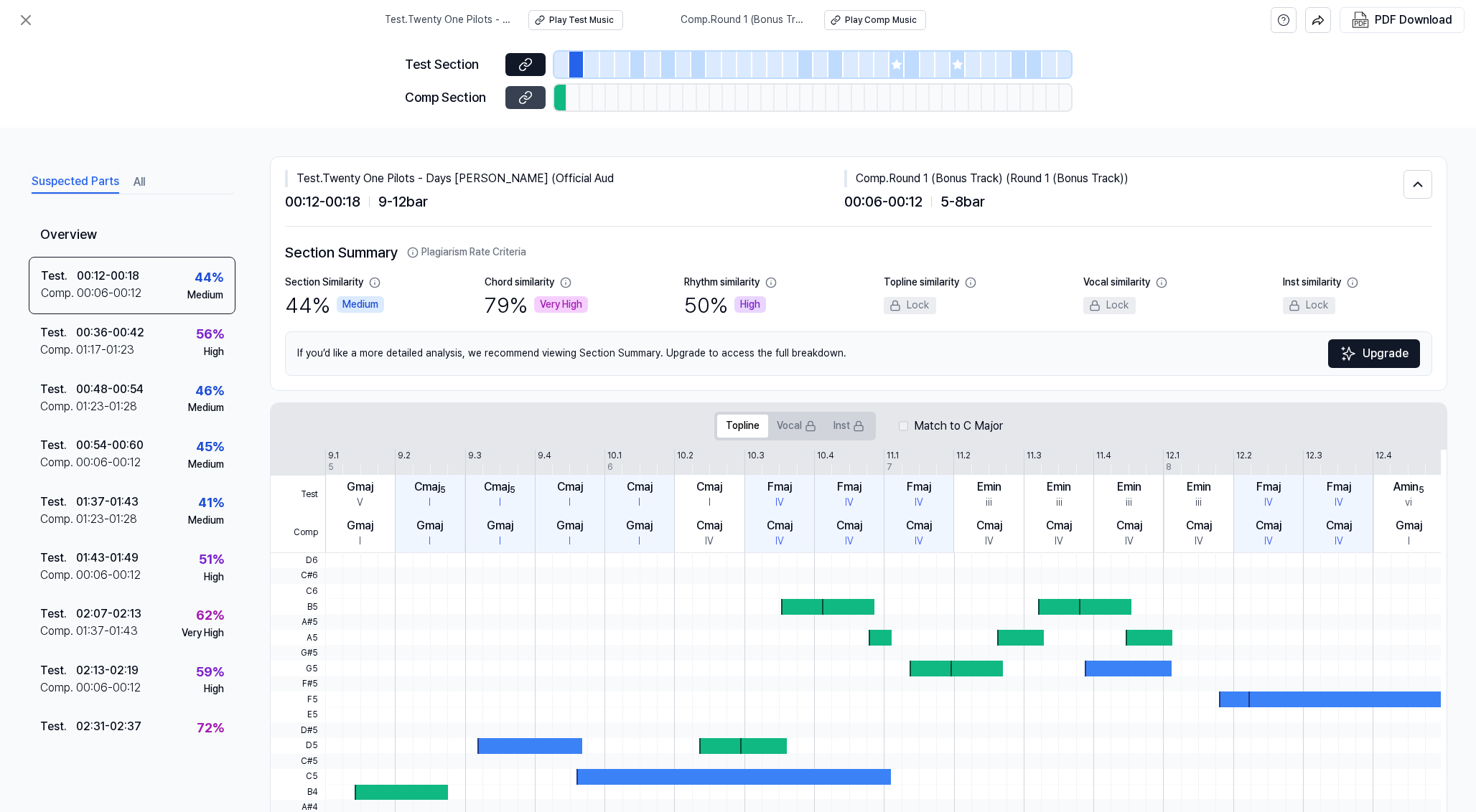
click at [532, 98] on icon at bounding box center [525, 98] width 15 height 14
click at [524, 64] on icon at bounding box center [527, 62] width 7 height 8
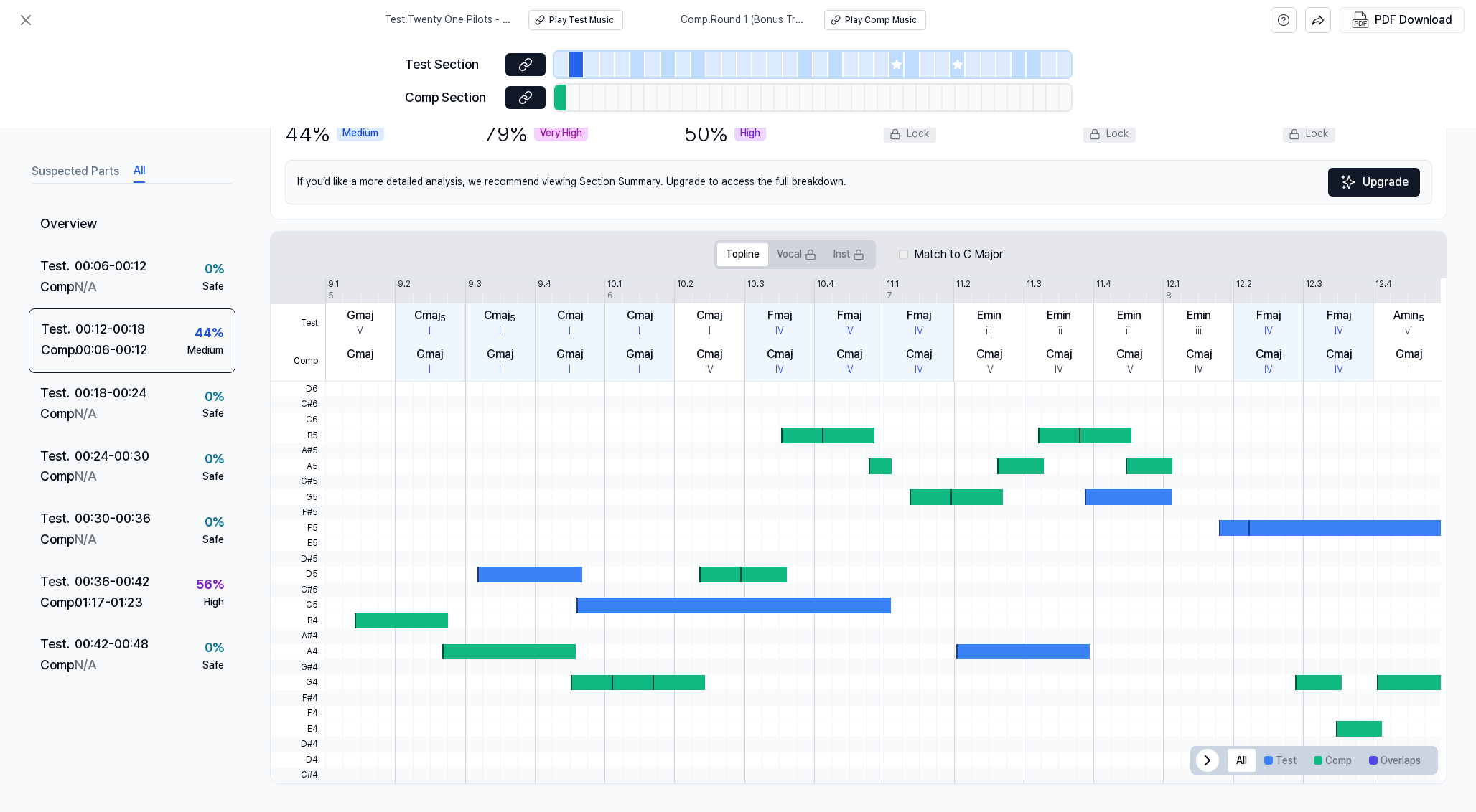
click at [142, 166] on button "All" at bounding box center [139, 172] width 12 height 23
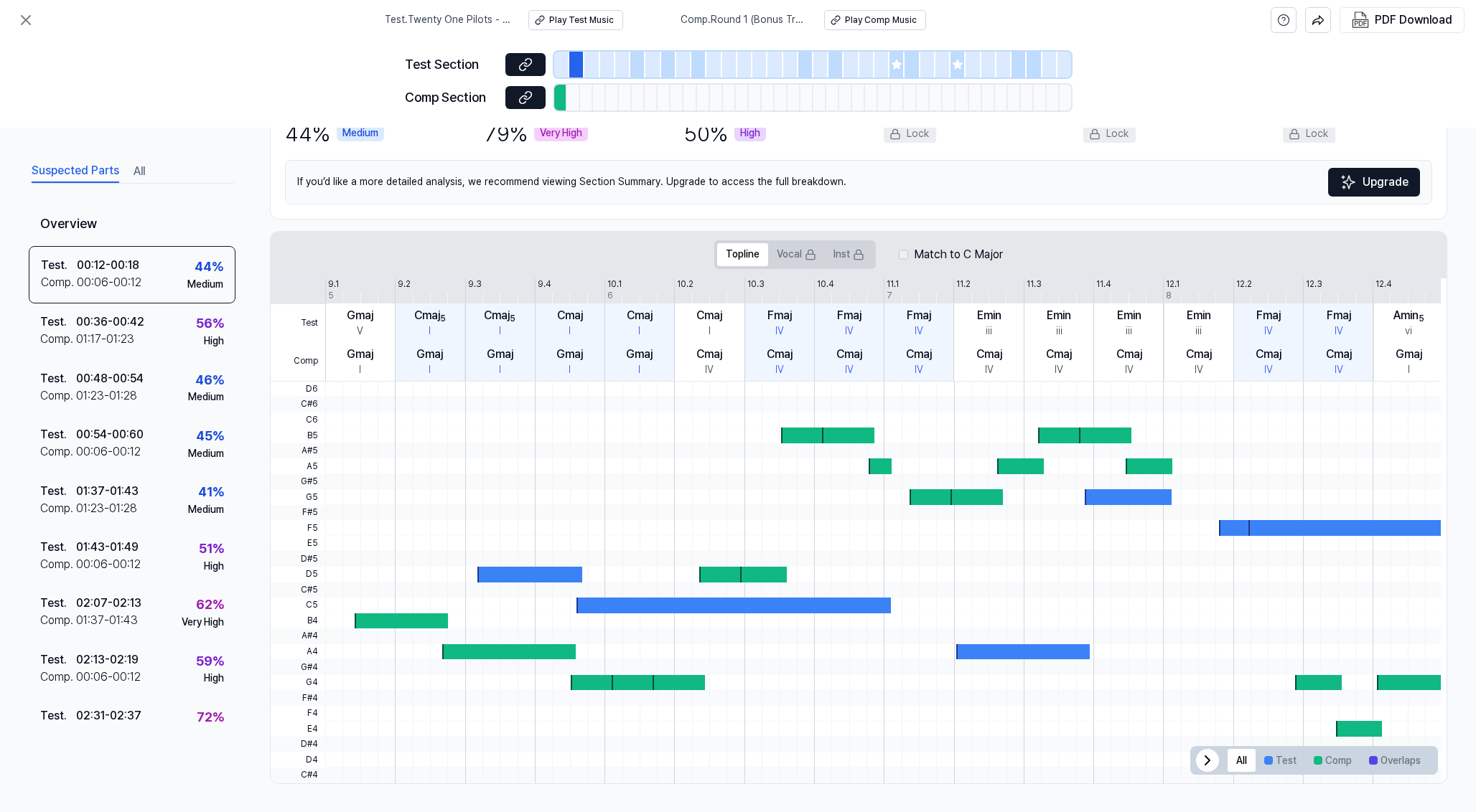
click at [91, 161] on button "Suspected Parts" at bounding box center [75, 172] width 88 height 23
click at [141, 267] on div "Test . 00:12 - 00:18 Comp . 00:06 - 00:12 44 % Medium" at bounding box center [133, 274] width 207 height 57
click at [161, 340] on div "Test . 00:36 - 00:42 Comp . 01:17 - 01:23 56 % High" at bounding box center [133, 332] width 207 height 56
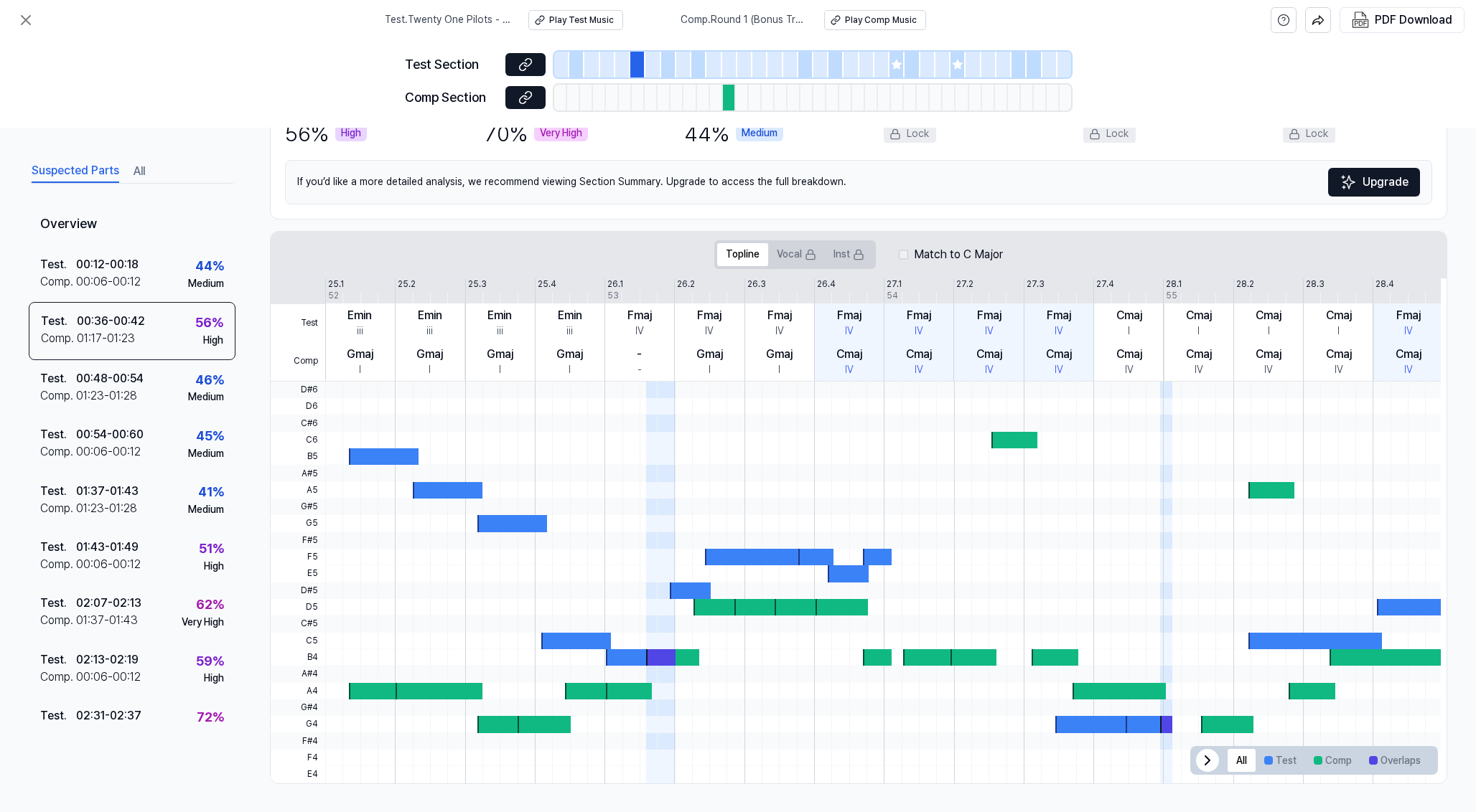
scroll to position [0, 0]
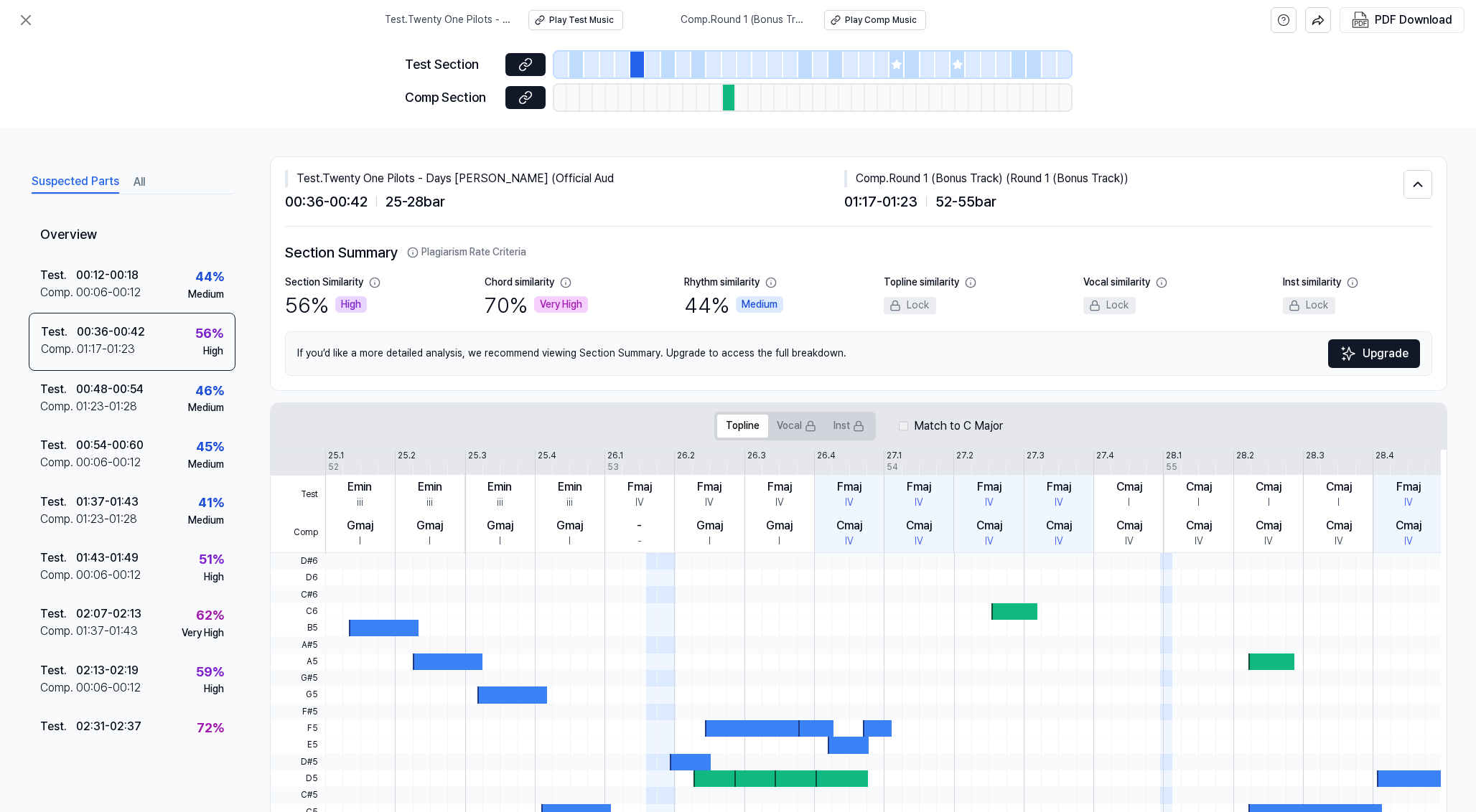
click at [779, 17] on span "Comp . Round 1 (Bonus Track) (Round 1 (Bonus Track))" at bounding box center [744, 19] width 127 height 14
click at [119, 278] on div "00:12 - 00:18" at bounding box center [107, 276] width 63 height 17
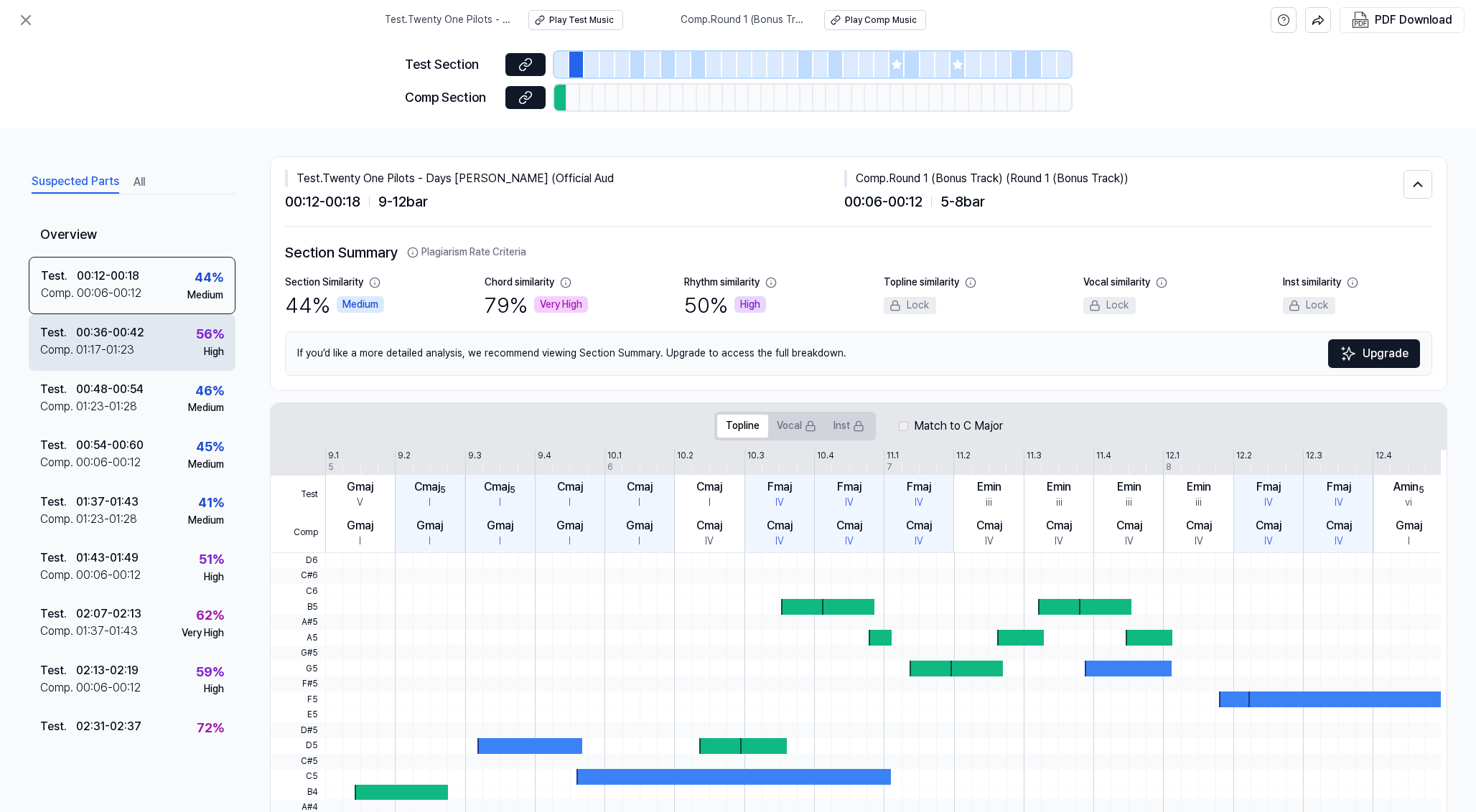
click at [138, 328] on div "00:36 - 00:42" at bounding box center [110, 334] width 69 height 17
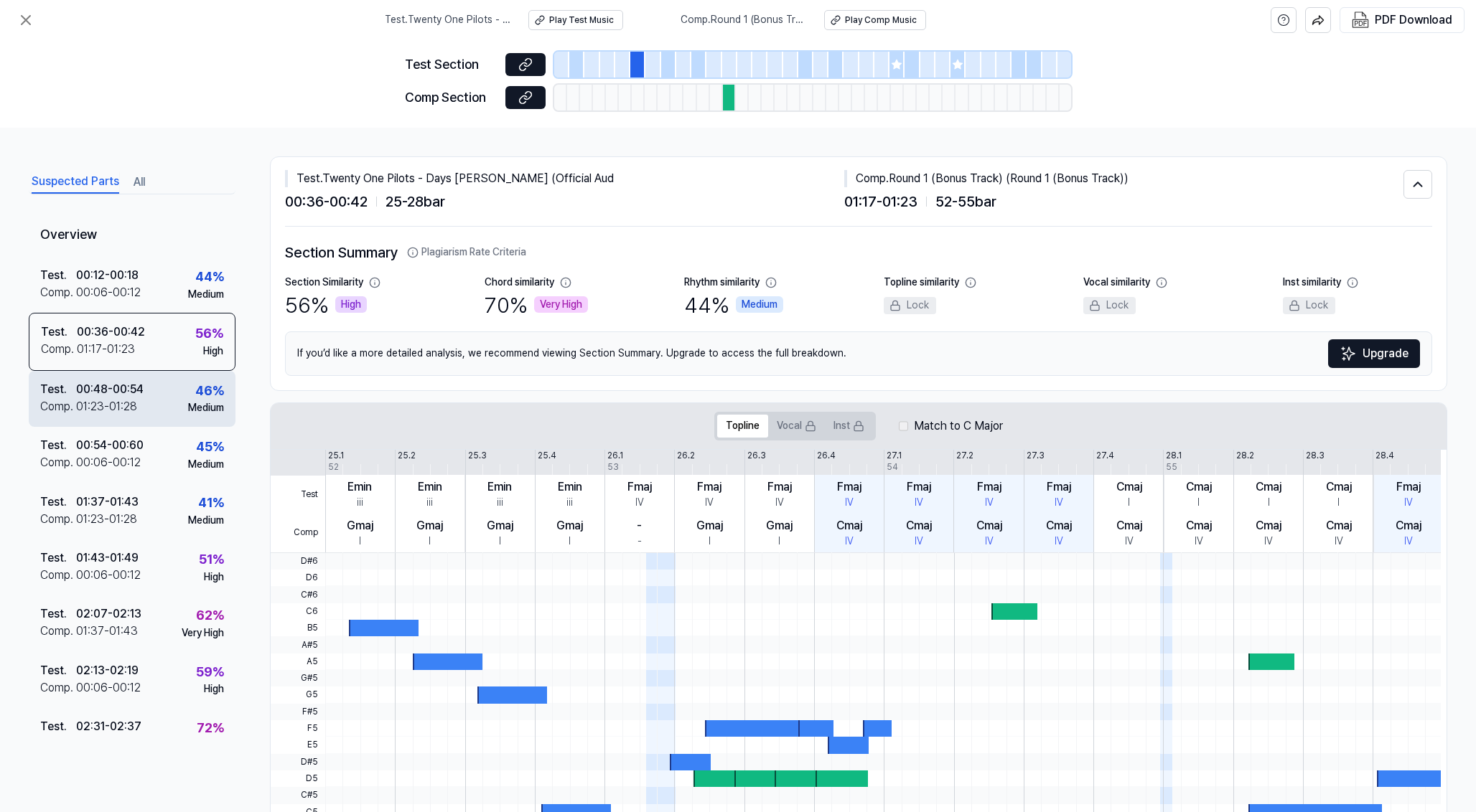
click at [136, 401] on div "01:23 - 01:28" at bounding box center [106, 407] width 61 height 17
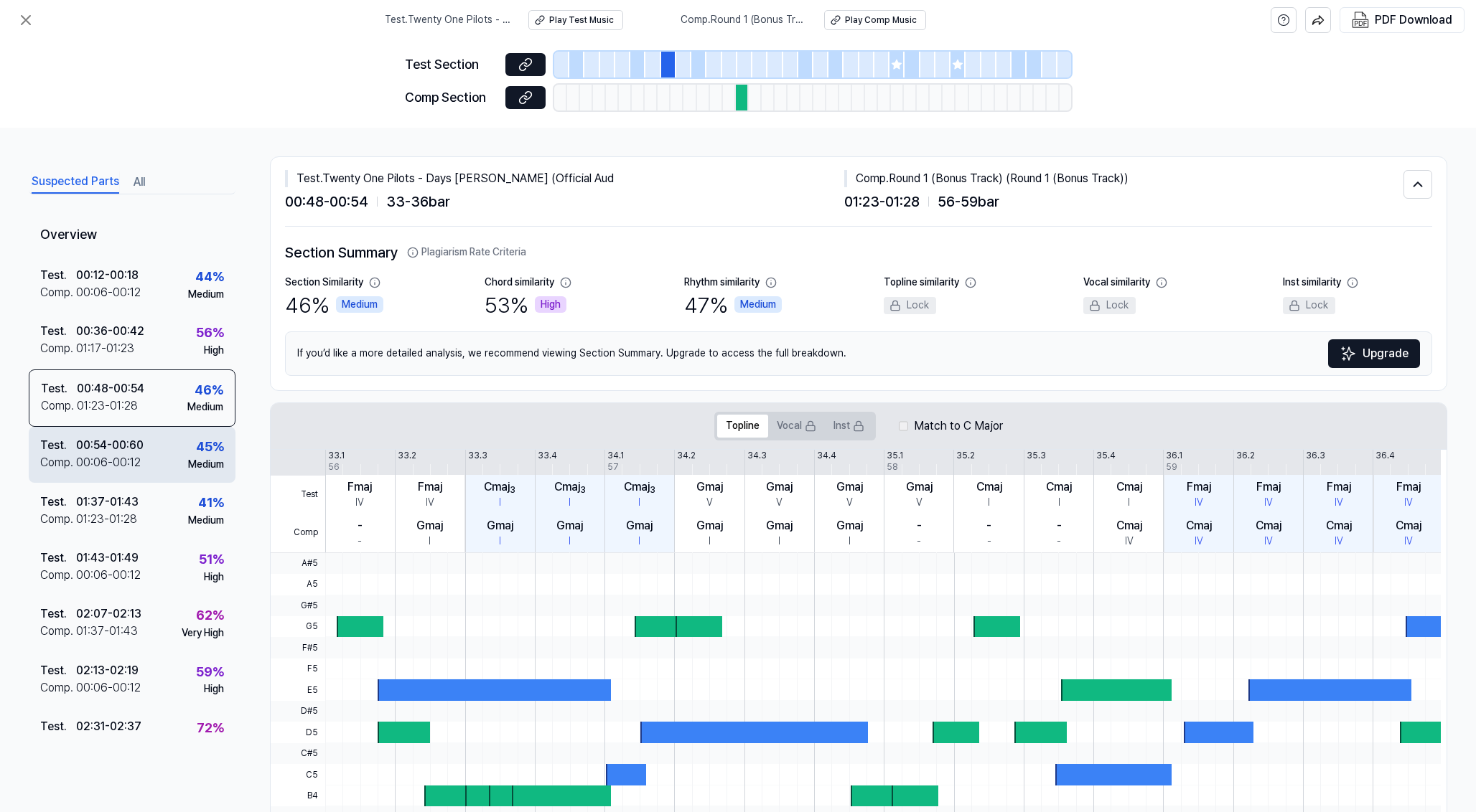
click at [133, 479] on div "Test . 00:54 - 00:60 Comp . 00:06 - 00:12 45 % Medium" at bounding box center [133, 455] width 207 height 56
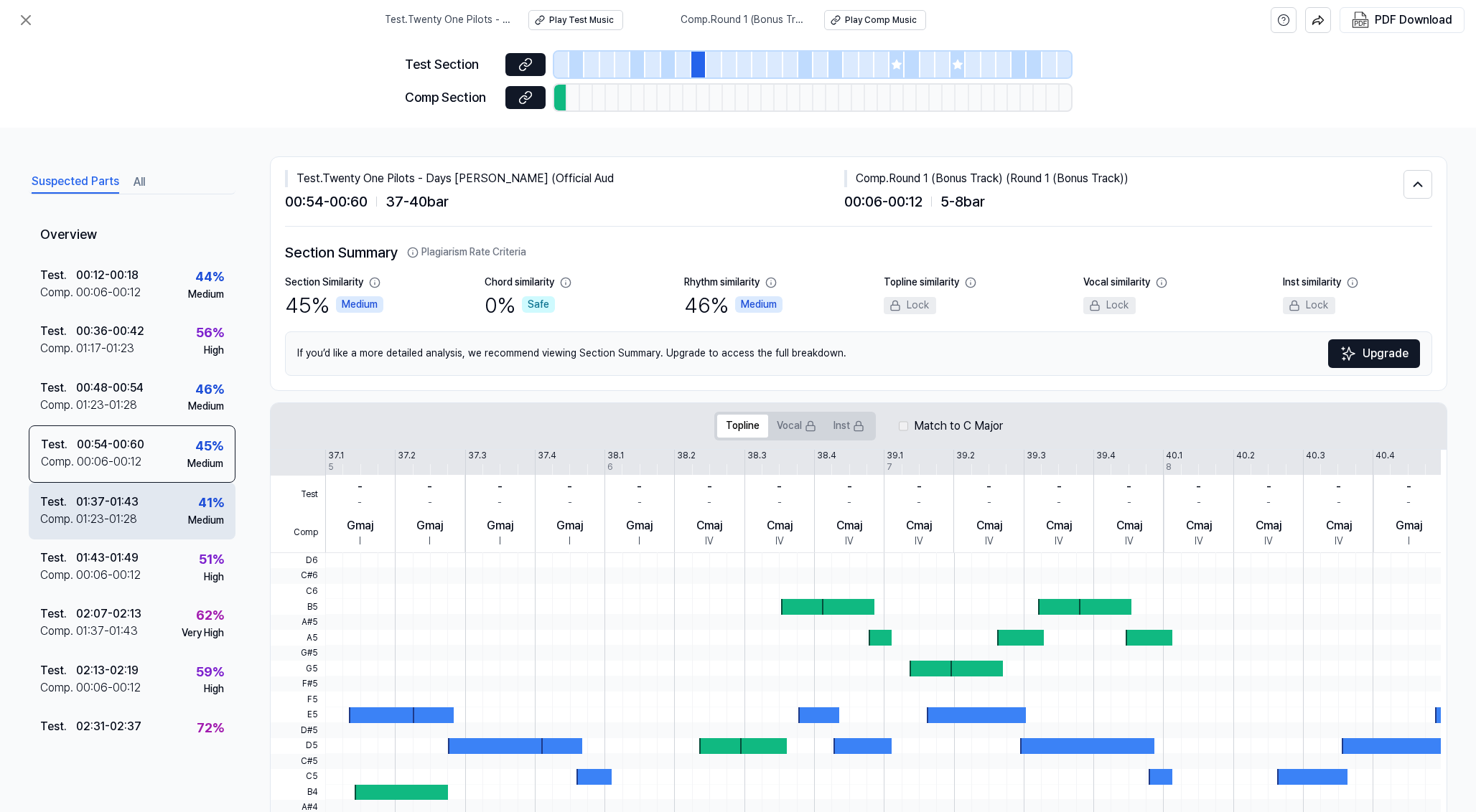
click at [133, 525] on div "01:23 - 01:28" at bounding box center [106, 520] width 61 height 17
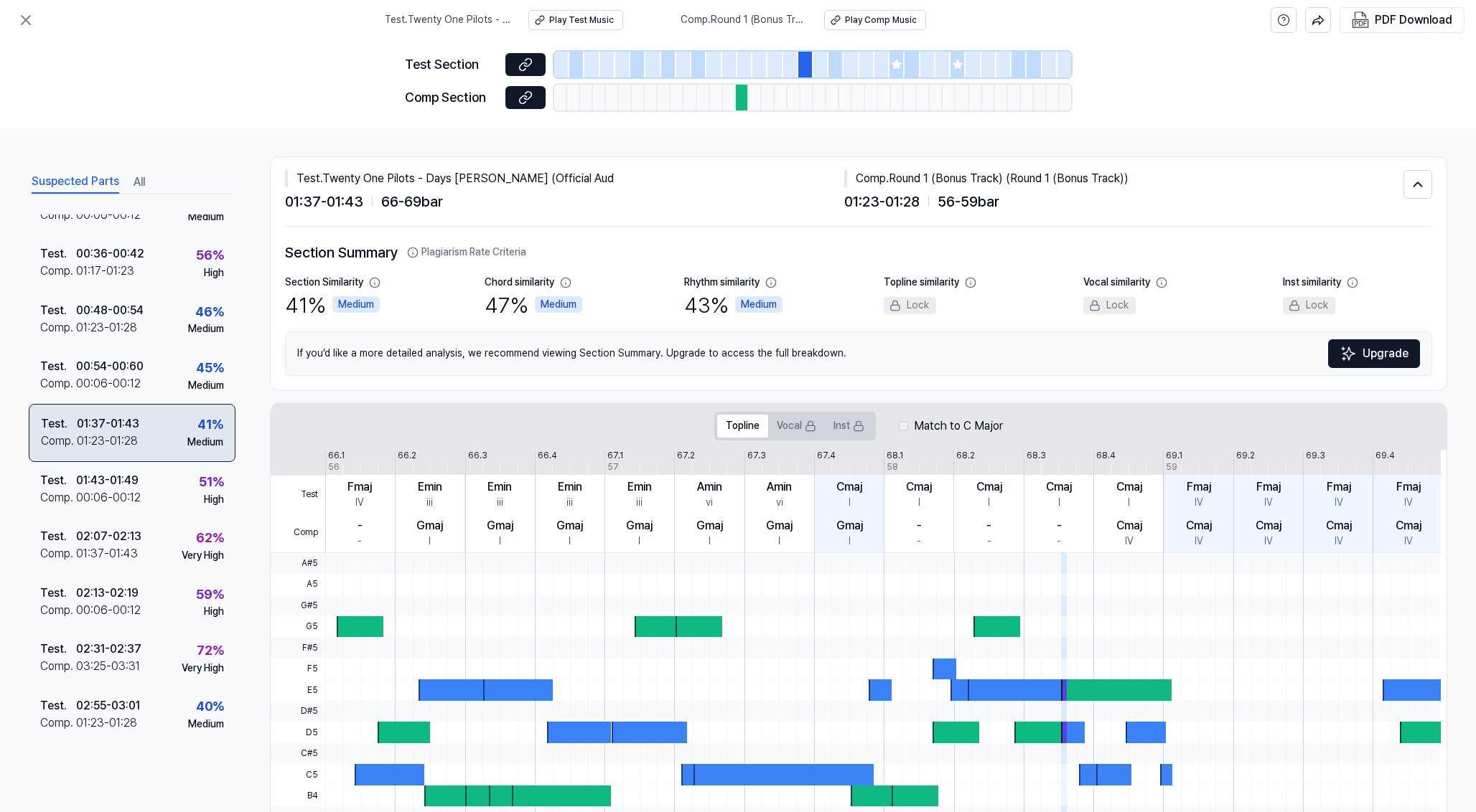
scroll to position [102, 0]
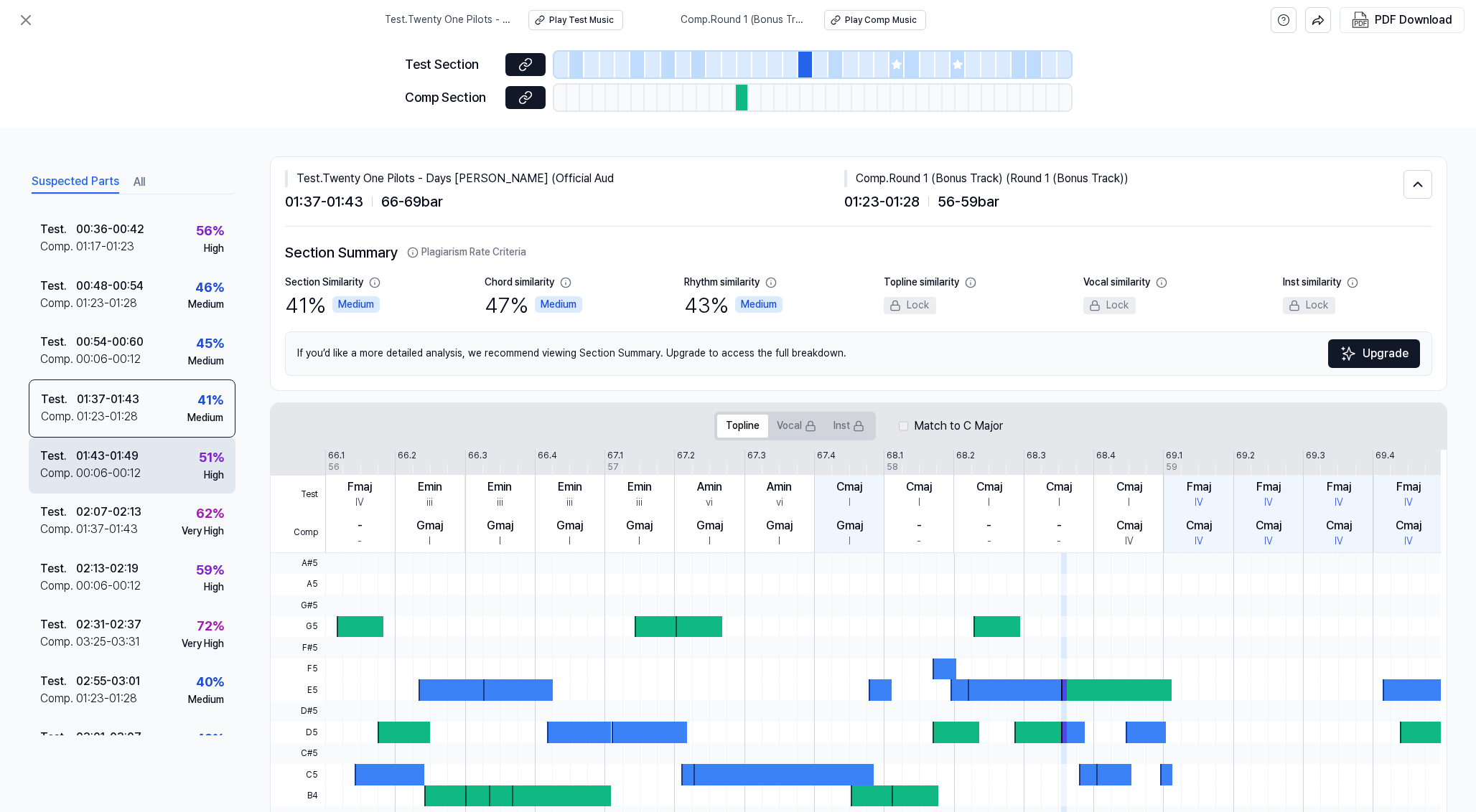
click at [192, 483] on div "Test . 01:43 - 01:49 Comp . 00:06 - 00:12 51 % High" at bounding box center [133, 466] width 207 height 56
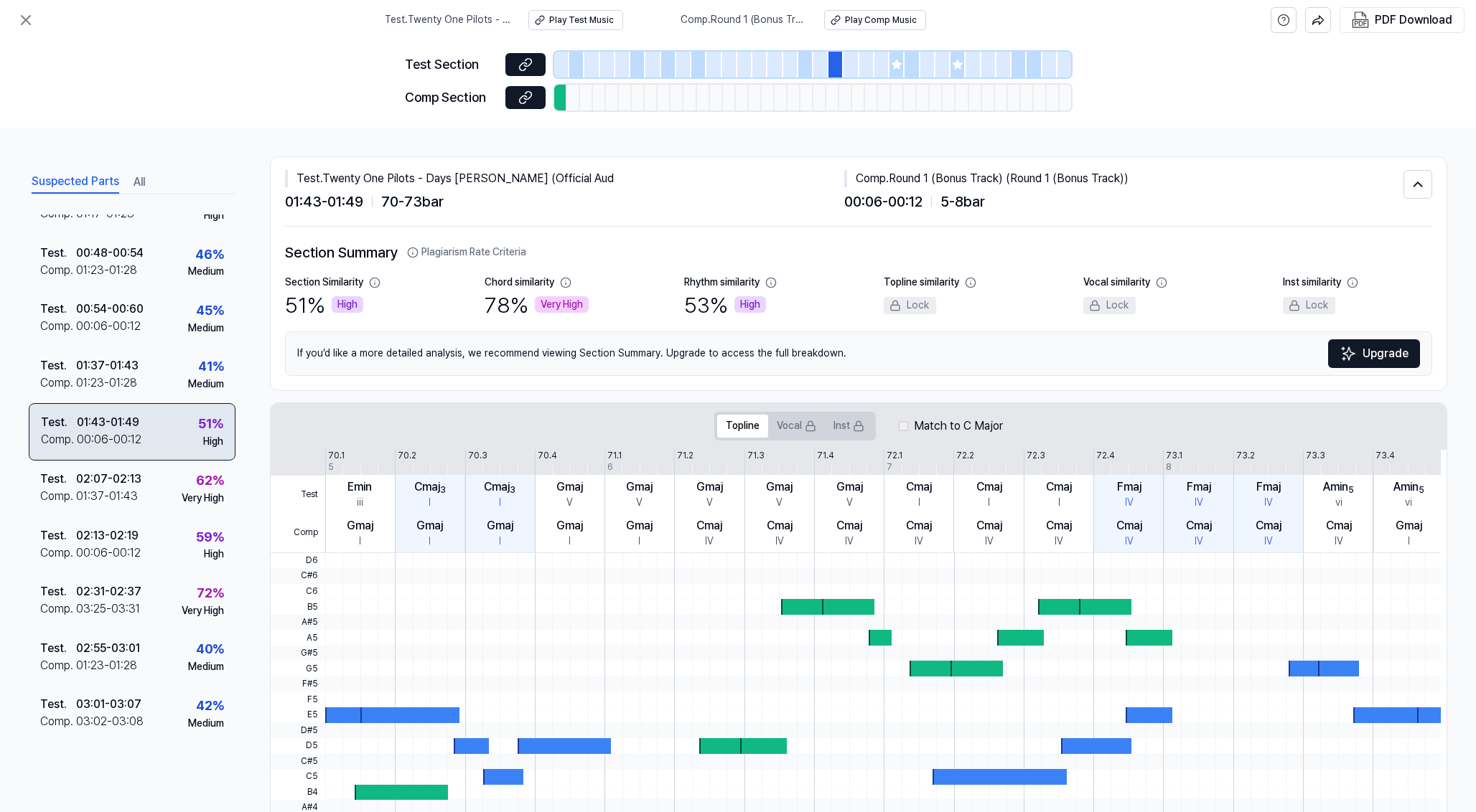
scroll to position [141, 0]
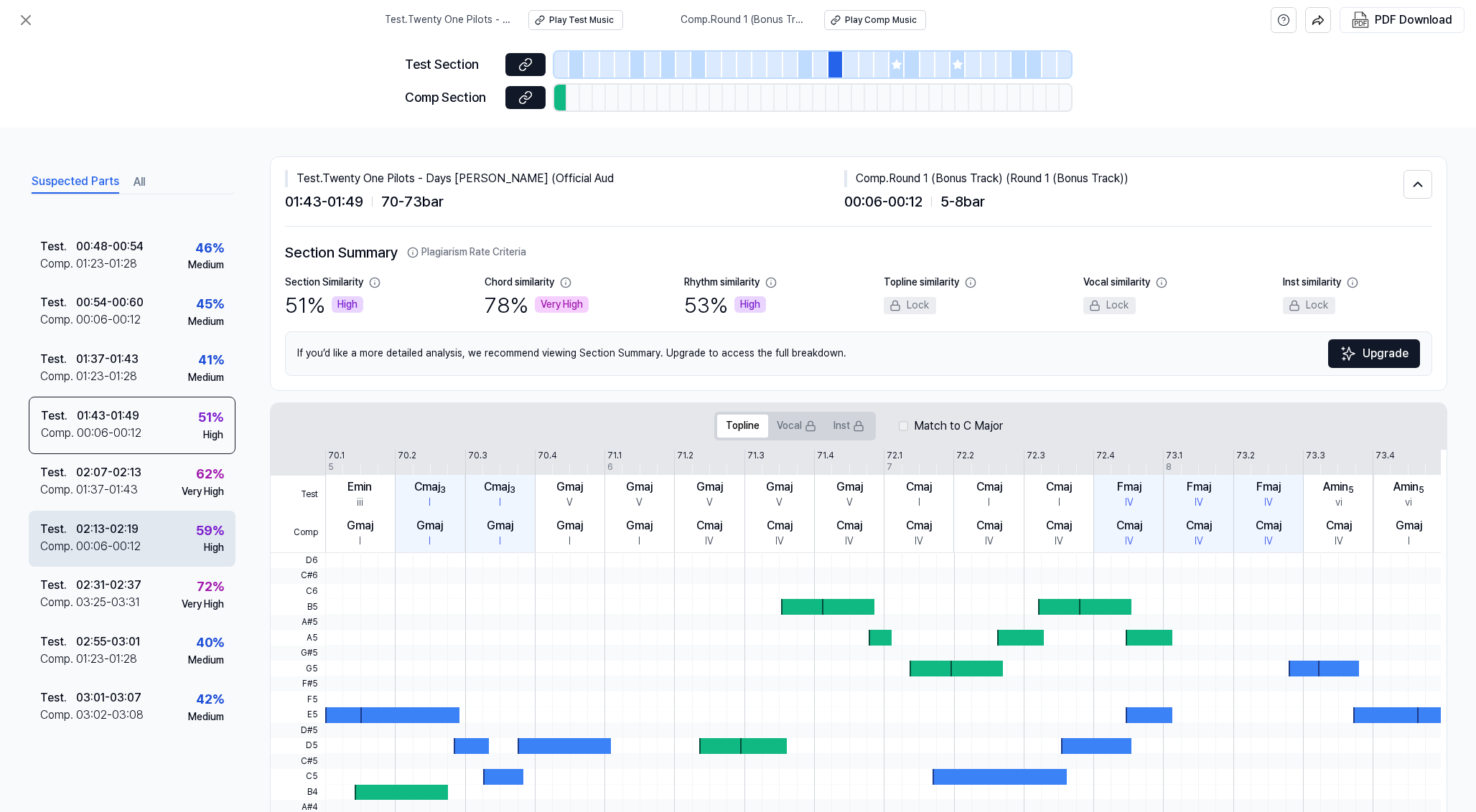
click at [196, 521] on div "59 %" at bounding box center [210, 532] width 28 height 21
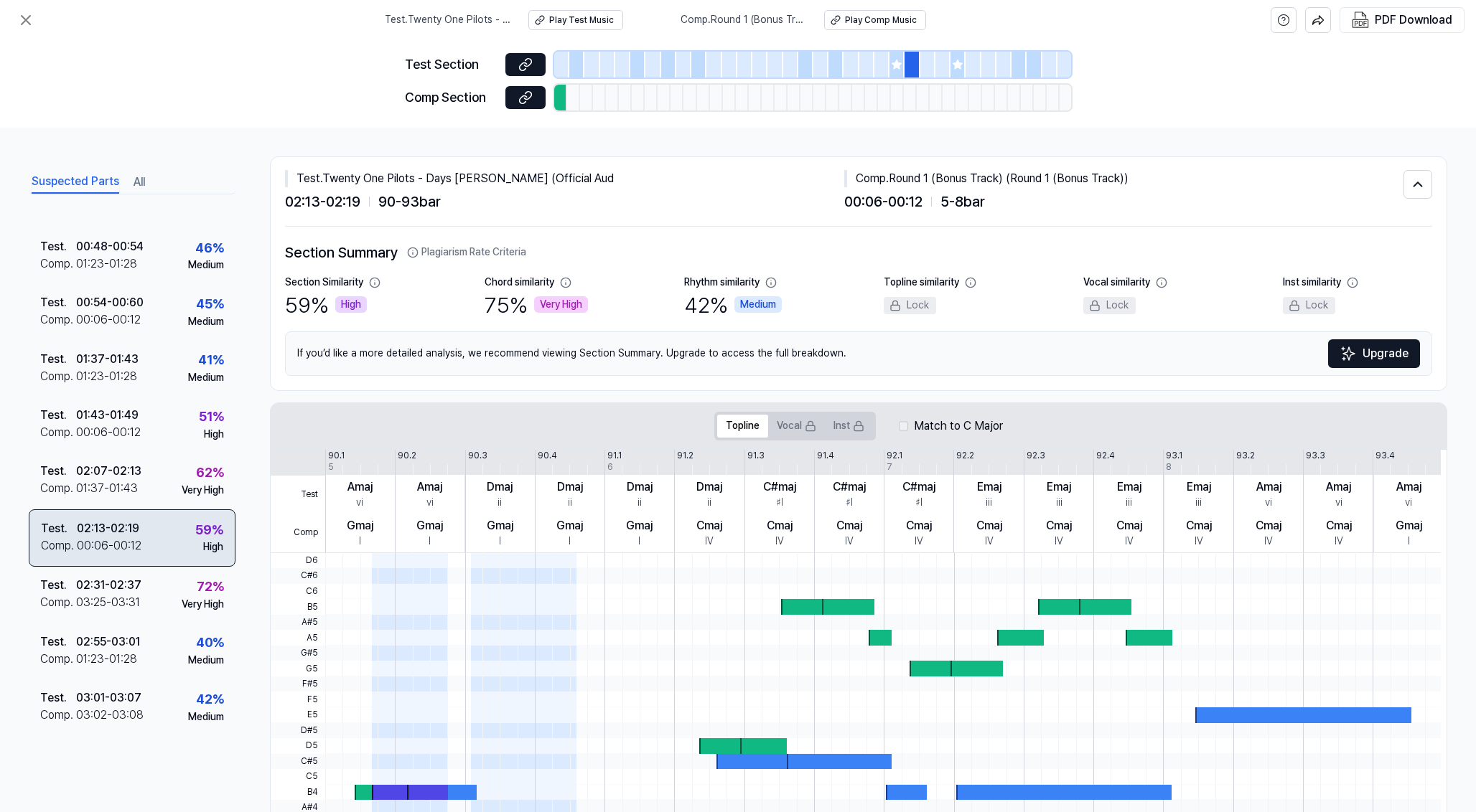
scroll to position [68, 0]
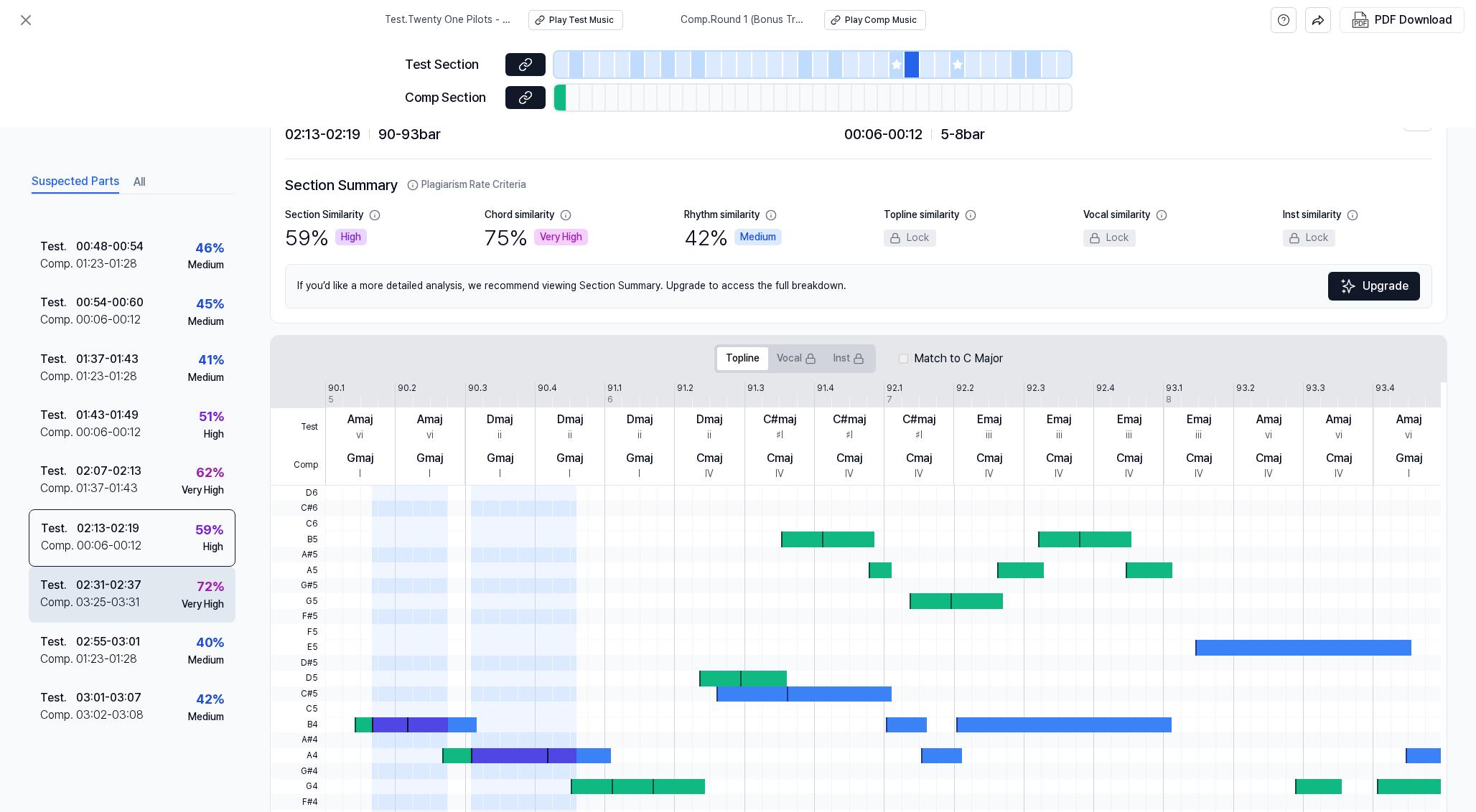
click at [194, 569] on div "Test . 02:31 - 02:37 Comp . 03:25 - 03:31 72 % Very High" at bounding box center [133, 595] width 207 height 56
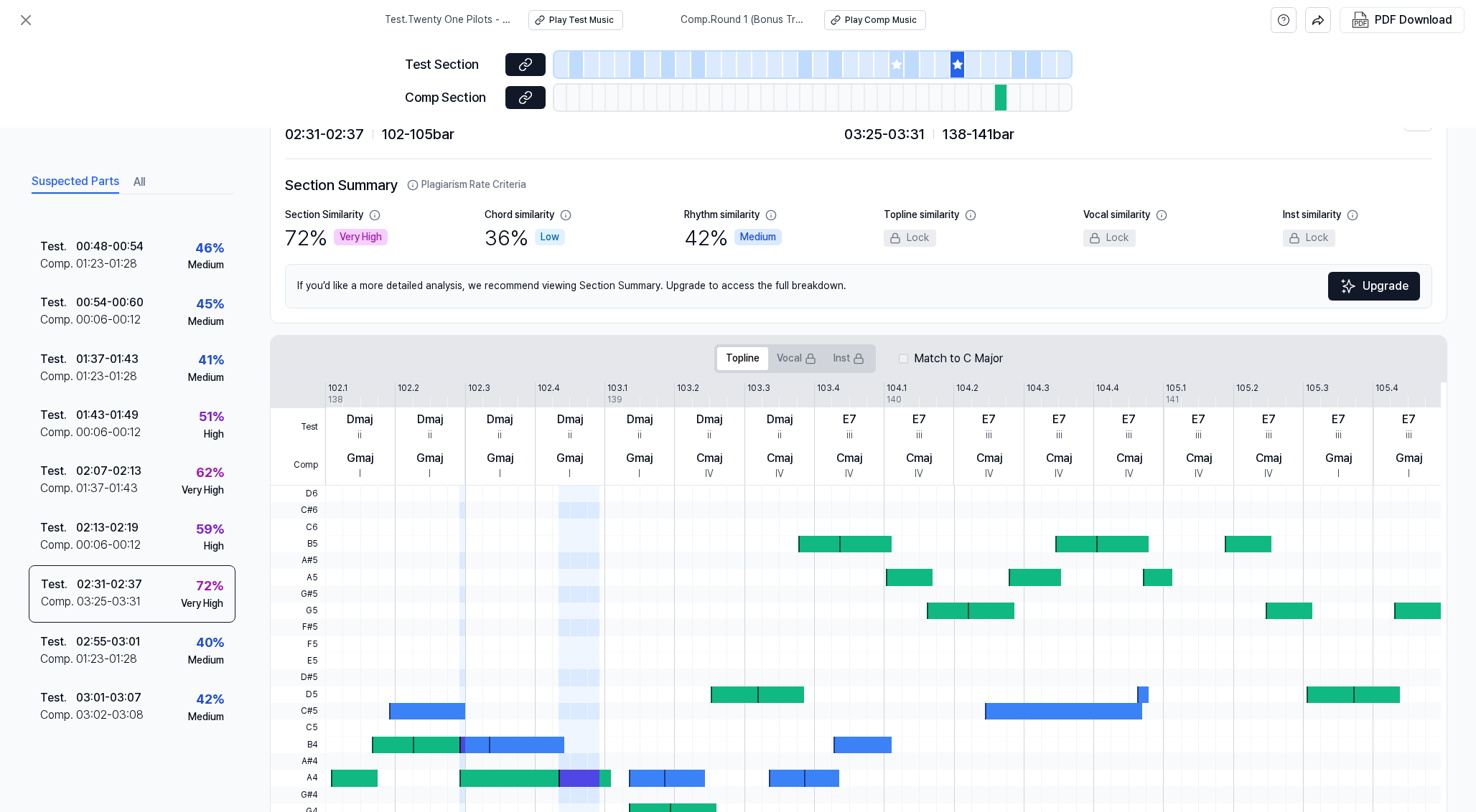
click at [958, 63] on icon at bounding box center [958, 65] width 10 height 10
click at [899, 69] on icon at bounding box center [897, 65] width 10 height 10
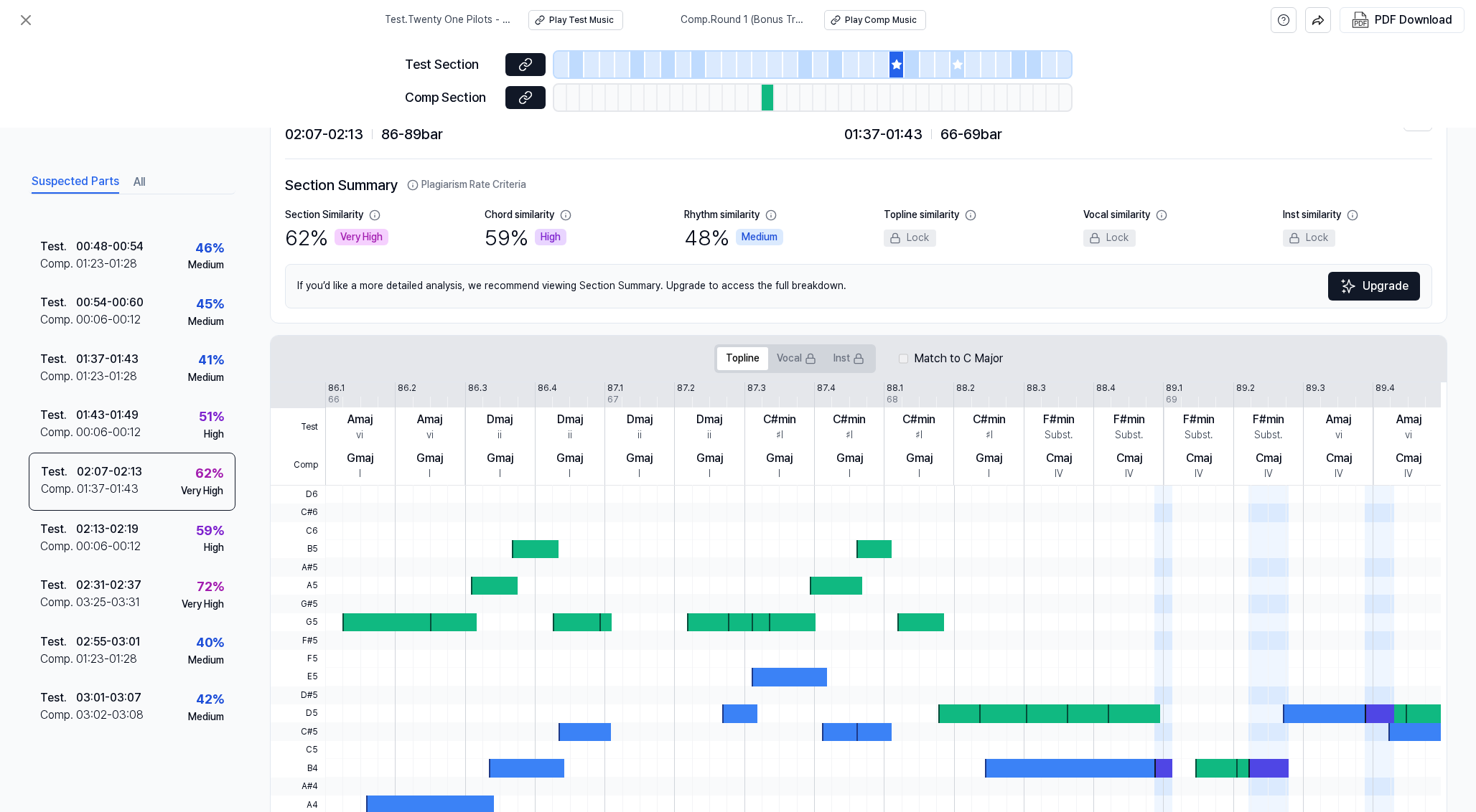
click at [899, 69] on icon at bounding box center [897, 65] width 10 height 10
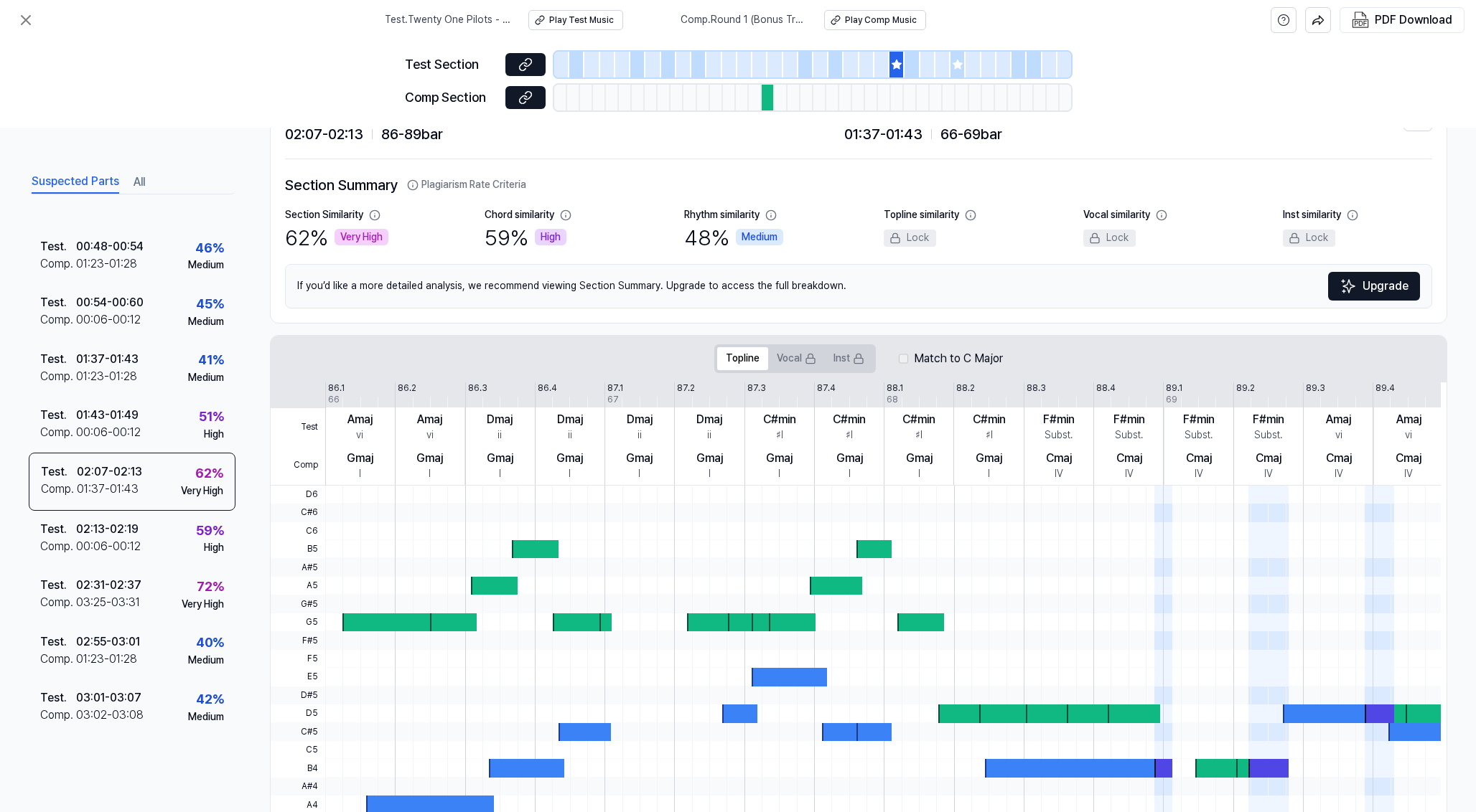
click at [899, 69] on icon at bounding box center [897, 65] width 10 height 10
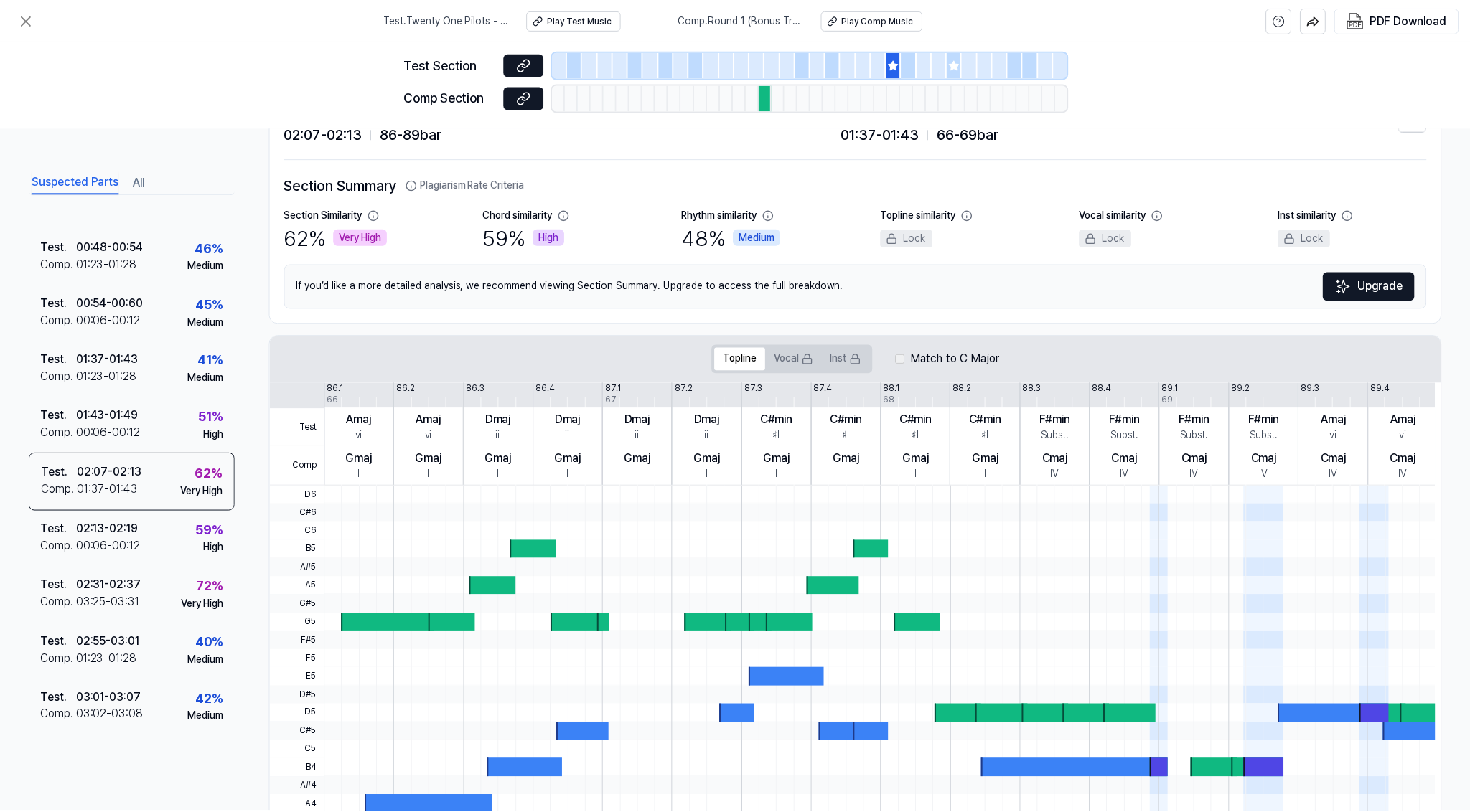
scroll to position [171, 0]
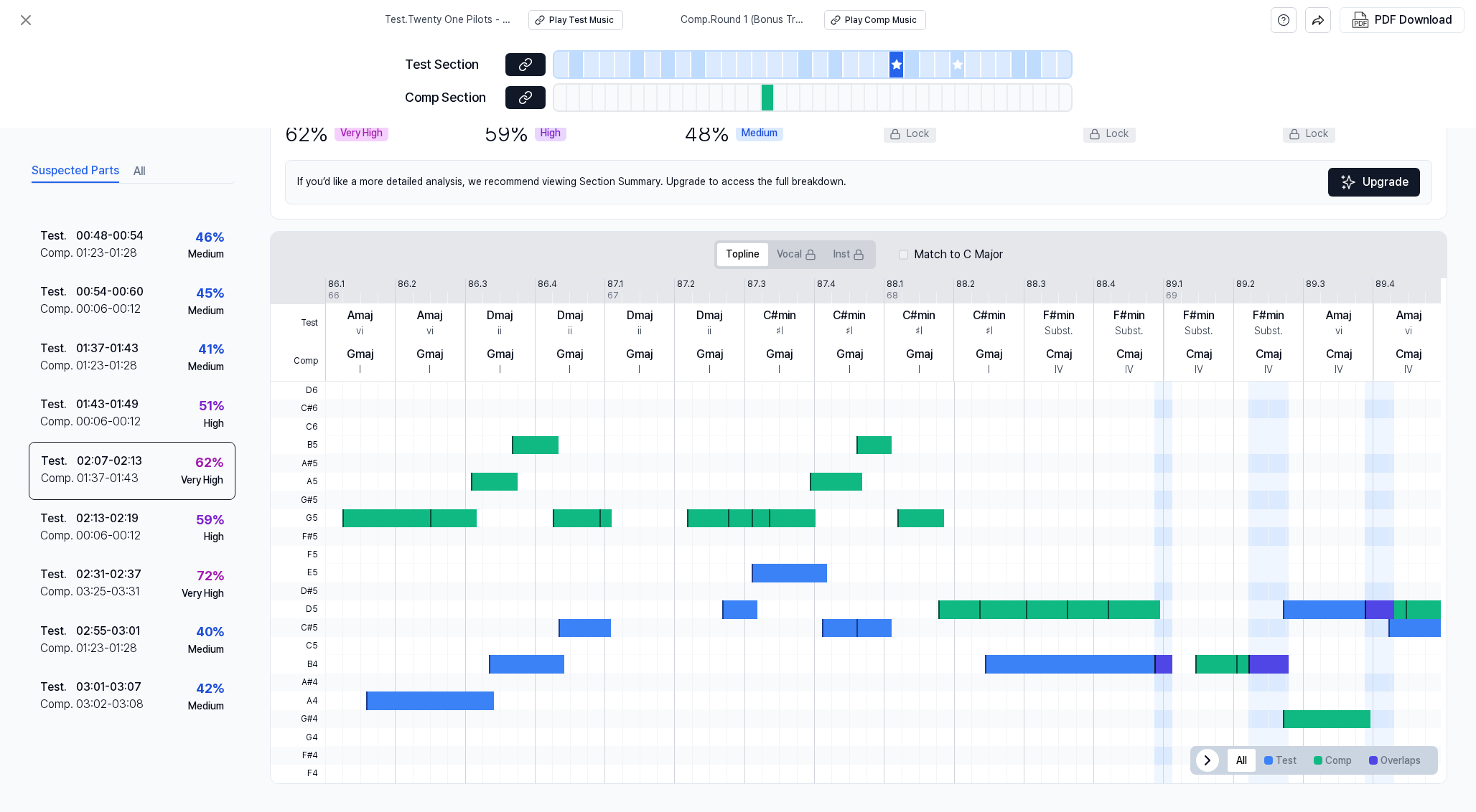
click at [436, 525] on div at bounding box center [454, 518] width 46 height 18
drag, startPoint x: 350, startPoint y: 446, endPoint x: 430, endPoint y: 435, distance: 80.8
click at [430, 382] on div at bounding box center [883, 382] width 1116 height 0
click at [781, 260] on button "Vocal" at bounding box center [796, 255] width 57 height 23
click at [841, 260] on button "Inst" at bounding box center [849, 255] width 48 height 23
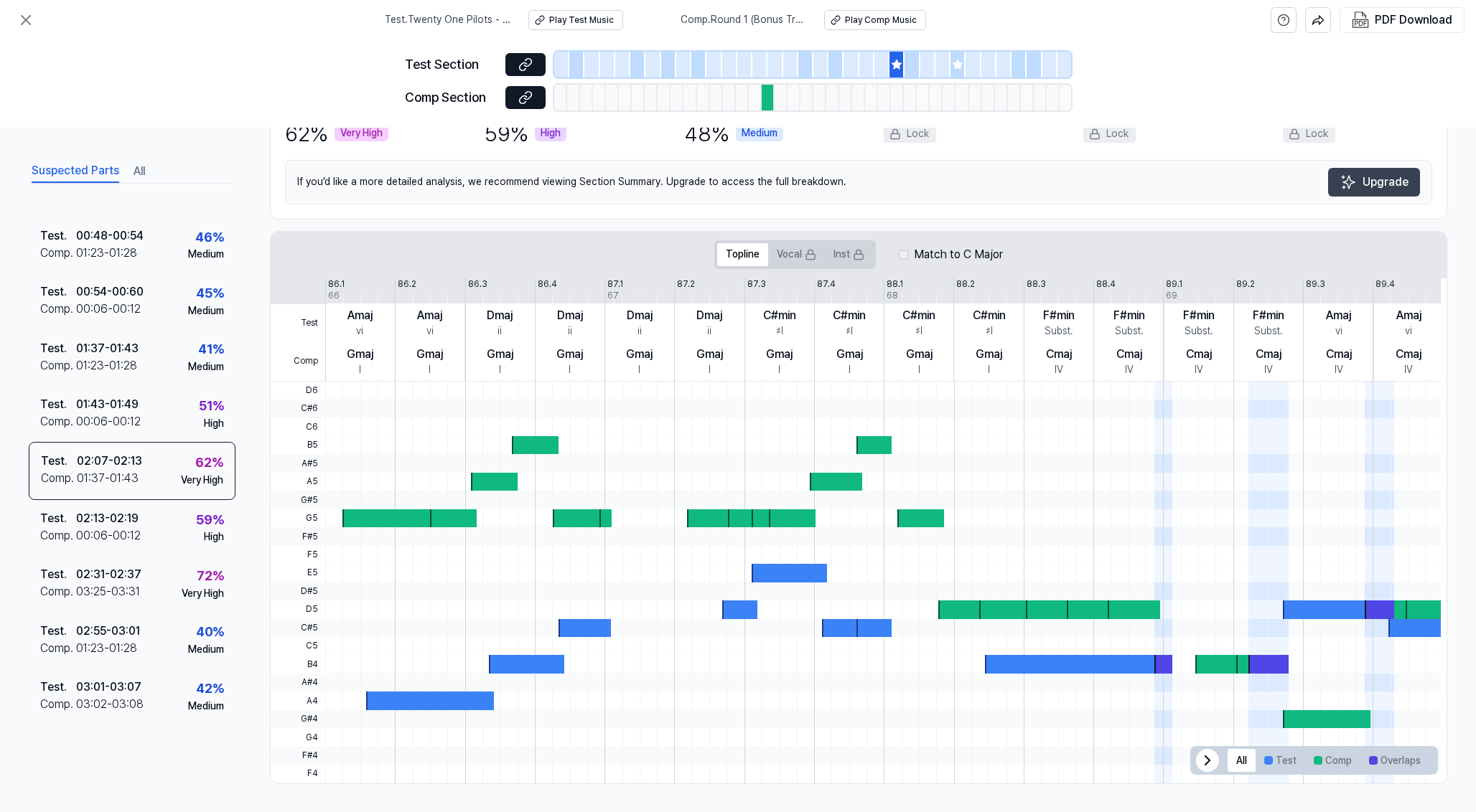
click at [1393, 180] on button "Upgrade" at bounding box center [1373, 183] width 92 height 29
